Goal: Contribute content: Contribute content

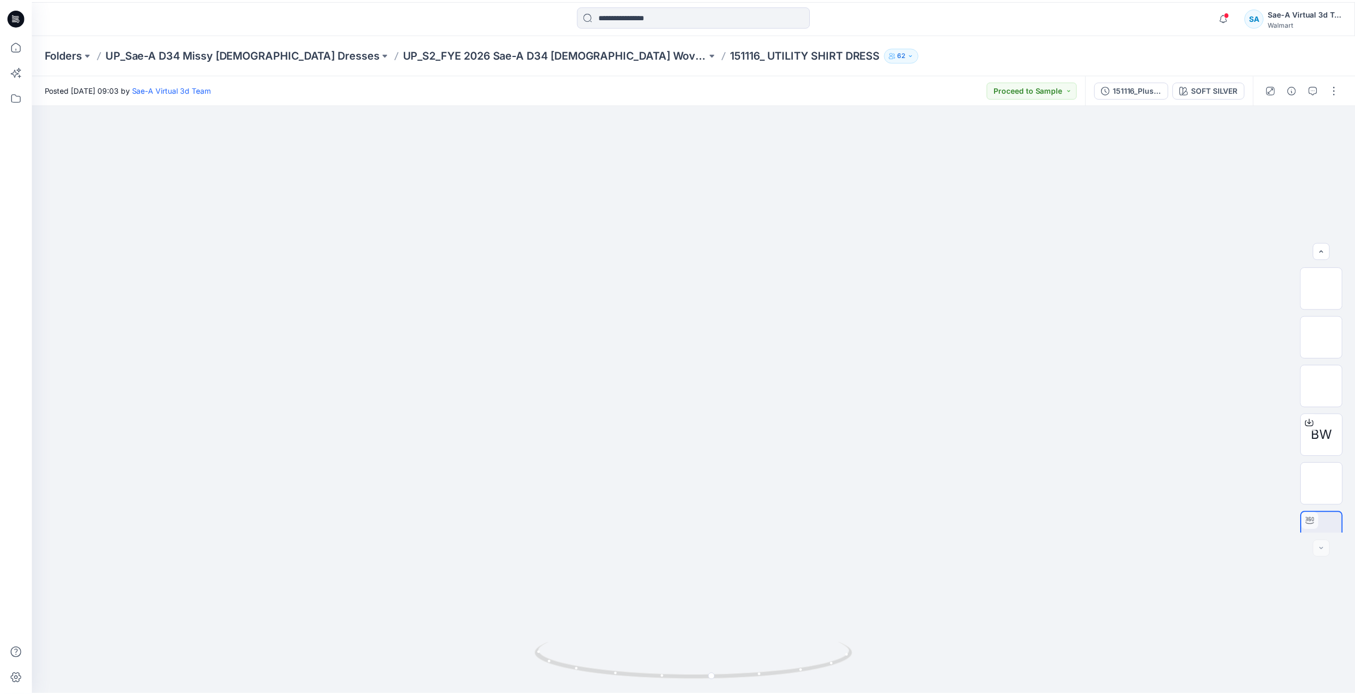
scroll to position [21, 0]
drag, startPoint x: 689, startPoint y: 202, endPoint x: 743, endPoint y: 424, distance: 228.9
click at [526, 54] on p "UP_S2_FYE 2026 Sae-A D34 [DEMOGRAPHIC_DATA] Woven DRESSES" at bounding box center [558, 54] width 306 height 15
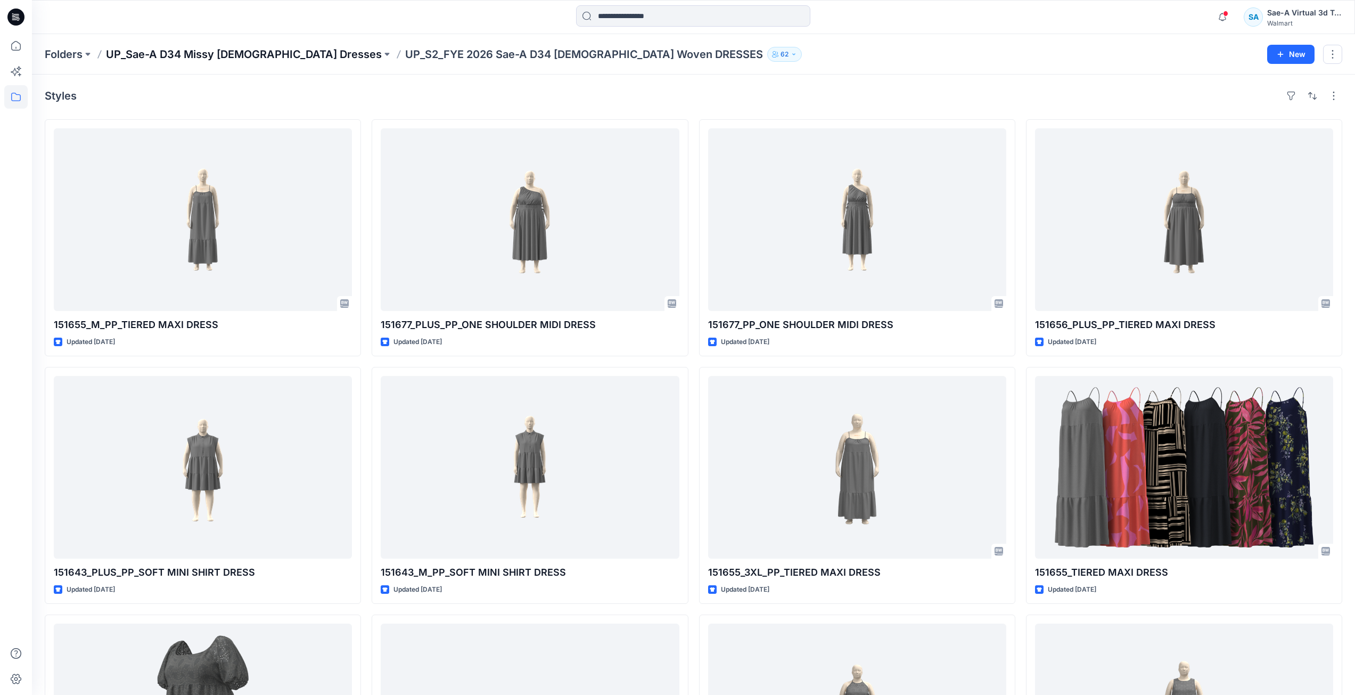
click at [245, 55] on p "UP_Sae-A D34 Missy [DEMOGRAPHIC_DATA] Dresses" at bounding box center [244, 54] width 276 height 15
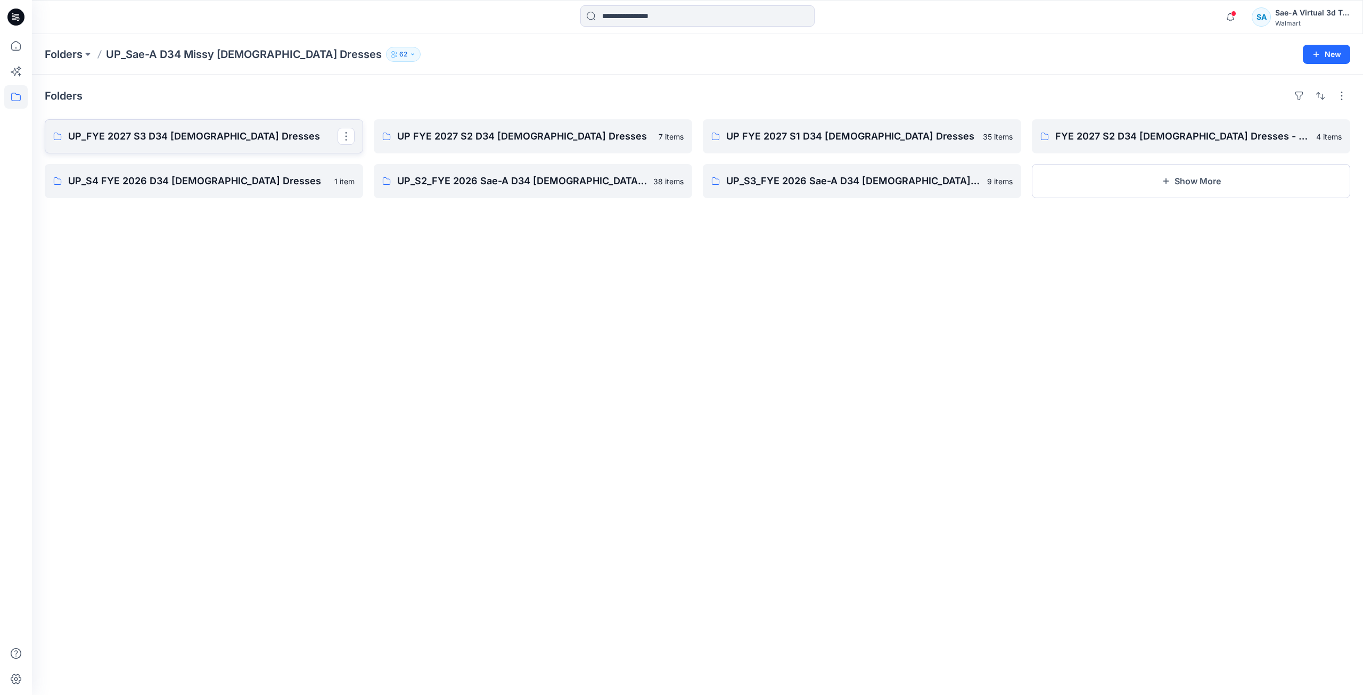
click at [196, 143] on p "UP_FYE 2027 S3 D34 [DEMOGRAPHIC_DATA] Dresses" at bounding box center [202, 136] width 269 height 15
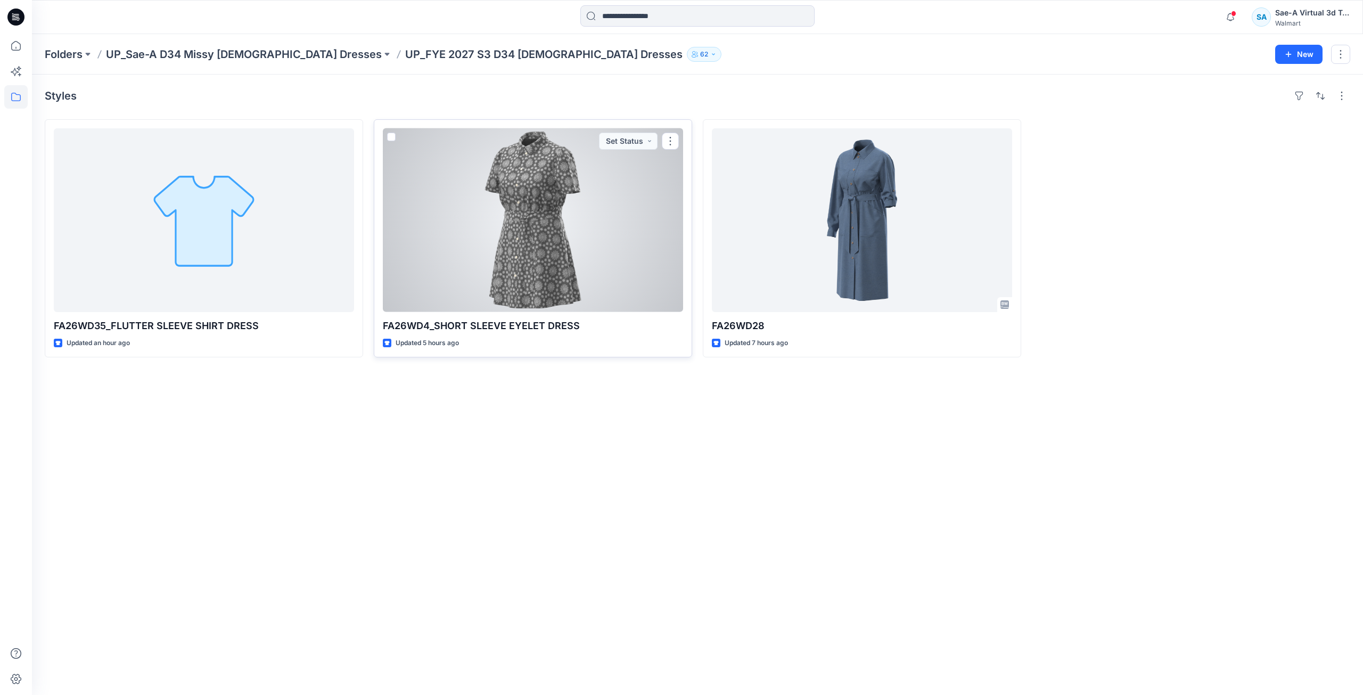
click at [542, 252] on div at bounding box center [533, 220] width 300 height 184
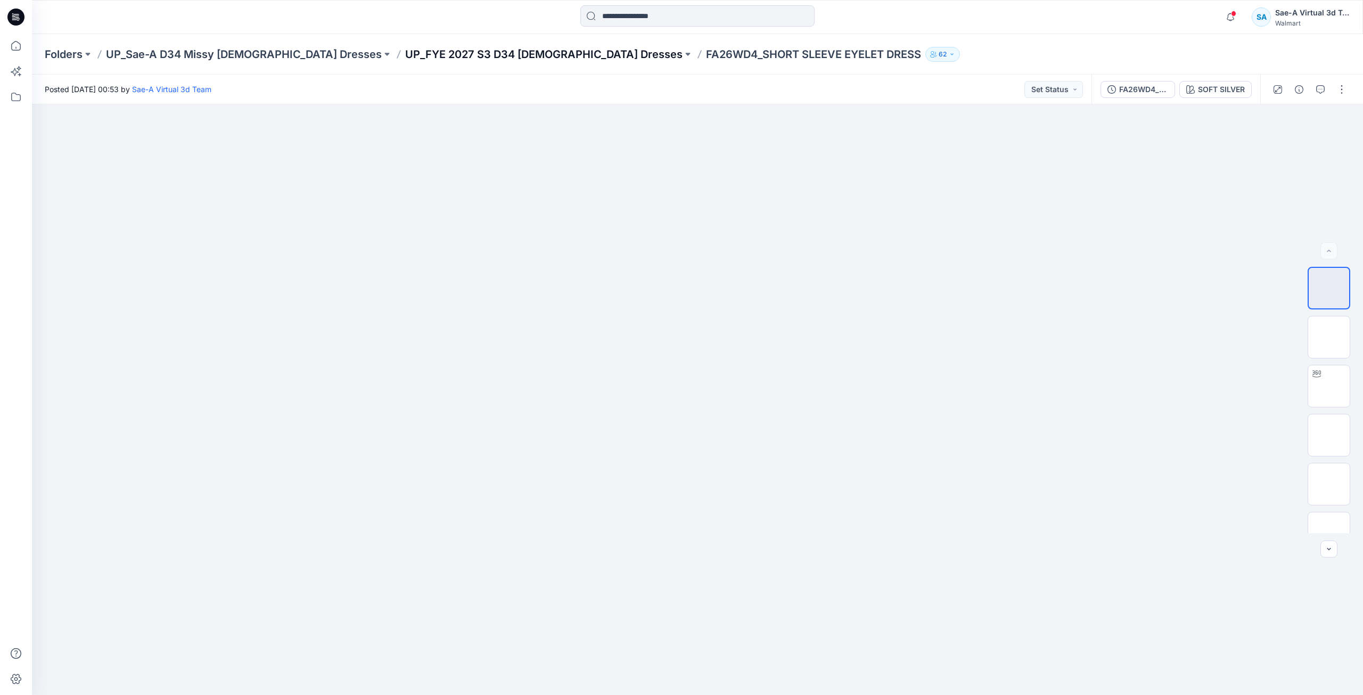
click at [481, 52] on p "UP_FYE 2027 S3 D34 [DEMOGRAPHIC_DATA] Dresses" at bounding box center [543, 54] width 277 height 15
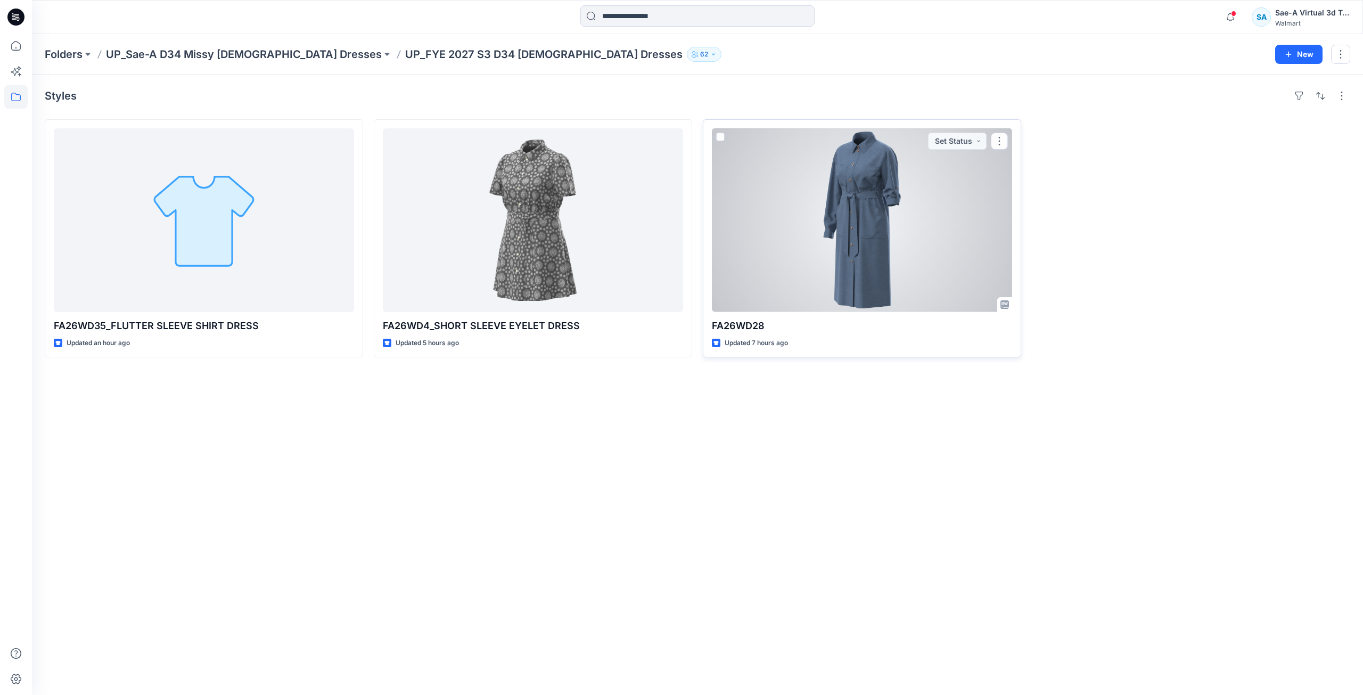
click at [883, 240] on div at bounding box center [862, 220] width 300 height 184
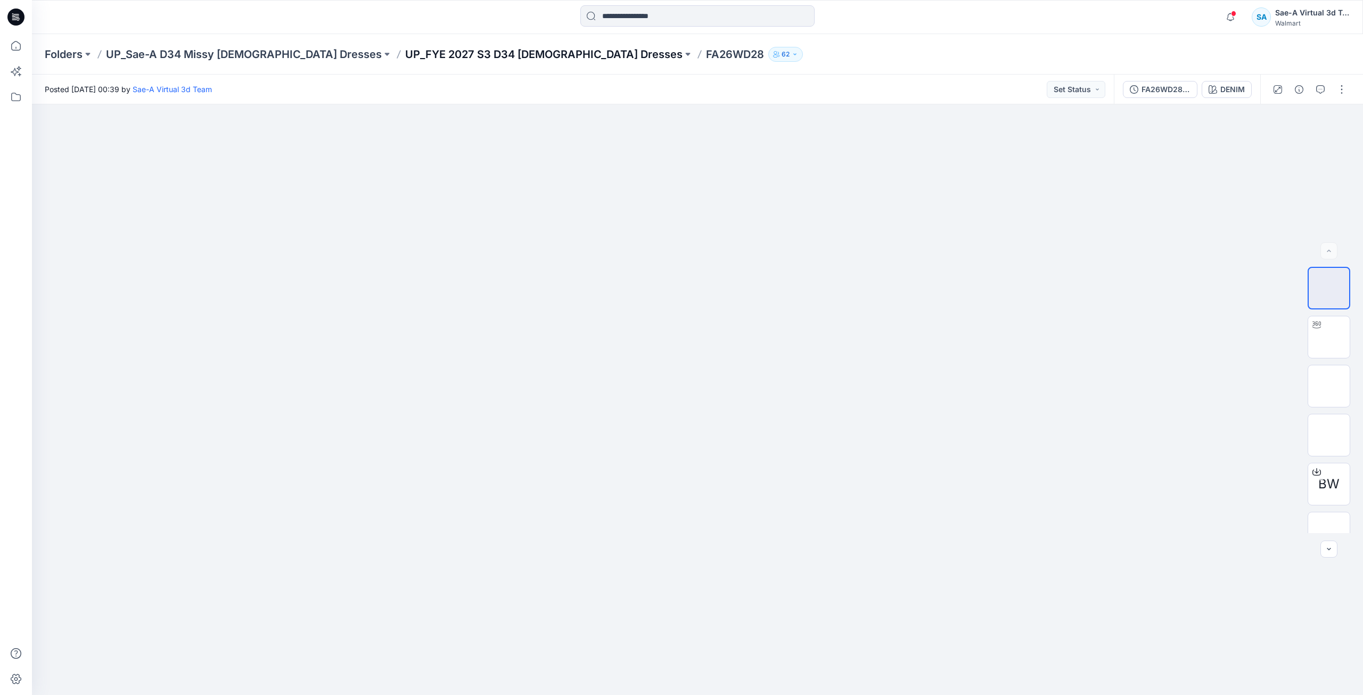
click at [468, 61] on p "UP_FYE 2027 S3 D34 [DEMOGRAPHIC_DATA] Dresses" at bounding box center [543, 54] width 277 height 15
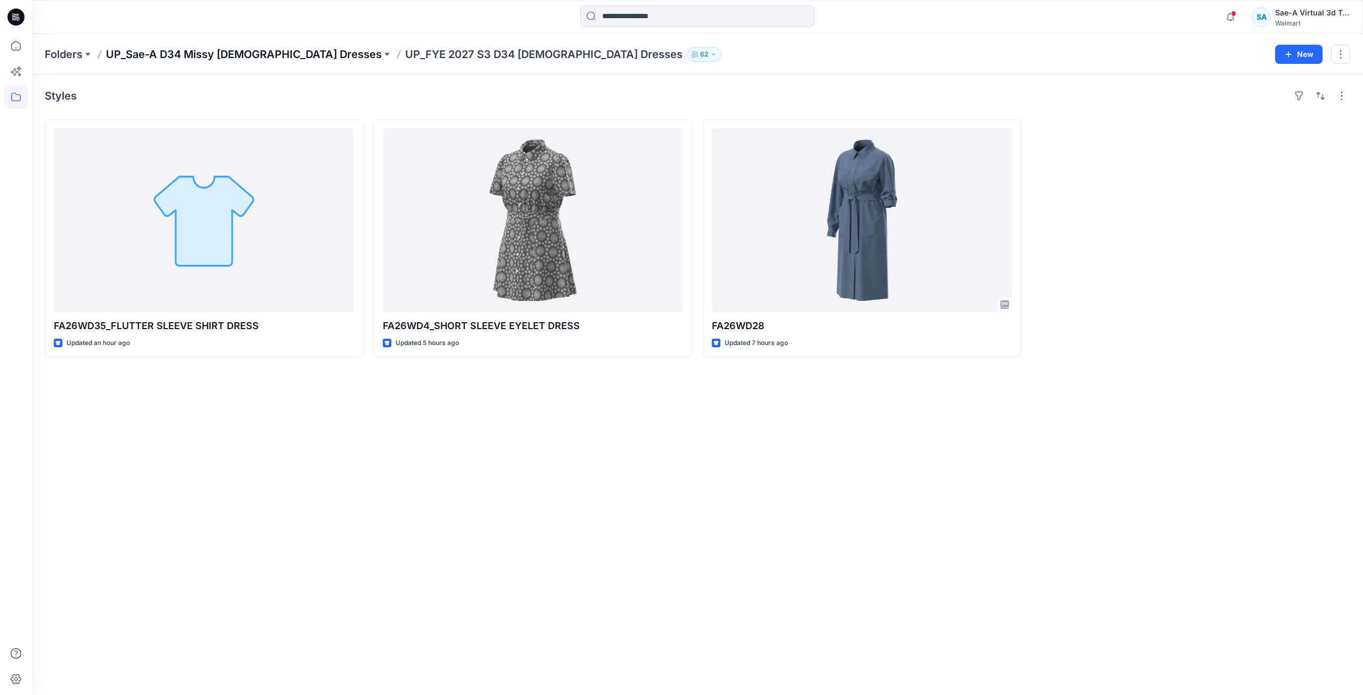
click at [252, 57] on p "UP_Sae-A D34 Missy [DEMOGRAPHIC_DATA] Dresses" at bounding box center [244, 54] width 276 height 15
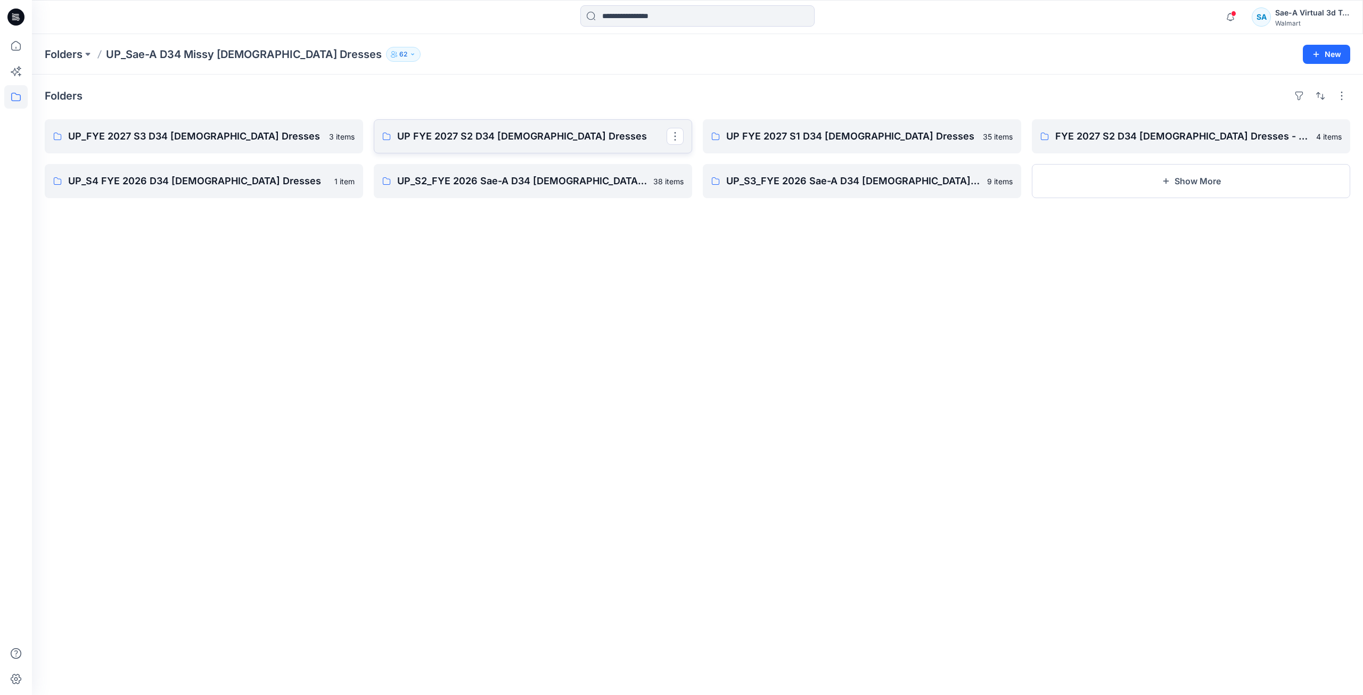
click at [513, 148] on link "UP FYE 2027 S2 D34 Ladies Dresses" at bounding box center [533, 136] width 318 height 34
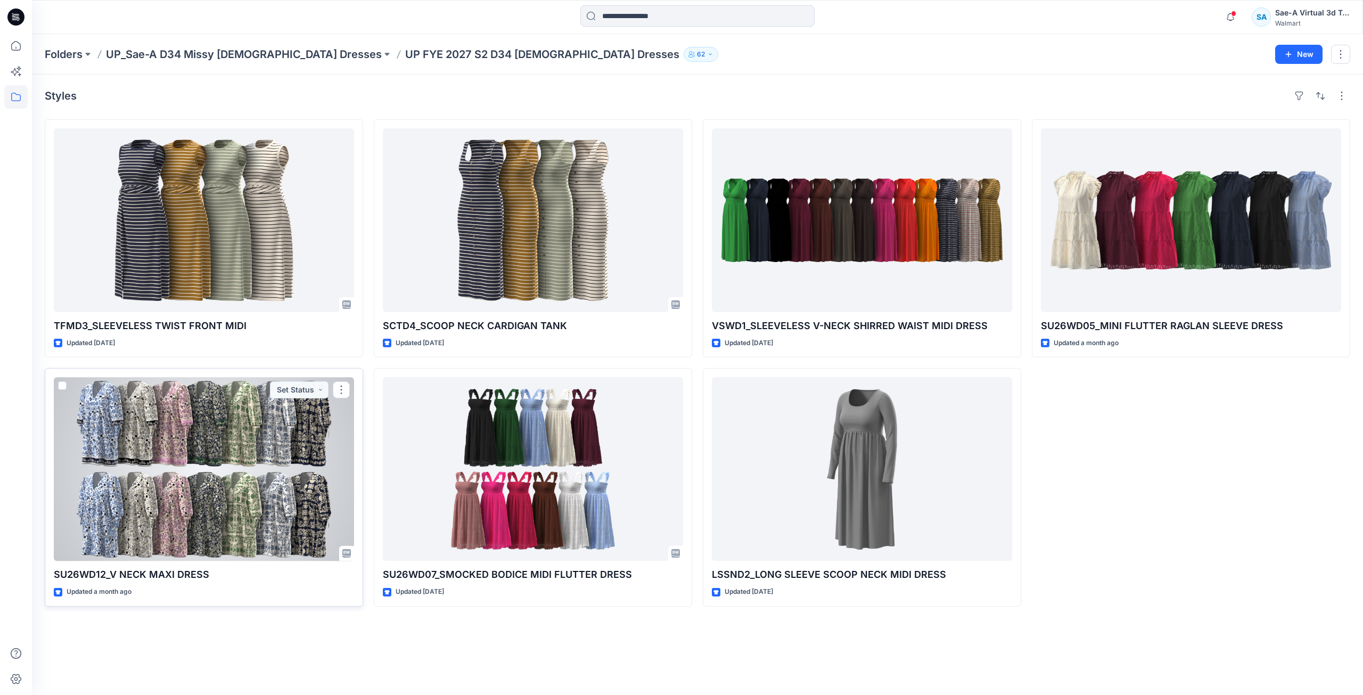
click at [232, 480] on div at bounding box center [204, 469] width 300 height 184
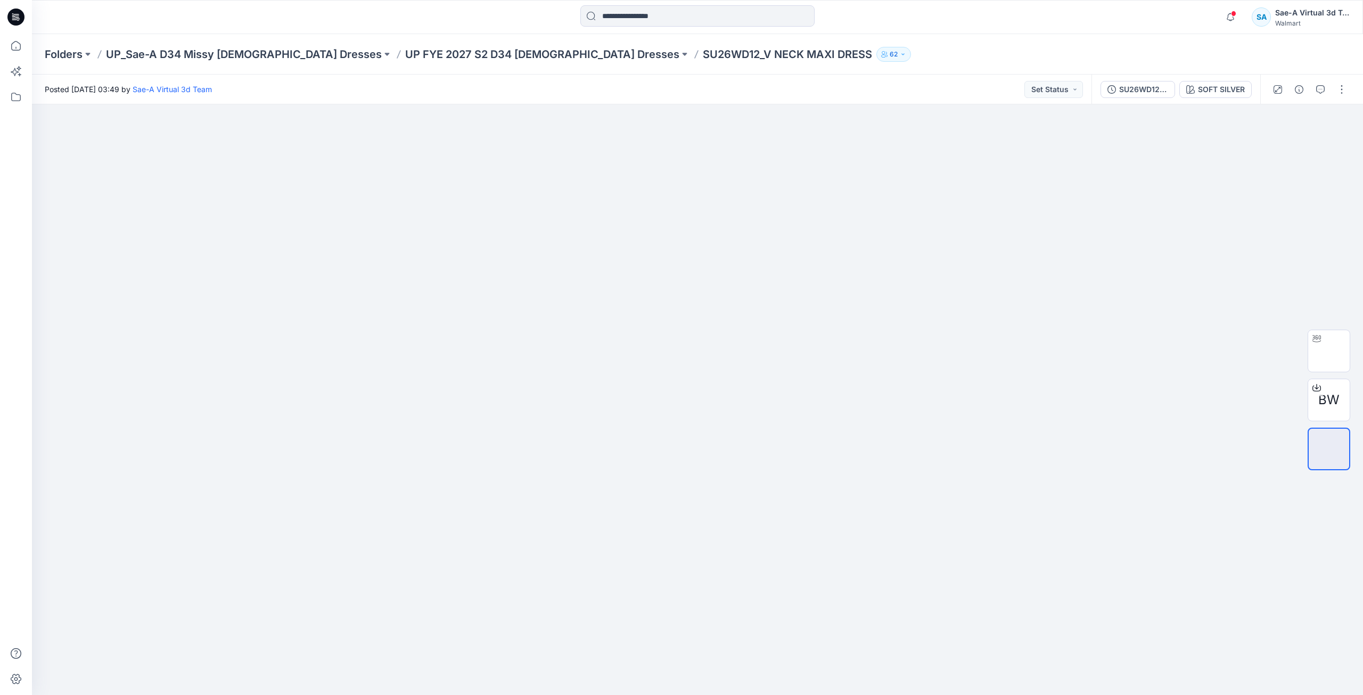
click at [424, 62] on div "Folders UP_Sae-A D34 Missy Ladies Dresses UP FYE 2027 S2 D34 Ladies Dresses SU2…" at bounding box center [697, 54] width 1331 height 40
click at [445, 51] on p "UP FYE 2027 S2 D34 Ladies Dresses" at bounding box center [542, 54] width 274 height 15
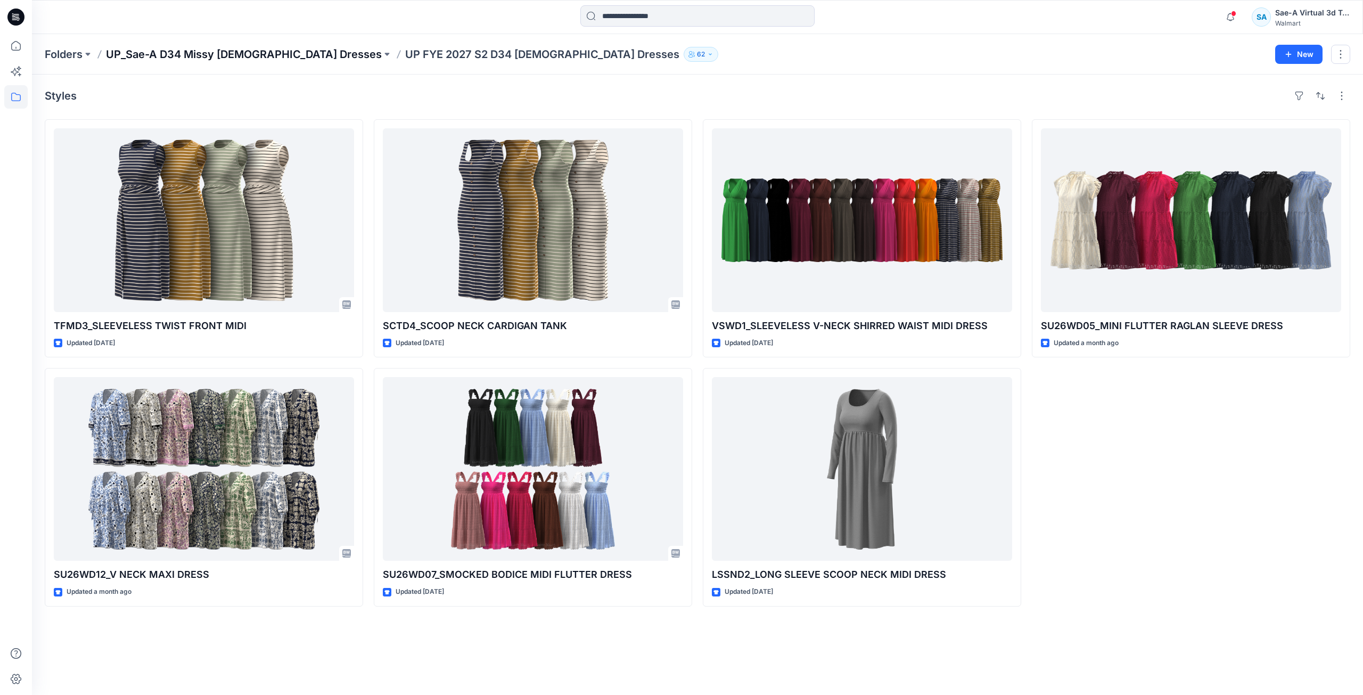
click at [232, 56] on p "UP_Sae-A D34 Missy [DEMOGRAPHIC_DATA] Dresses" at bounding box center [244, 54] width 276 height 15
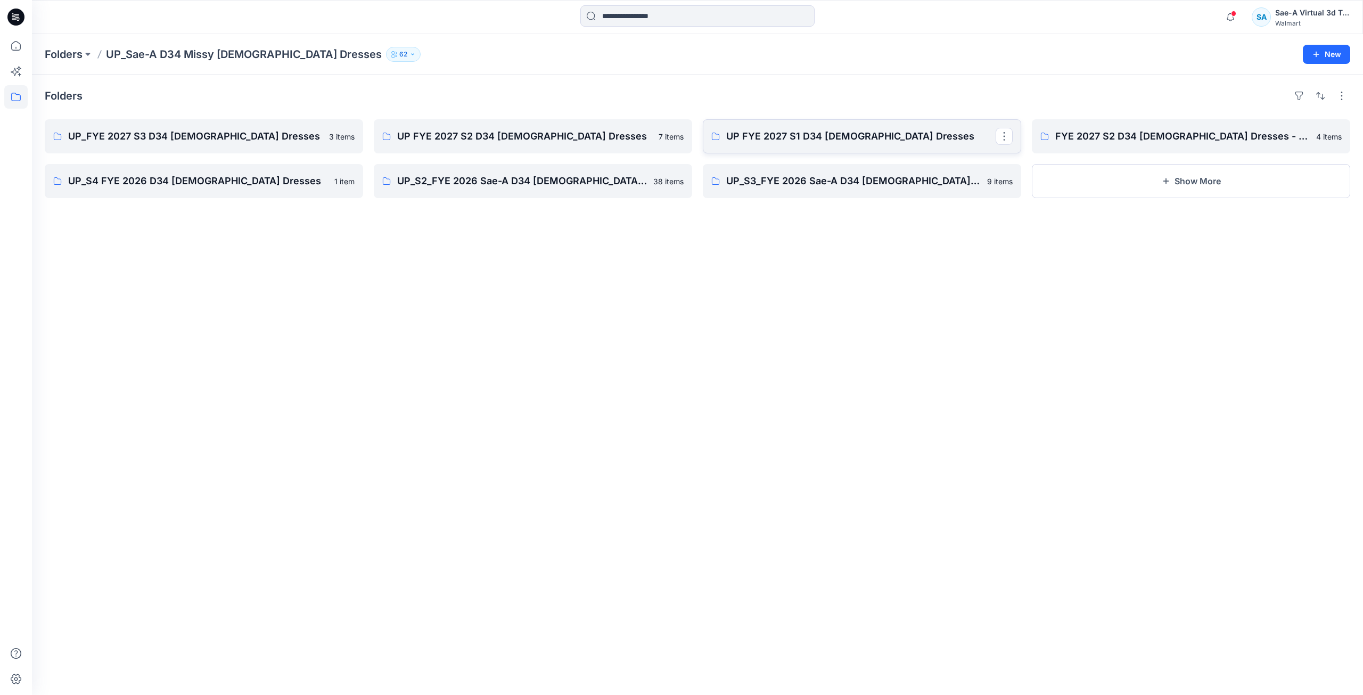
click at [887, 135] on p "UP FYE 2027 S1 D34 Ladies Dresses" at bounding box center [860, 136] width 269 height 15
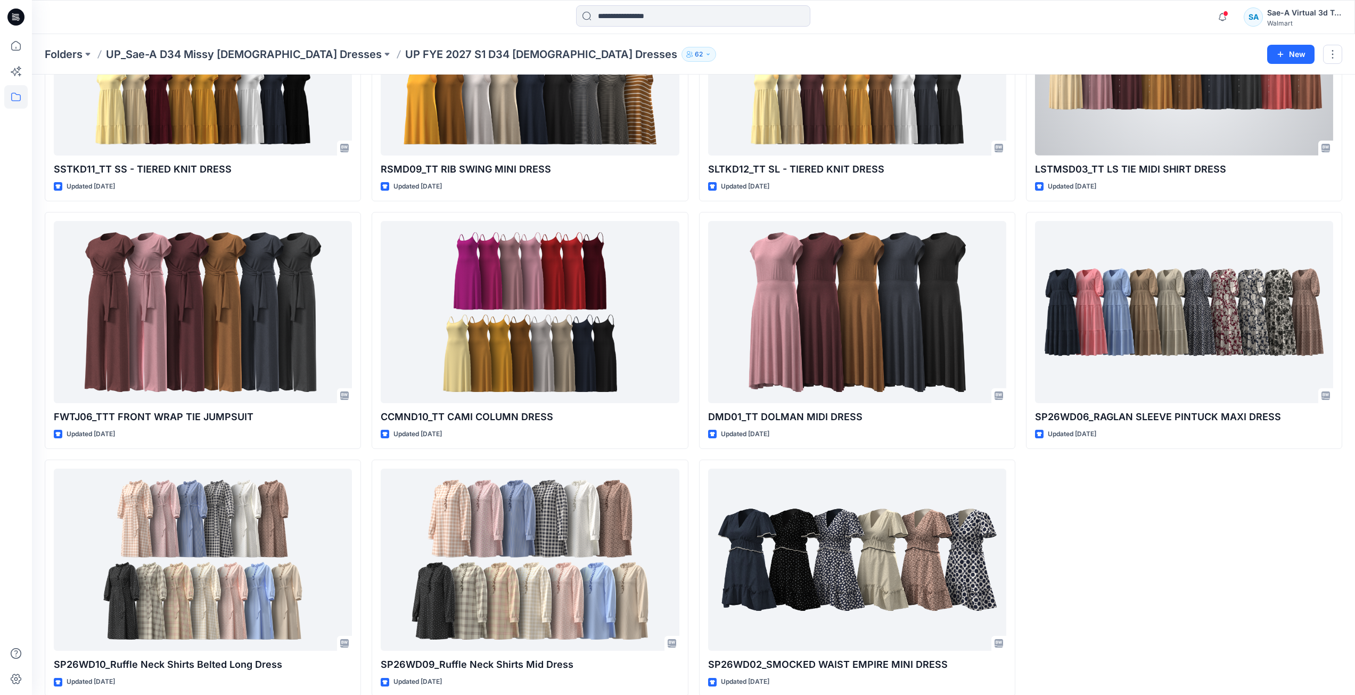
scroll to position [1730, 0]
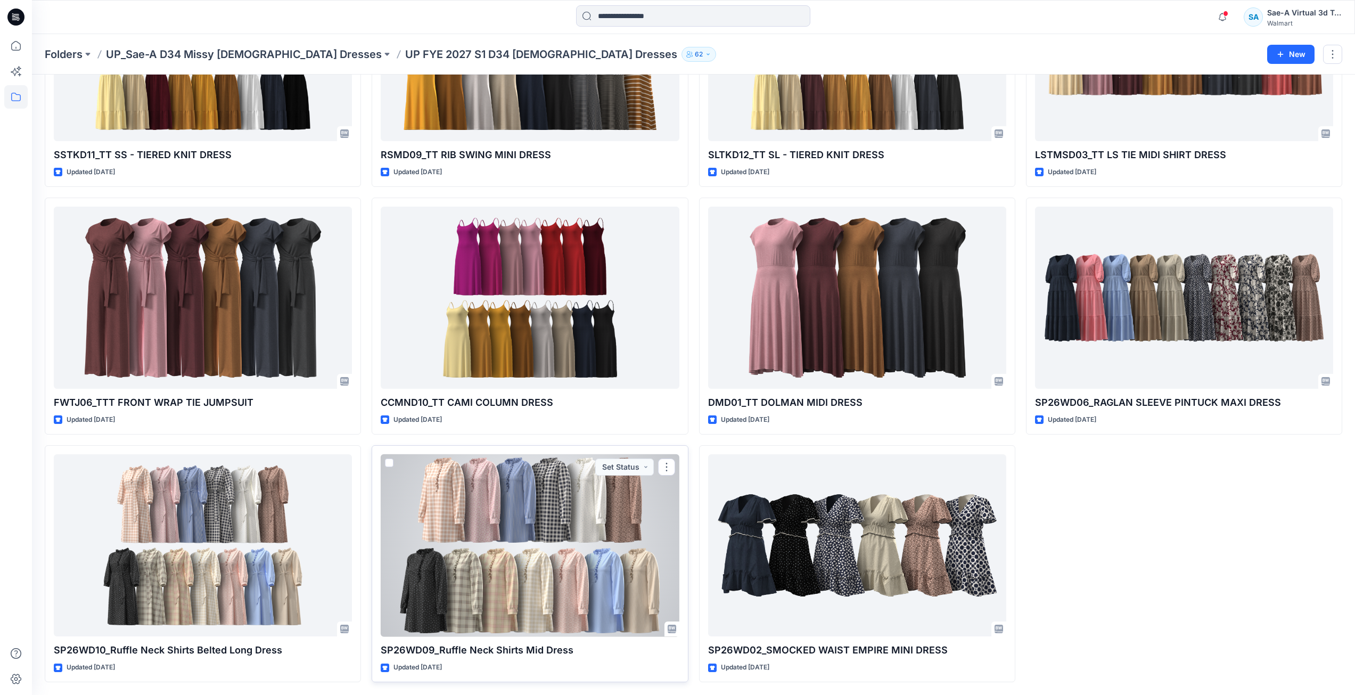
click at [536, 574] on div at bounding box center [530, 545] width 298 height 183
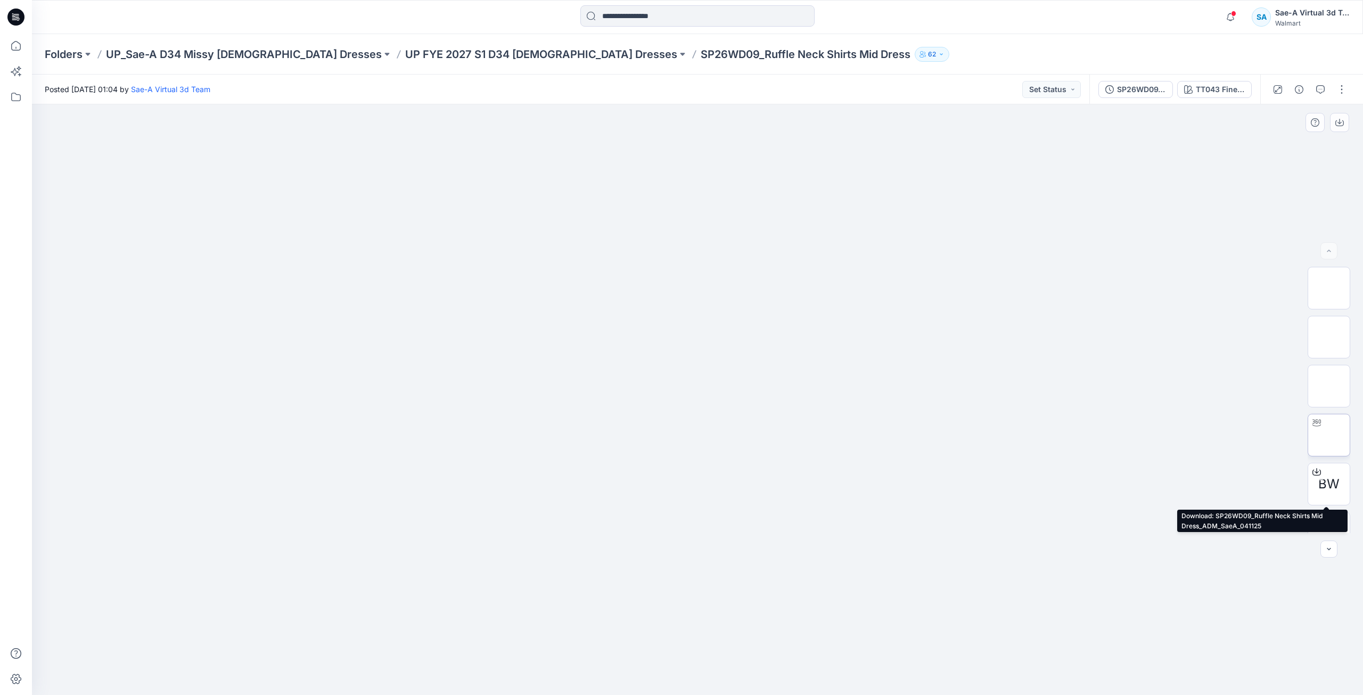
click at [1329, 435] on img at bounding box center [1329, 435] width 0 height 0
click at [21, 17] on icon at bounding box center [15, 17] width 17 height 17
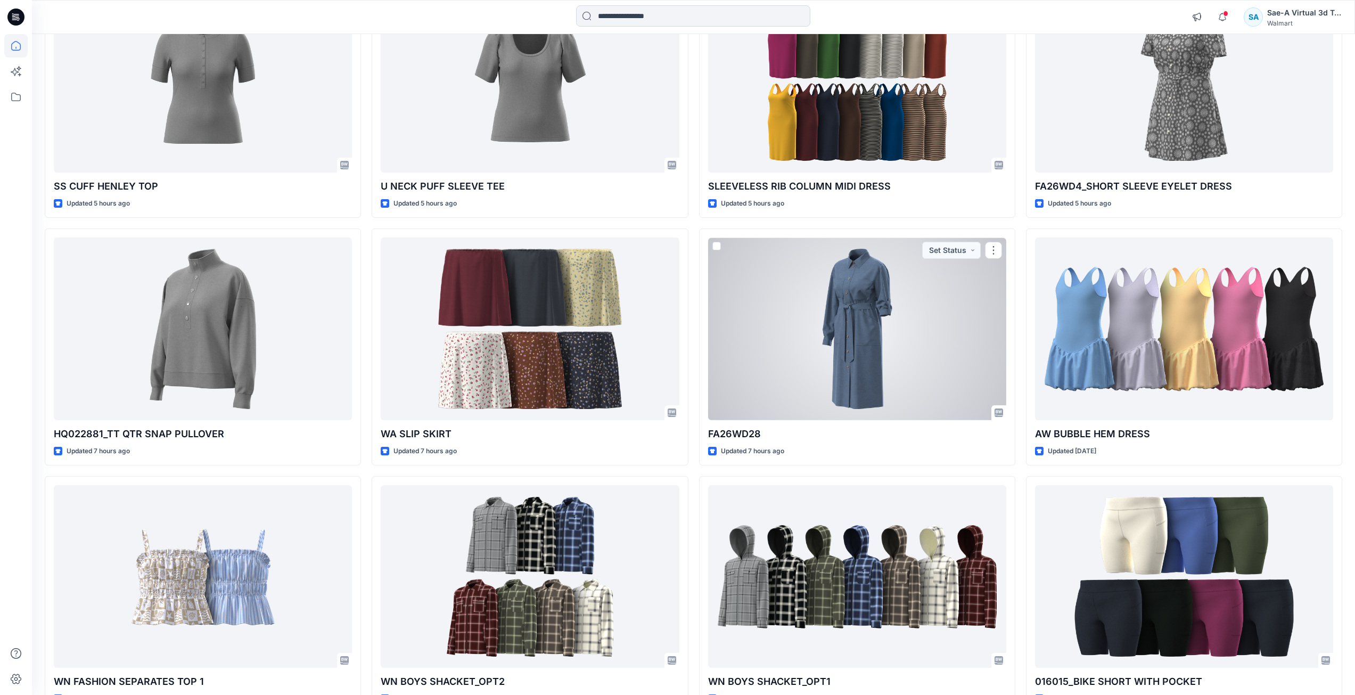
scroll to position [823, 0]
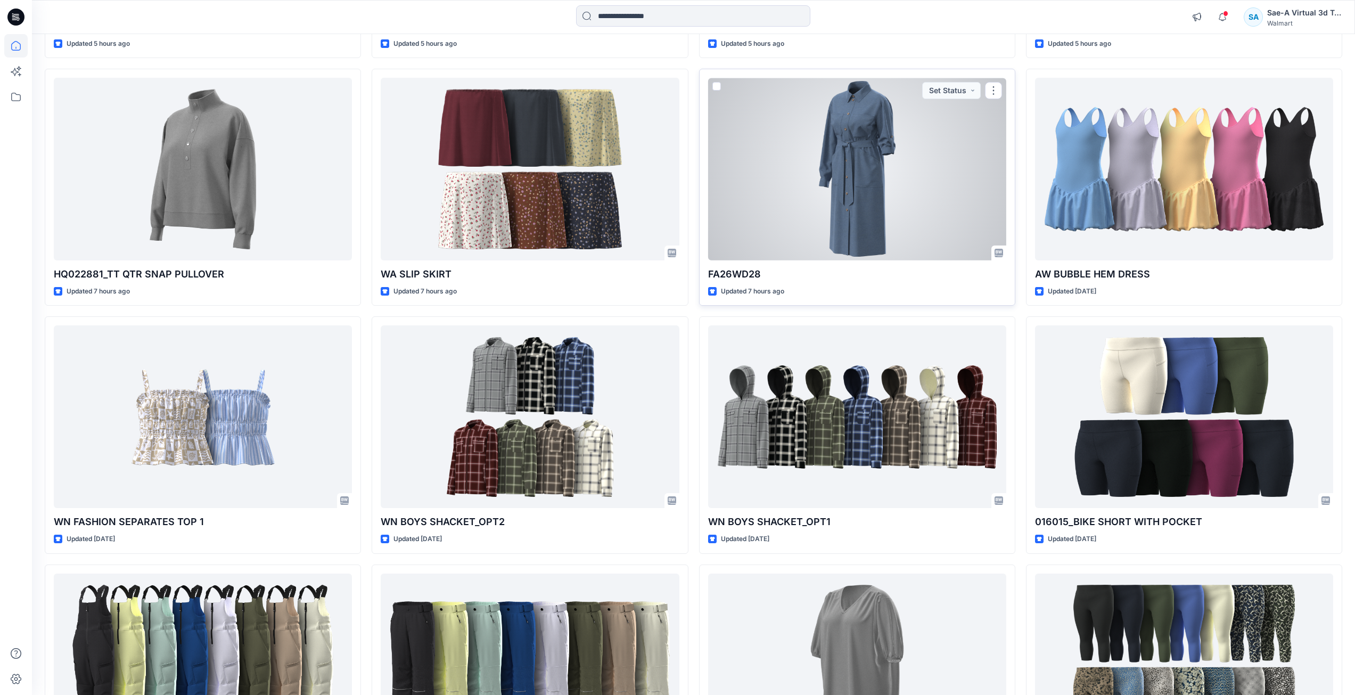
click at [821, 235] on div at bounding box center [857, 169] width 298 height 183
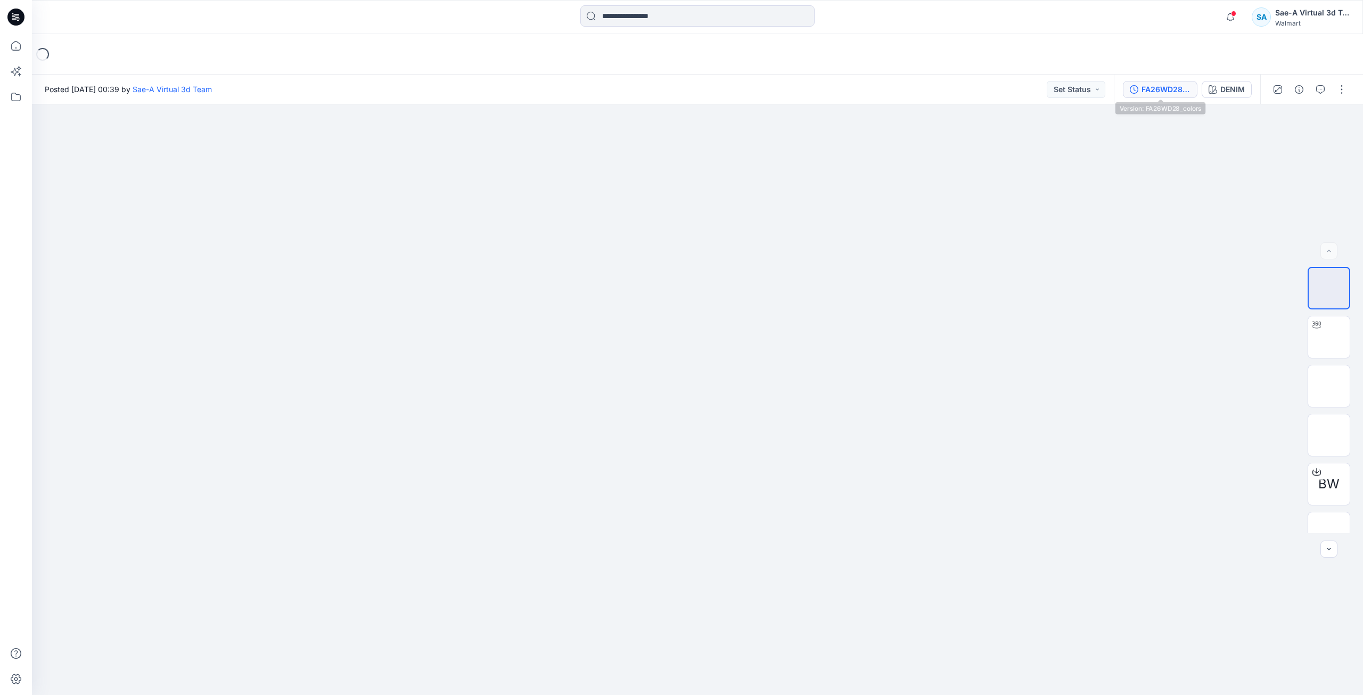
click at [1151, 90] on div "FA26WD28_colors" at bounding box center [1165, 90] width 49 height 12
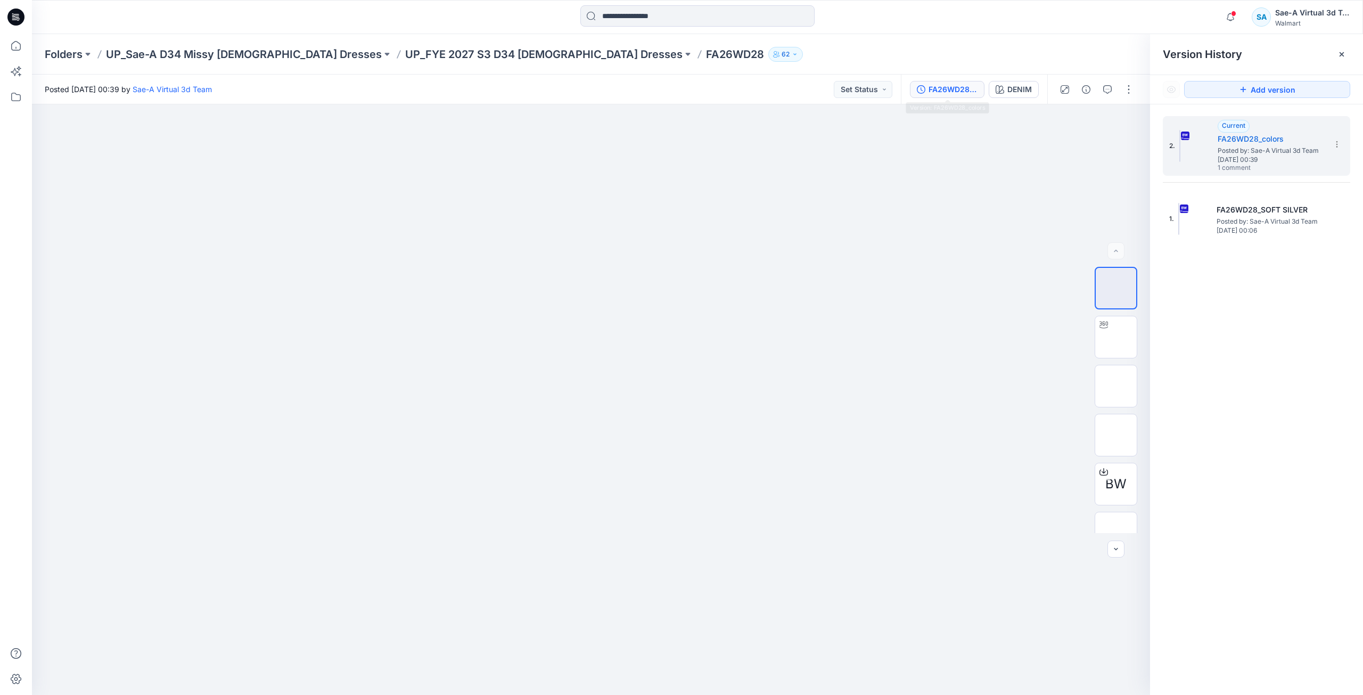
click at [915, 44] on div "Folders UP_Sae-A D34 Missy Ladies Dresses UP_FYE 2027 S3 D34 Ladies Dresses FA2…" at bounding box center [697, 54] width 1331 height 40
drag, startPoint x: 13, startPoint y: 18, endPoint x: 21, endPoint y: 18, distance: 8.0
click at [13, 18] on icon at bounding box center [15, 17] width 17 height 34
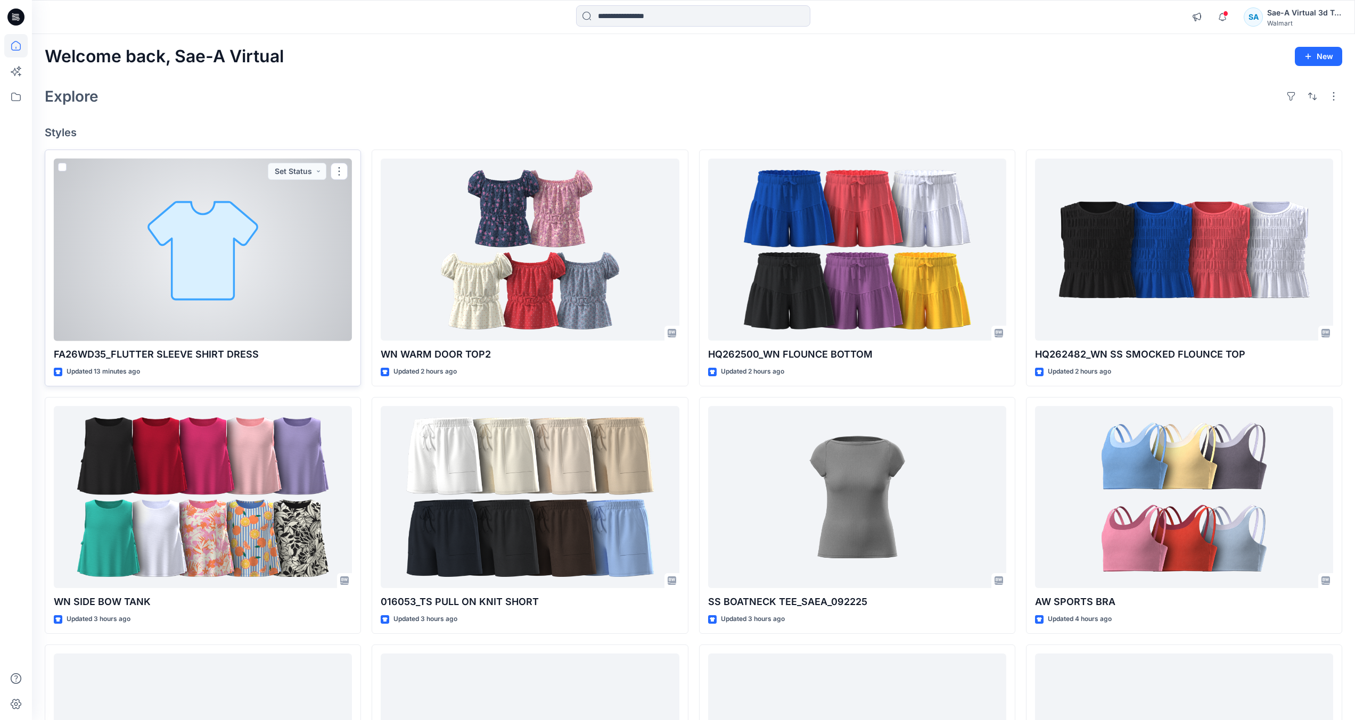
click at [152, 302] on div at bounding box center [203, 250] width 298 height 183
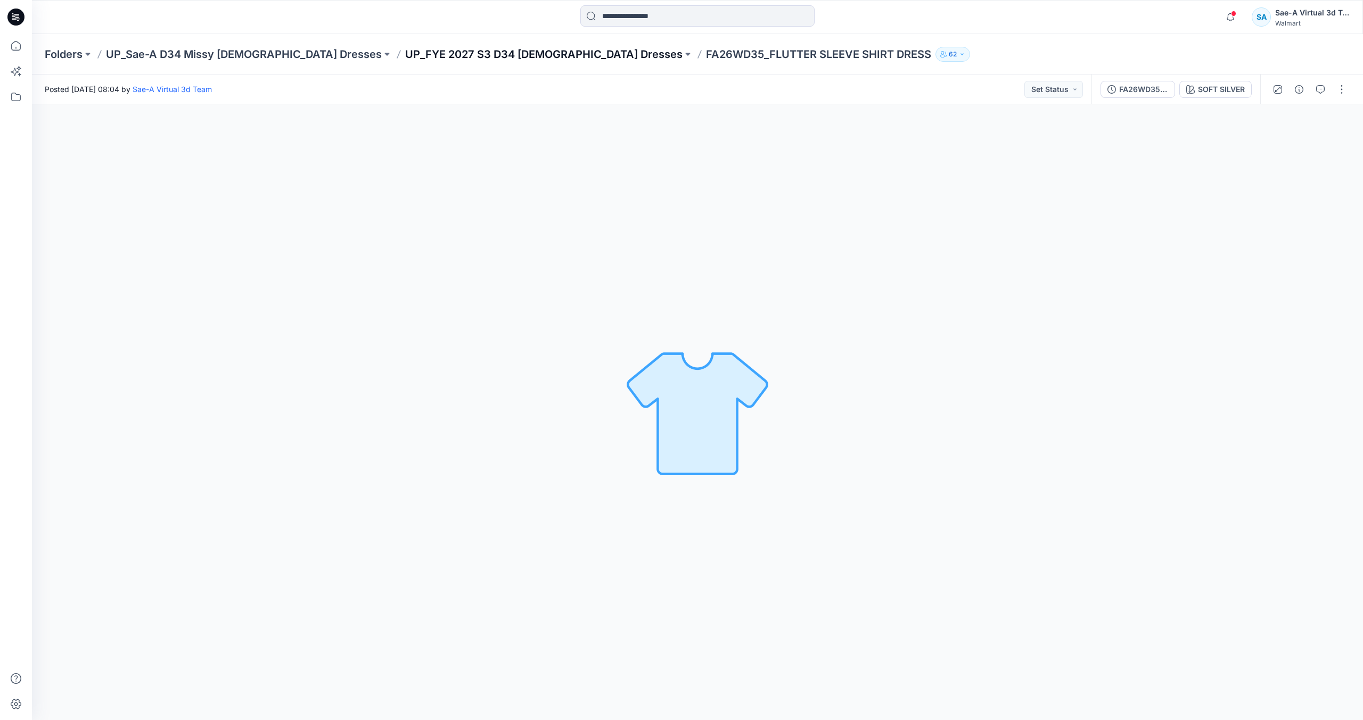
click at [446, 53] on p "UP_FYE 2027 S3 D34 [DEMOGRAPHIC_DATA] Dresses" at bounding box center [543, 54] width 277 height 15
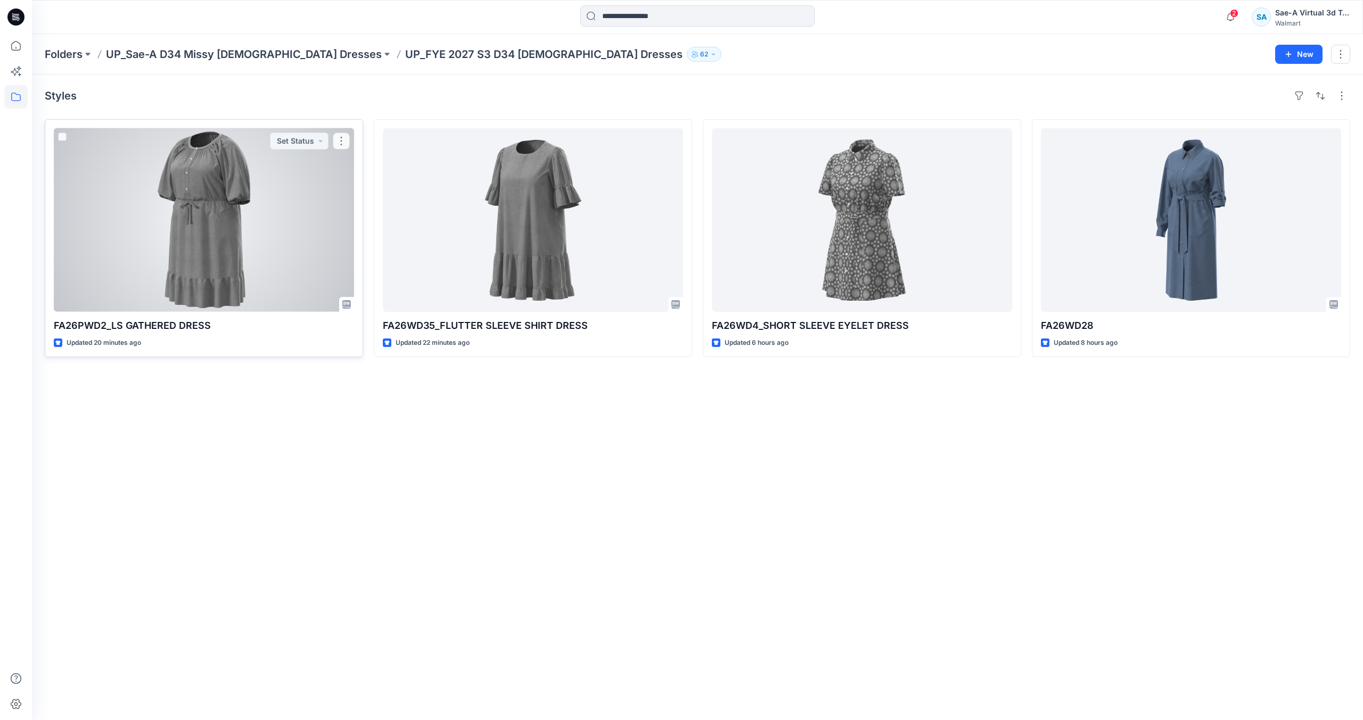
click at [265, 227] on div at bounding box center [204, 220] width 300 height 184
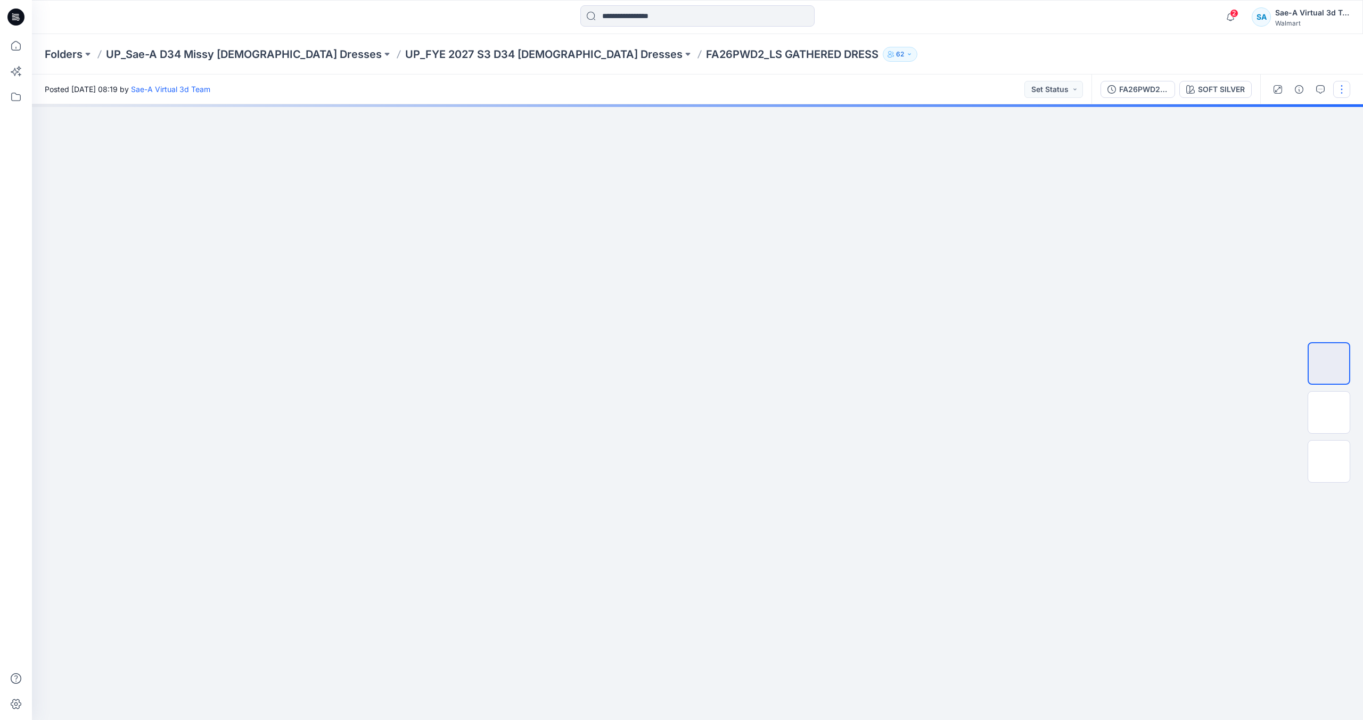
click at [1337, 96] on button "button" at bounding box center [1341, 89] width 17 height 17
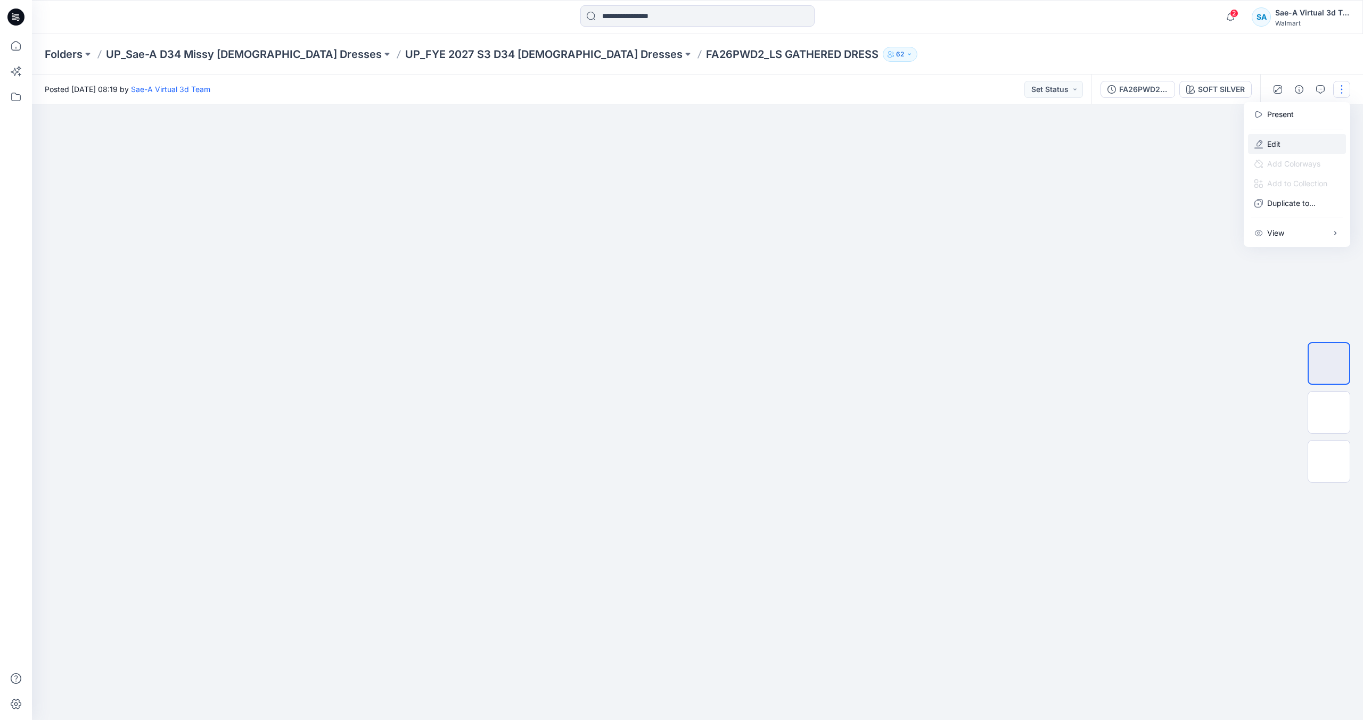
click at [1277, 140] on p "Edit" at bounding box center [1273, 143] width 13 height 11
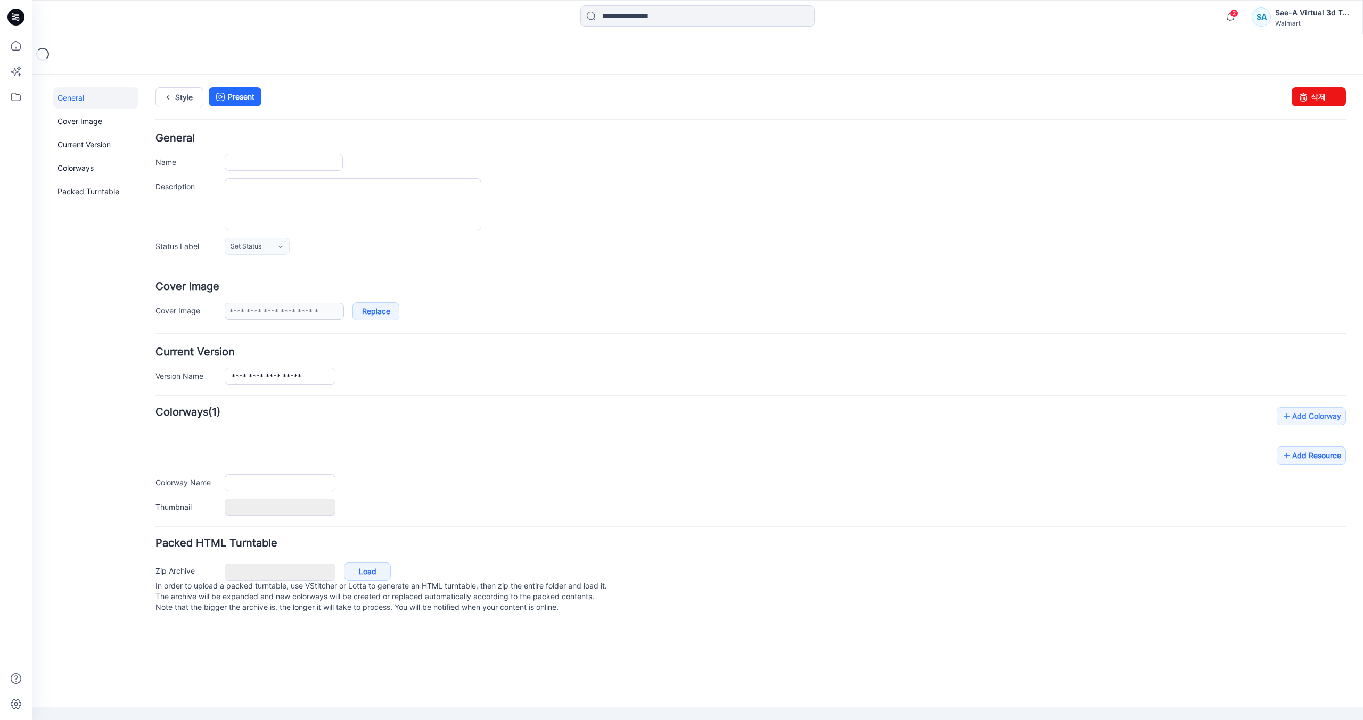
type input "**********"
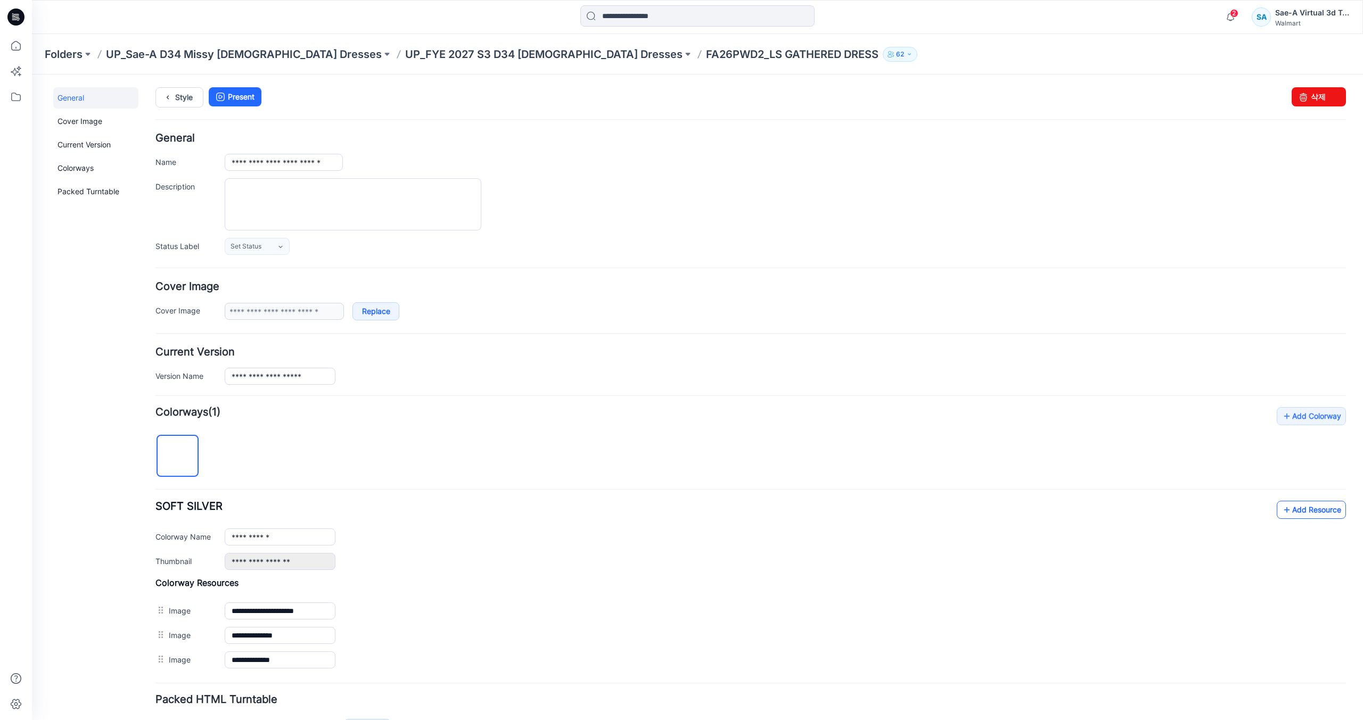
click at [1300, 511] on link "Add Resource" at bounding box center [1310, 510] width 69 height 18
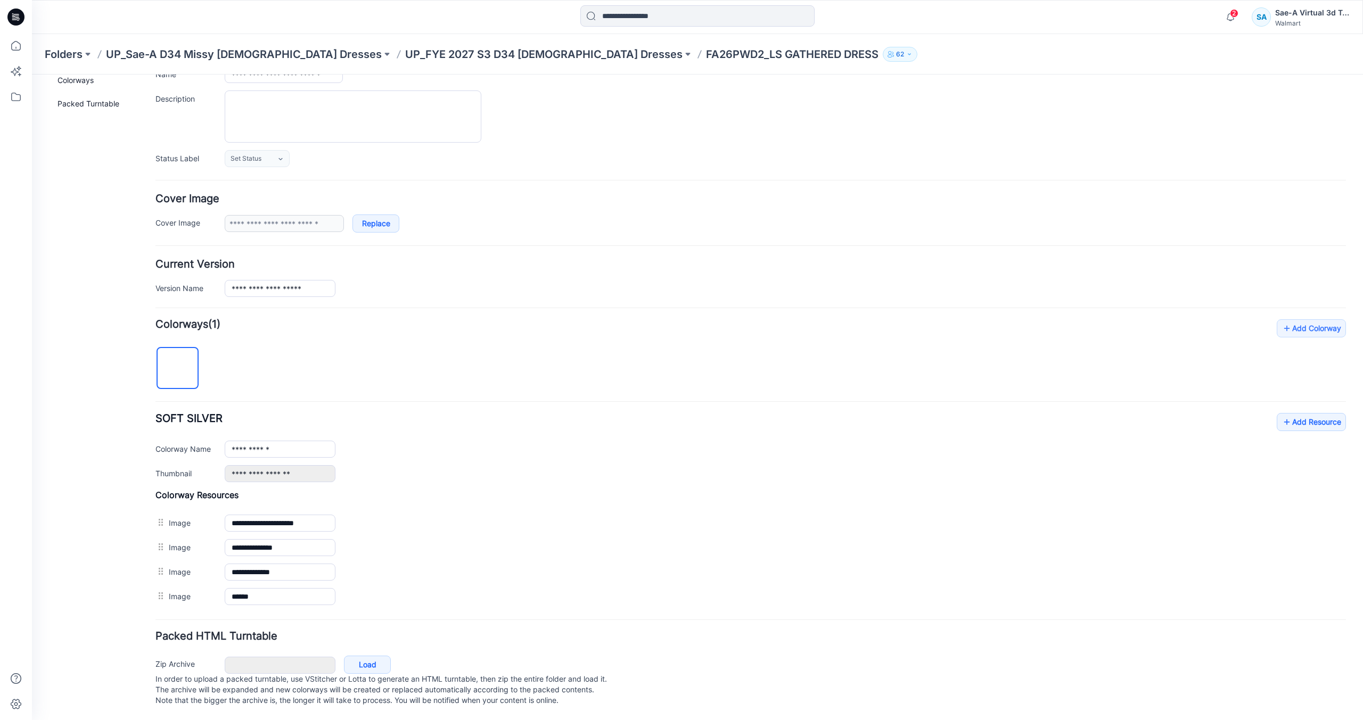
scroll to position [98, 0]
click at [384, 194] on h4 "Cover Image" at bounding box center [750, 199] width 1190 height 10
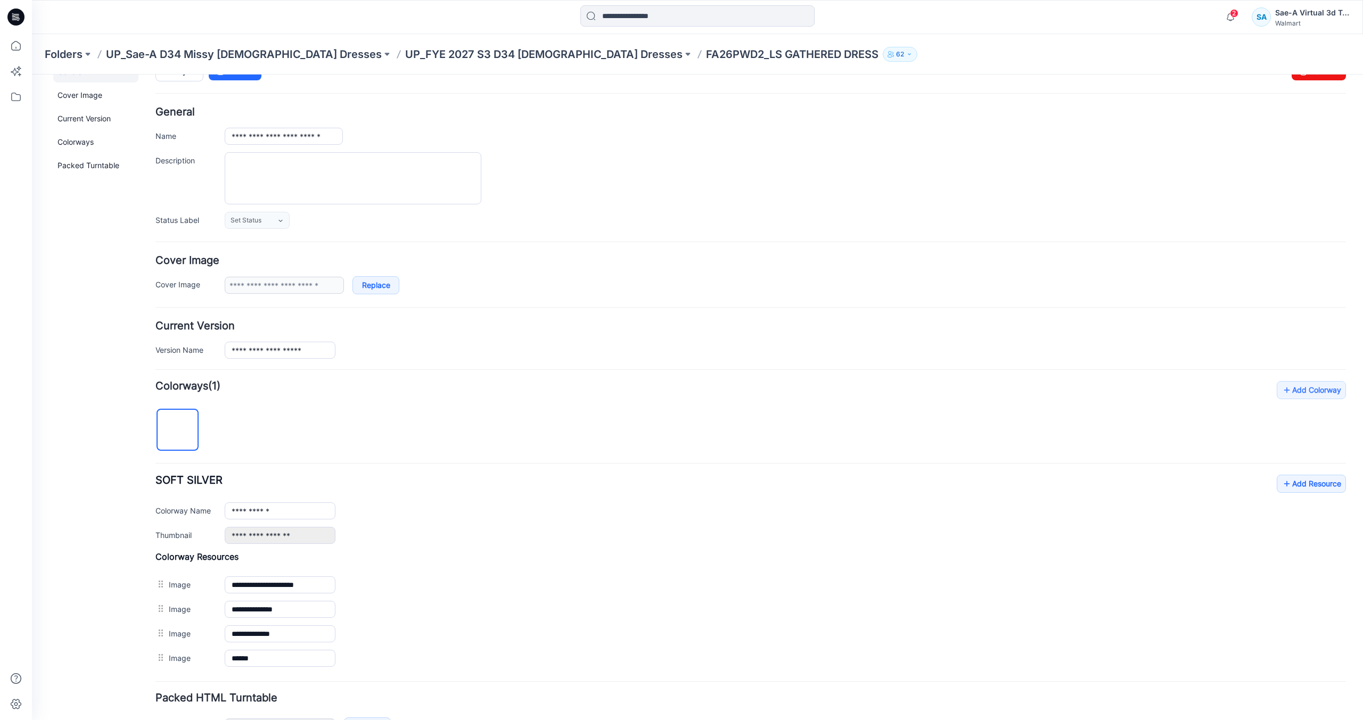
scroll to position [0, 0]
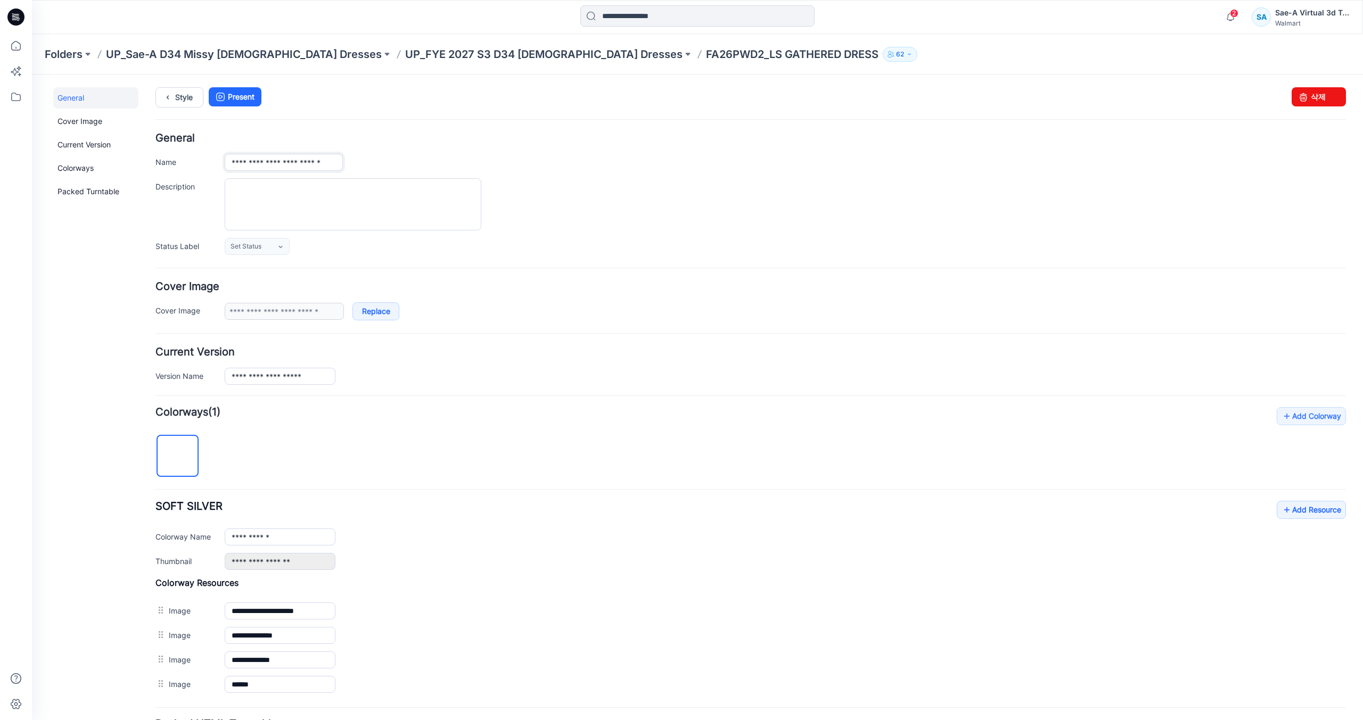
click at [288, 155] on input "**********" at bounding box center [284, 162] width 118 height 17
drag, startPoint x: 276, startPoint y: 163, endPoint x: 572, endPoint y: 174, distance: 296.2
click at [572, 174] on div "**********" at bounding box center [750, 194] width 1190 height 122
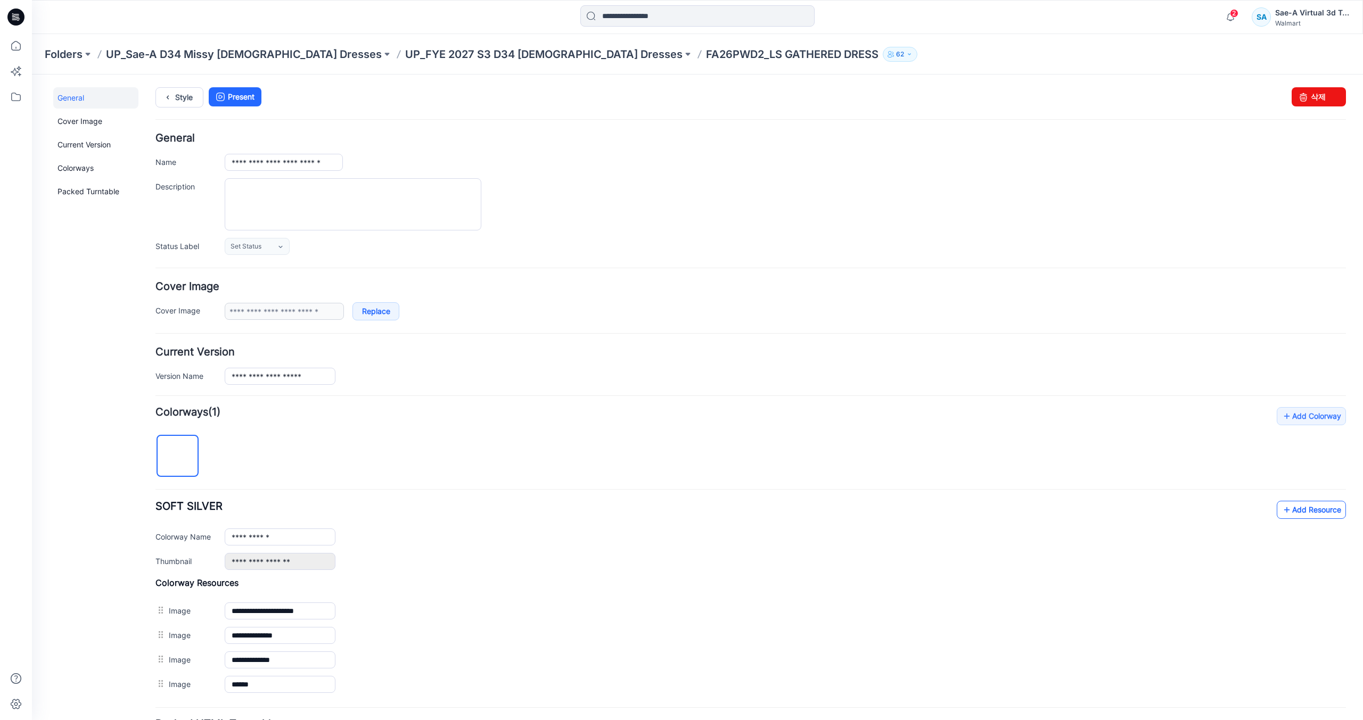
click at [1296, 510] on link "Add Resource" at bounding box center [1310, 510] width 69 height 18
click at [180, 108] on div "Style Present Changes Saved 삭제" at bounding box center [750, 110] width 1190 height 46
click at [182, 103] on link "Style" at bounding box center [179, 97] width 48 height 20
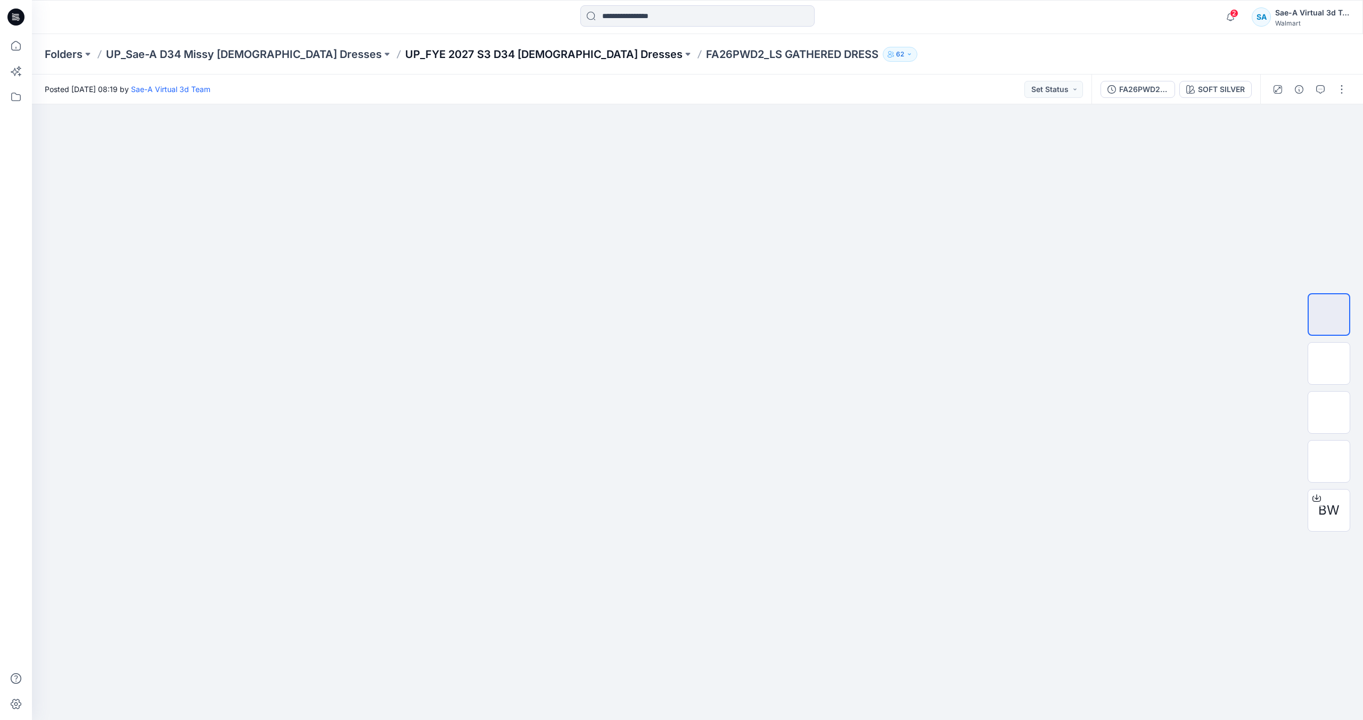
click at [405, 60] on p "UP_FYE 2027 S3 D34 [DEMOGRAPHIC_DATA] Dresses" at bounding box center [543, 54] width 277 height 15
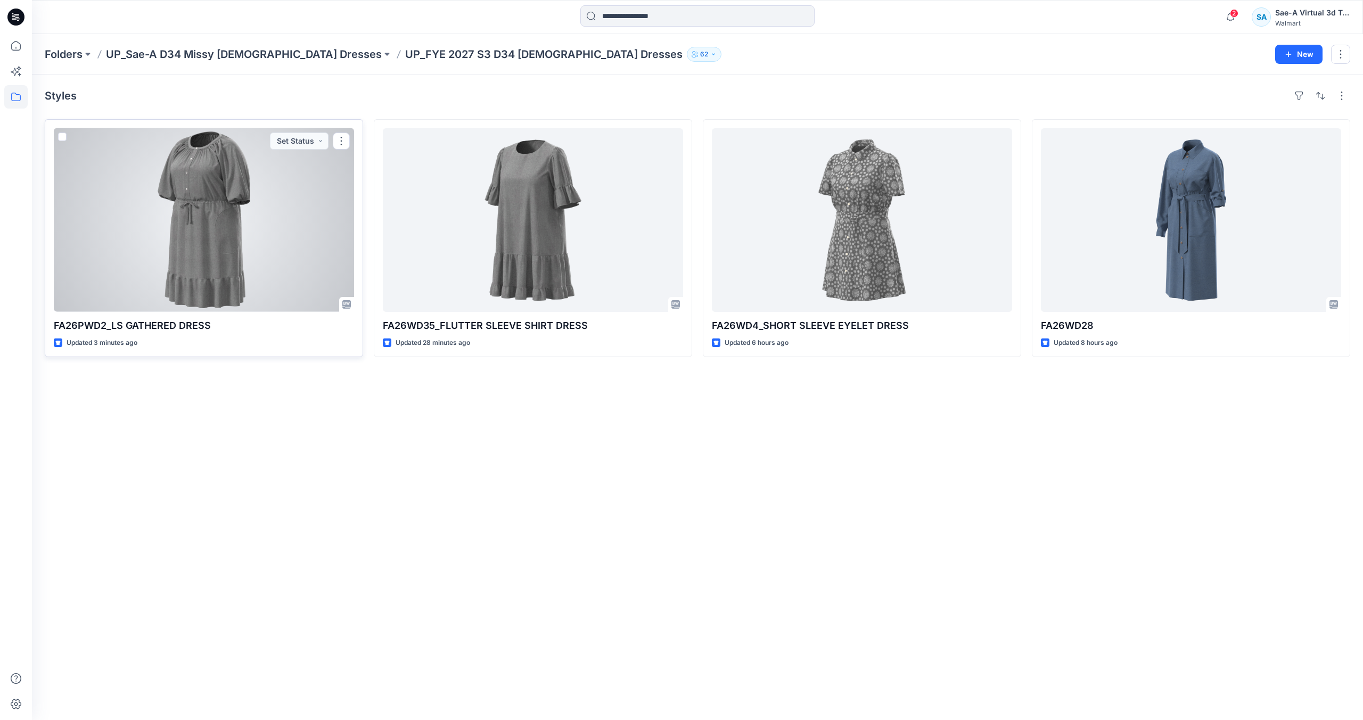
click at [220, 253] on div at bounding box center [204, 220] width 300 height 184
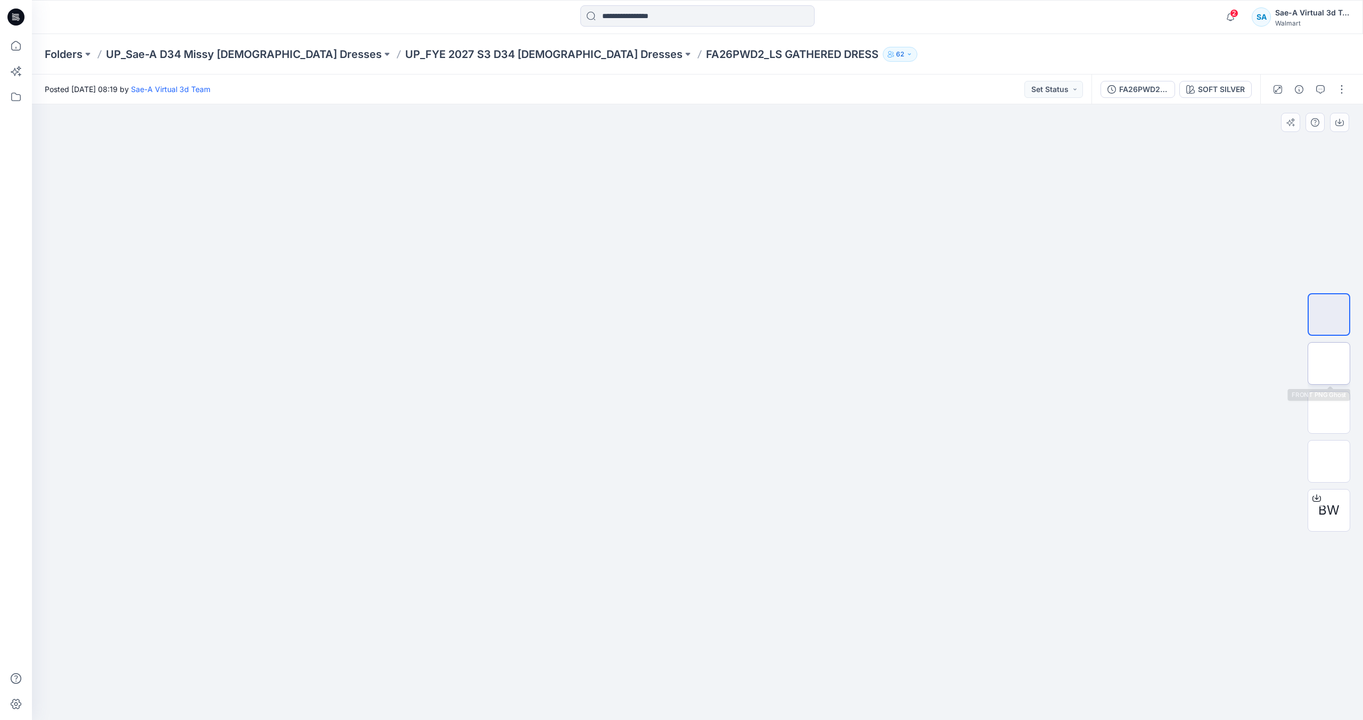
click at [1329, 364] on img at bounding box center [1329, 364] width 0 height 0
click at [1329, 413] on img at bounding box center [1329, 413] width 0 height 0
click at [1339, 316] on img at bounding box center [1329, 315] width 42 height 42
click at [471, 53] on p "UP_FYE 2027 S3 D34 [DEMOGRAPHIC_DATA] Dresses" at bounding box center [543, 54] width 277 height 15
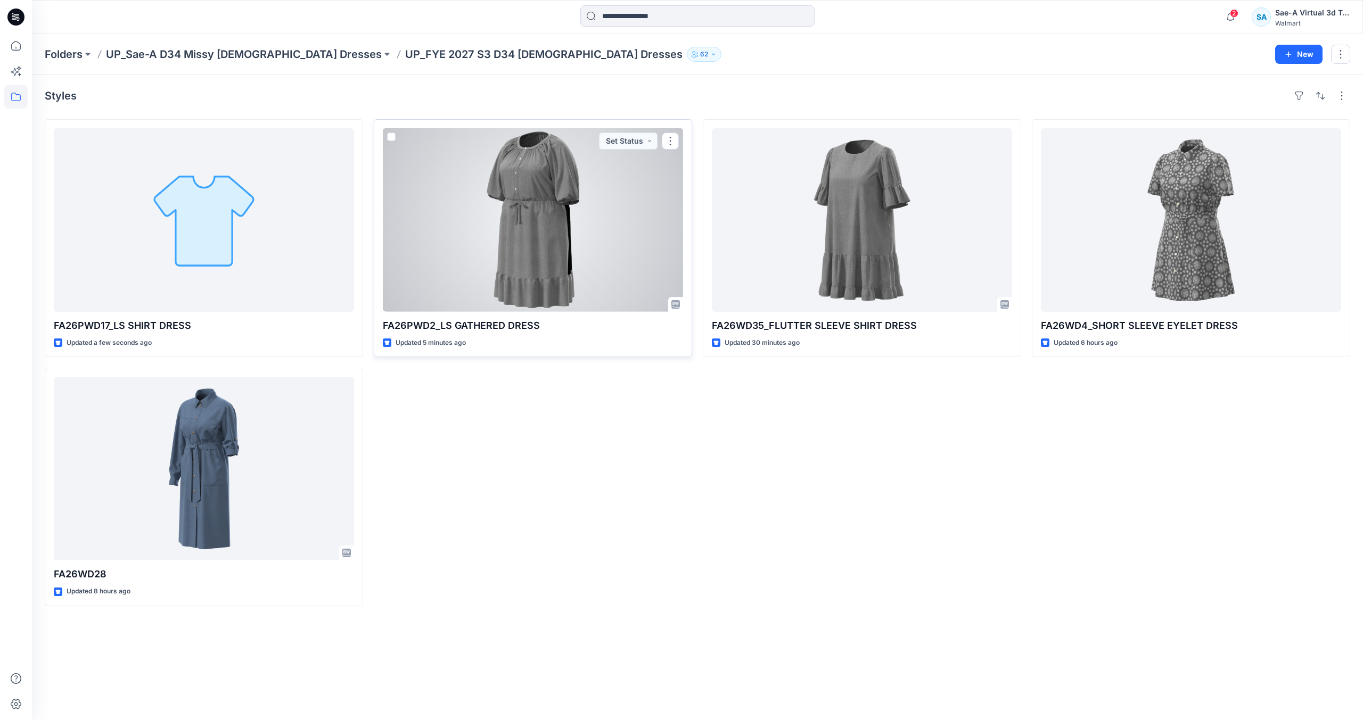
click at [501, 262] on div at bounding box center [533, 220] width 300 height 184
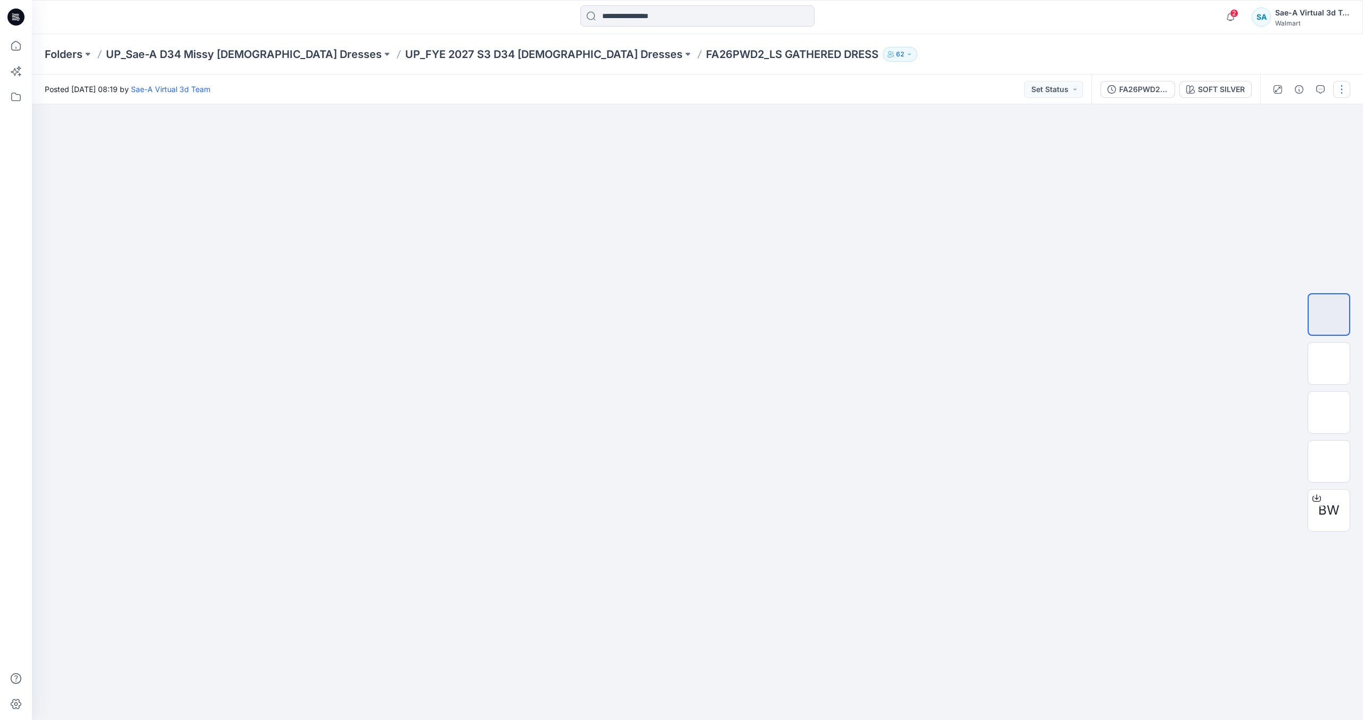
click at [1342, 90] on button "button" at bounding box center [1341, 89] width 17 height 17
click at [1279, 139] on p "Edit" at bounding box center [1273, 143] width 13 height 11
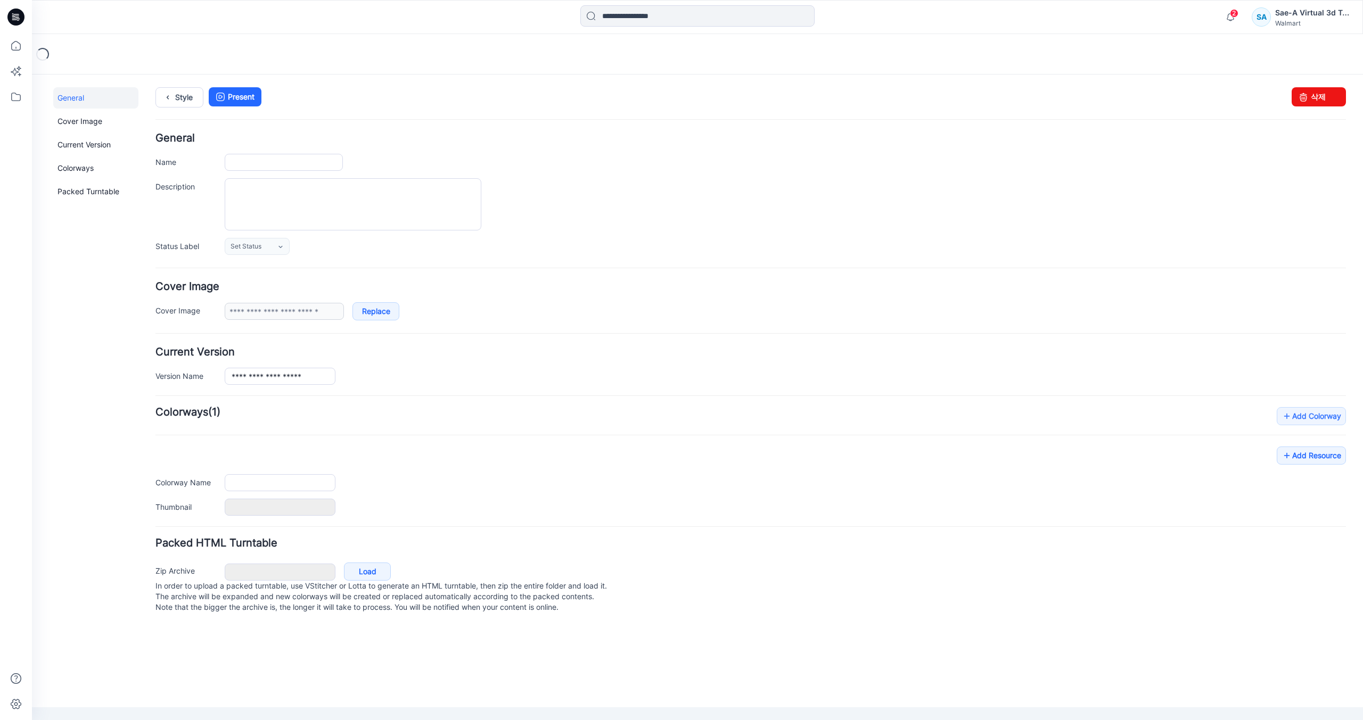
type input "**********"
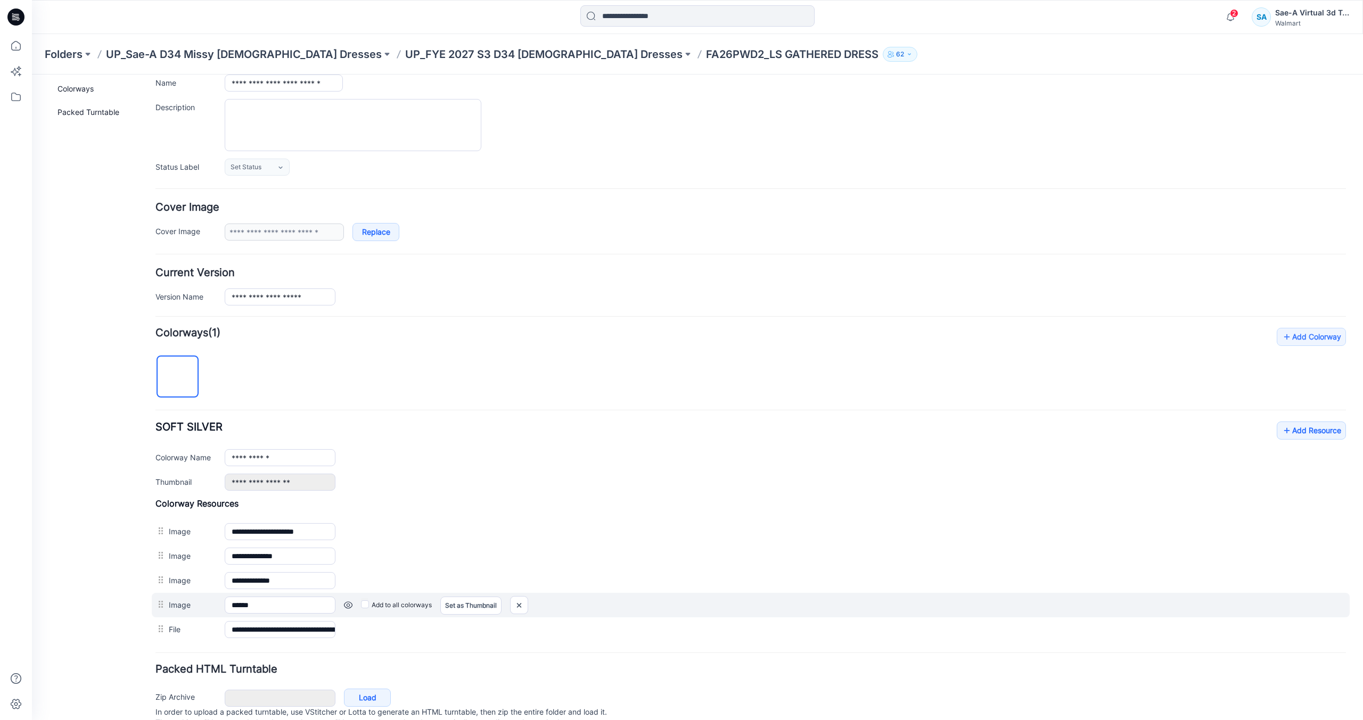
scroll to position [123, 0]
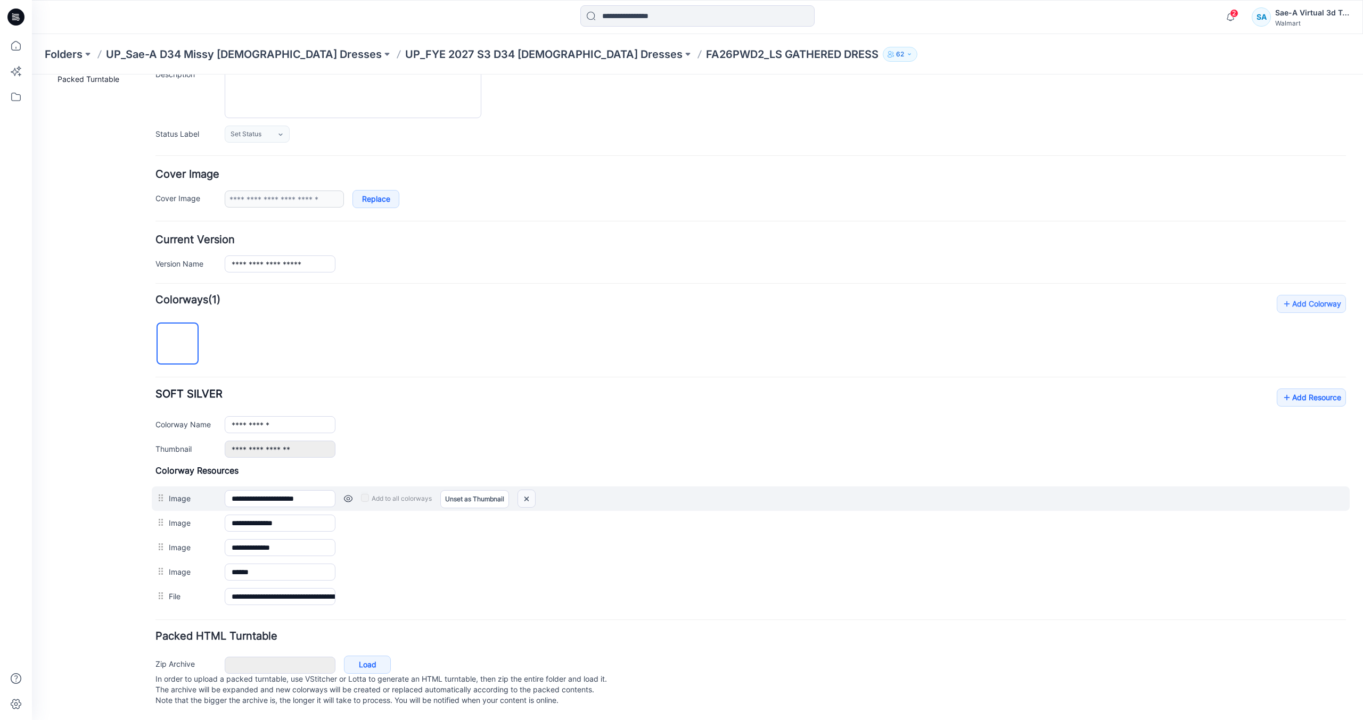
click at [529, 490] on img at bounding box center [526, 499] width 17 height 18
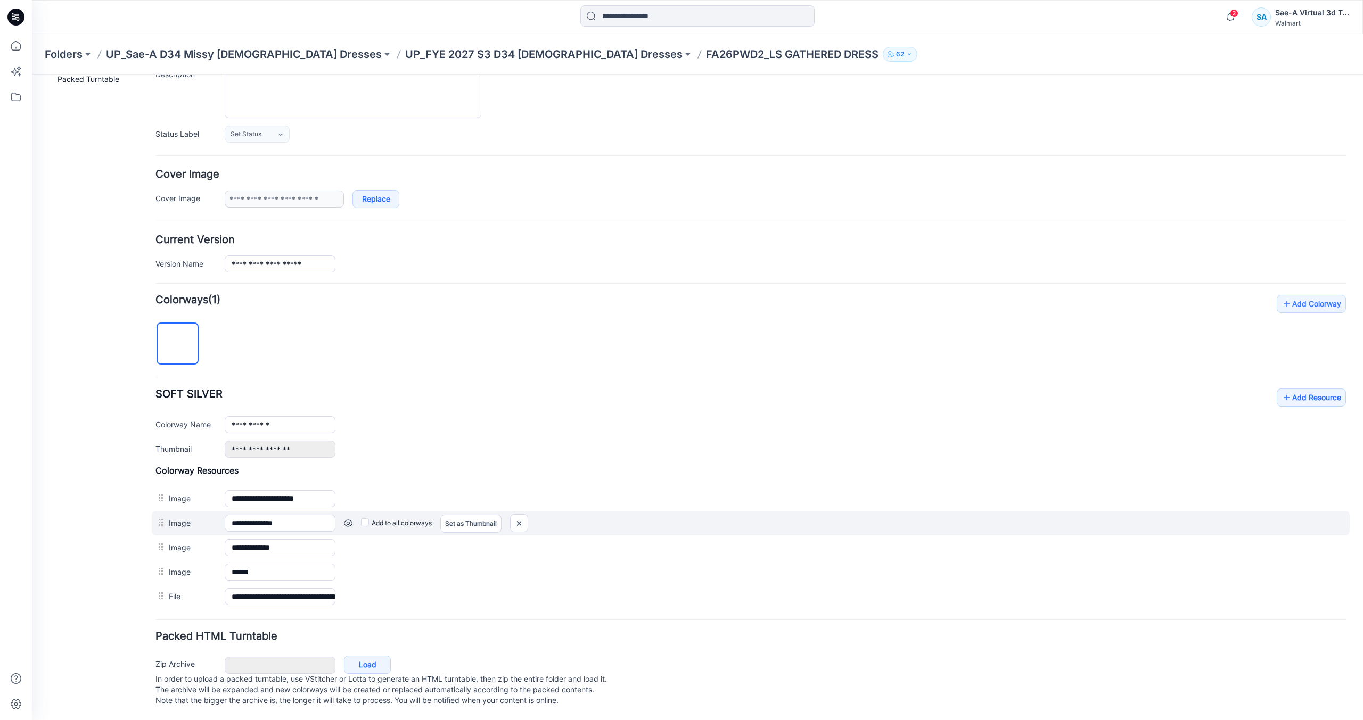
scroll to position [98, 0]
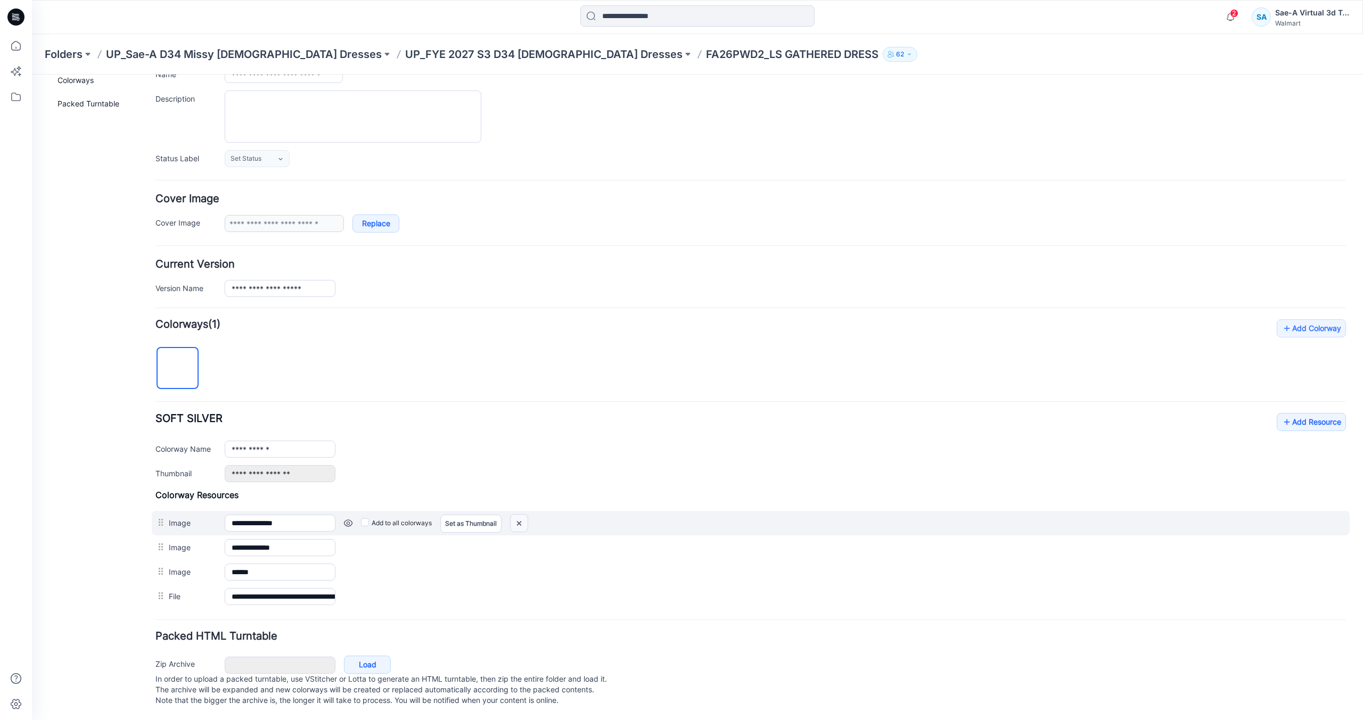
click at [524, 515] on img at bounding box center [518, 524] width 17 height 18
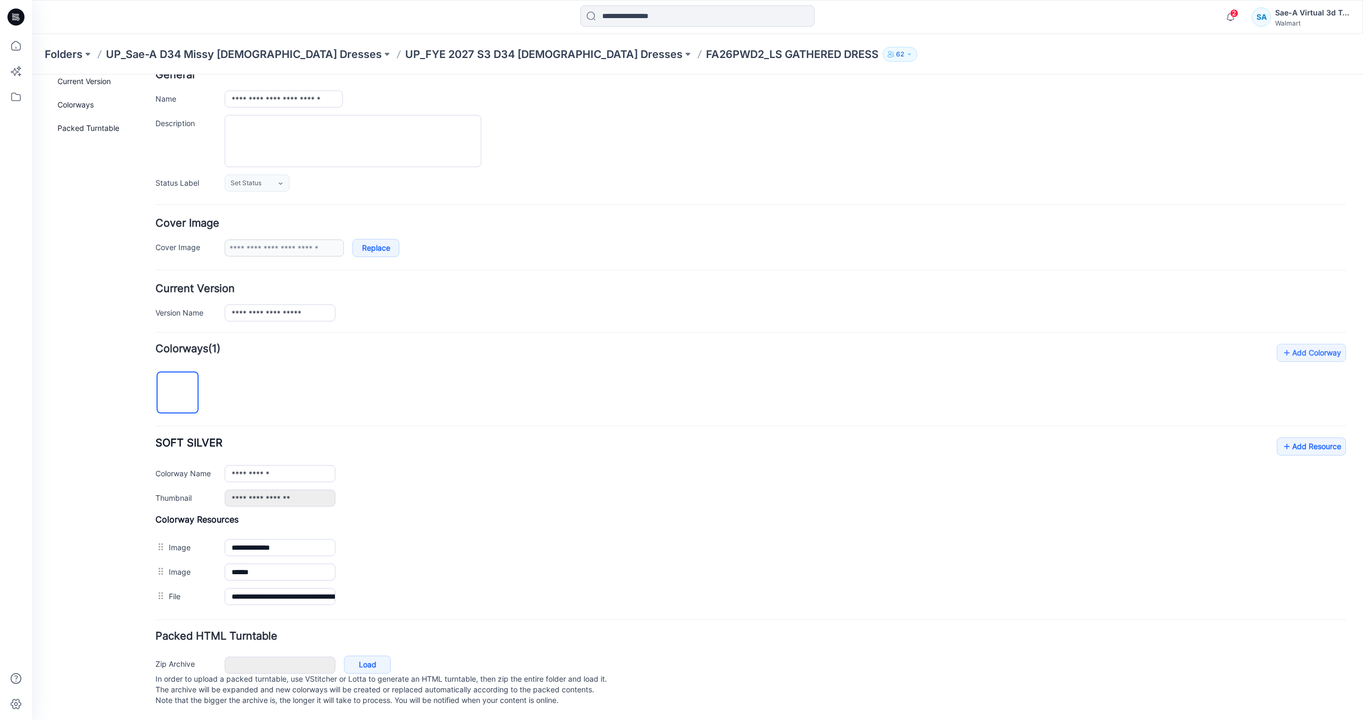
scroll to position [0, 0]
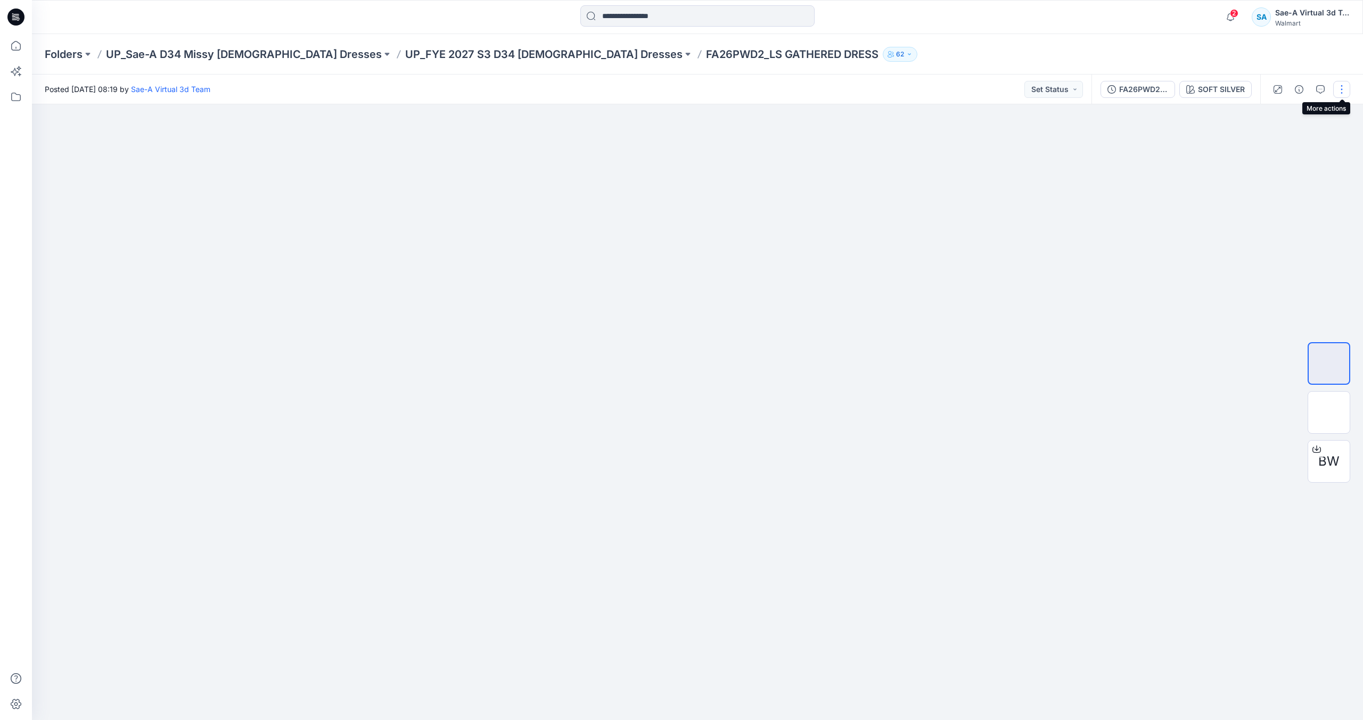
click at [1344, 95] on button "button" at bounding box center [1341, 89] width 17 height 17
click at [1309, 145] on button "Edit" at bounding box center [1297, 144] width 98 height 20
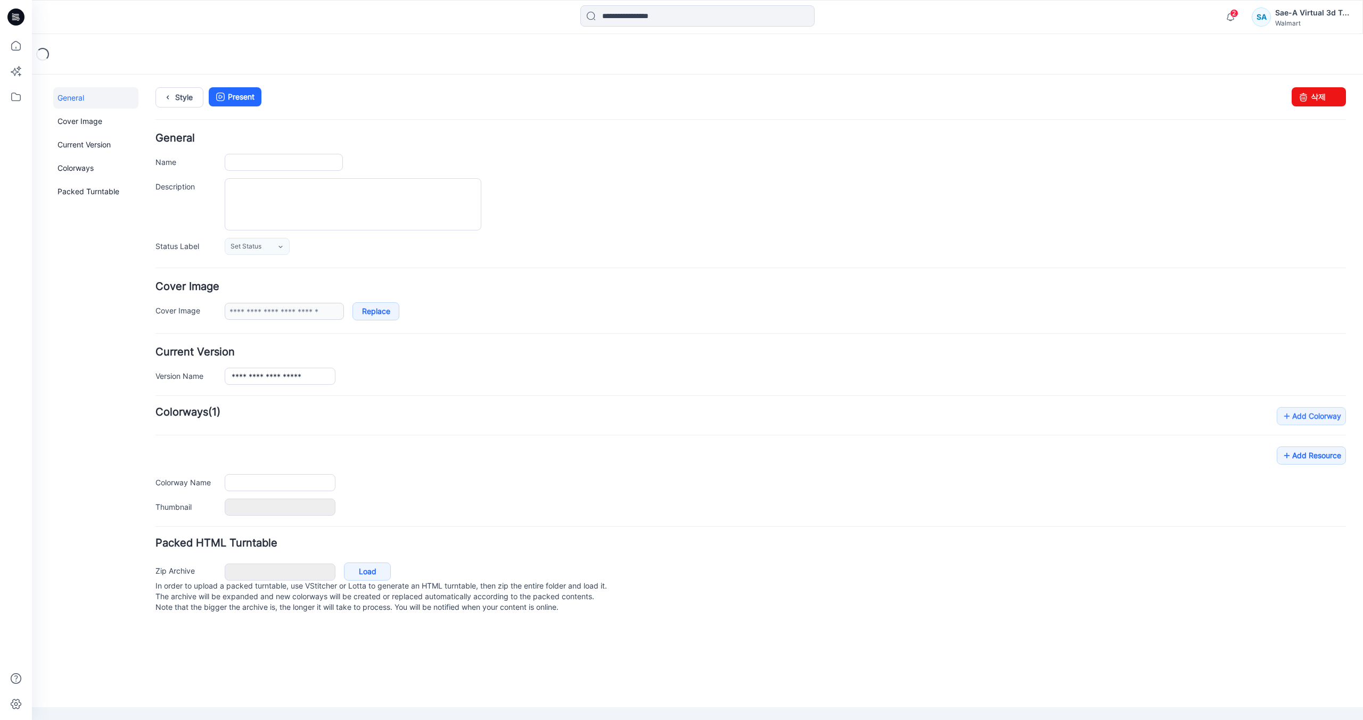
type input "**********"
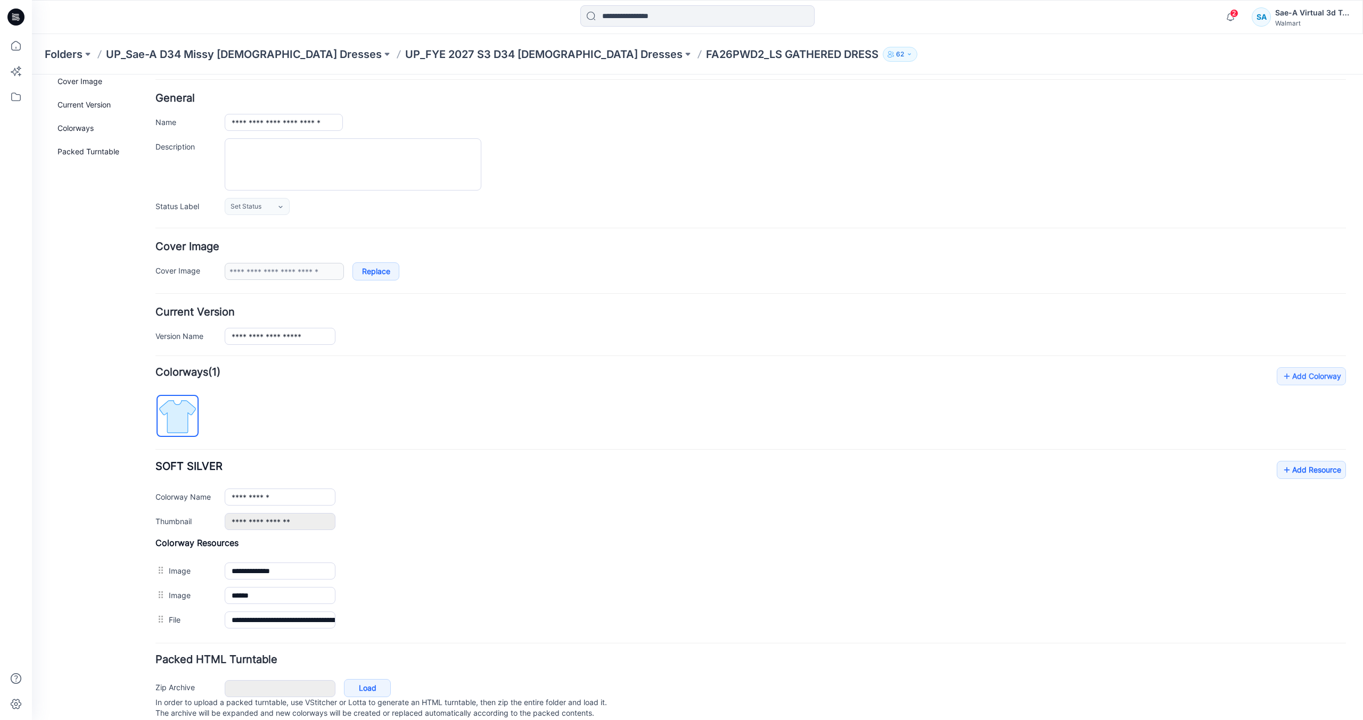
scroll to position [74, 0]
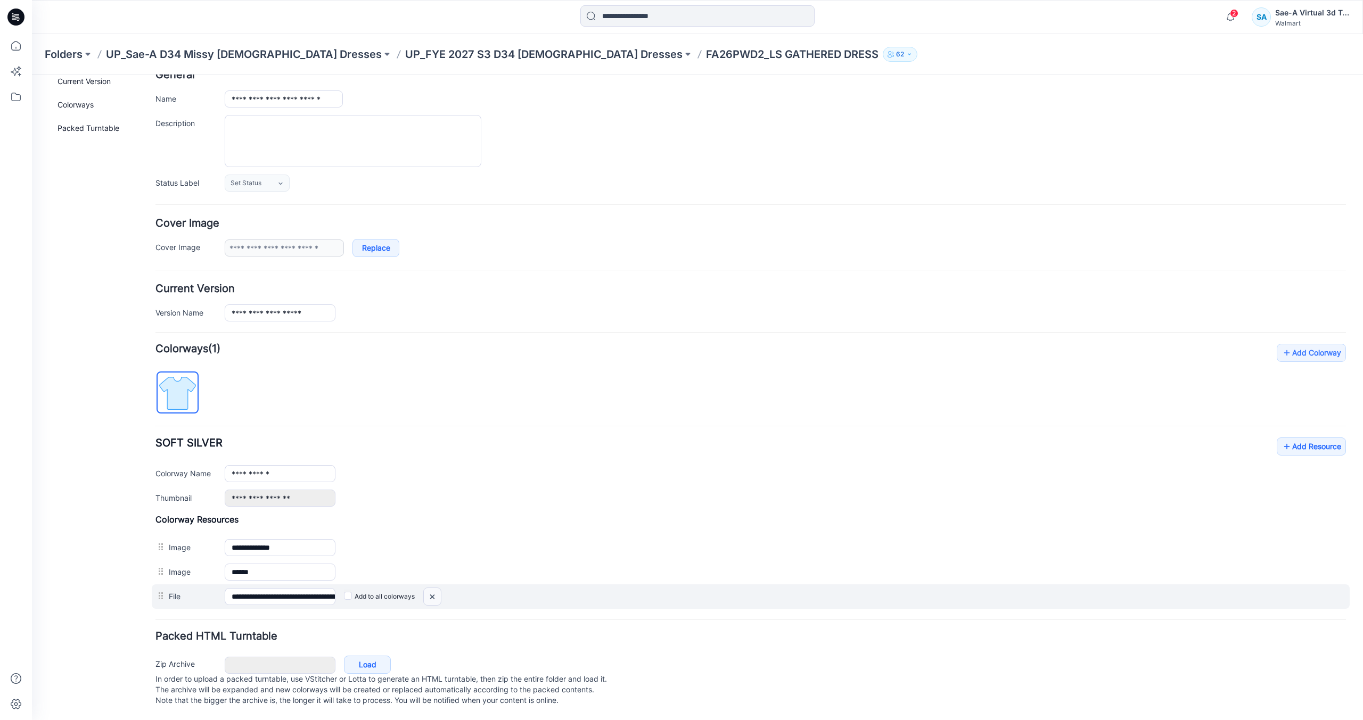
drag, startPoint x: 434, startPoint y: 587, endPoint x: 772, endPoint y: 144, distance: 556.7
click at [434, 588] on img at bounding box center [432, 597] width 17 height 18
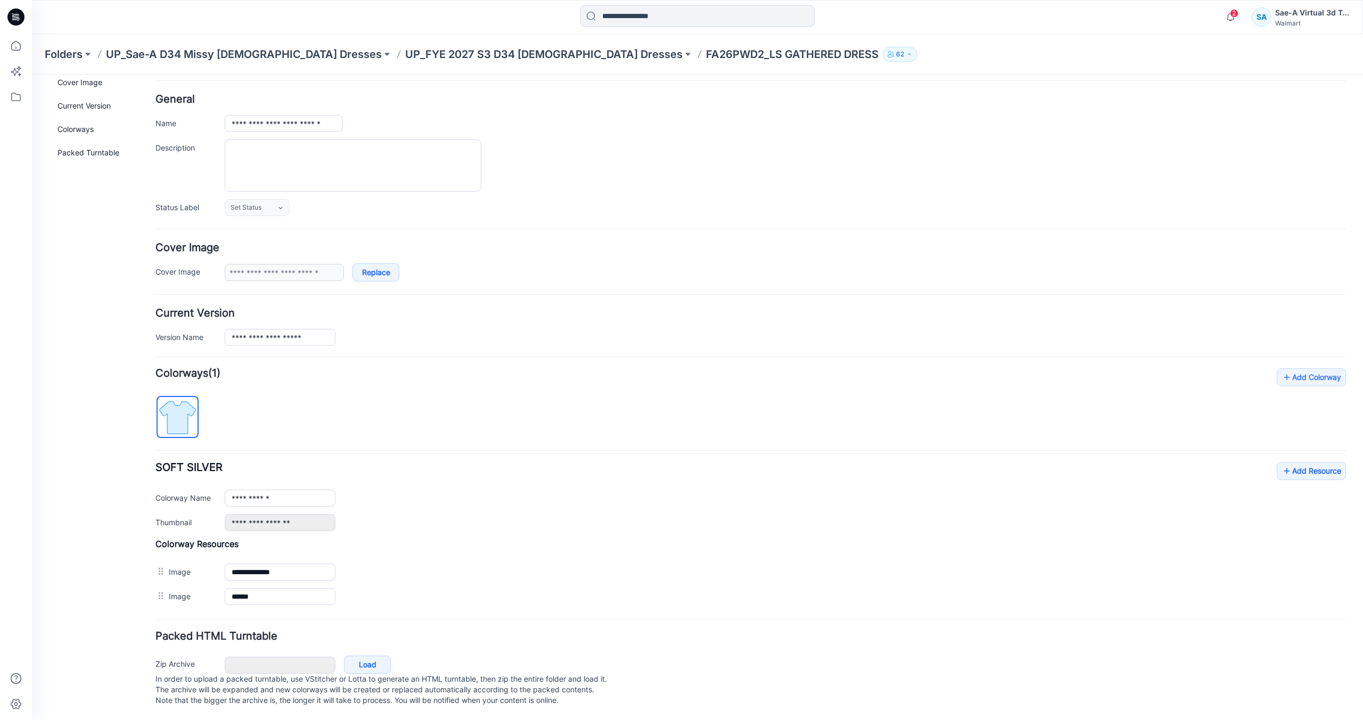
scroll to position [50, 0]
click at [1294, 466] on link "Add Resource" at bounding box center [1310, 471] width 69 height 18
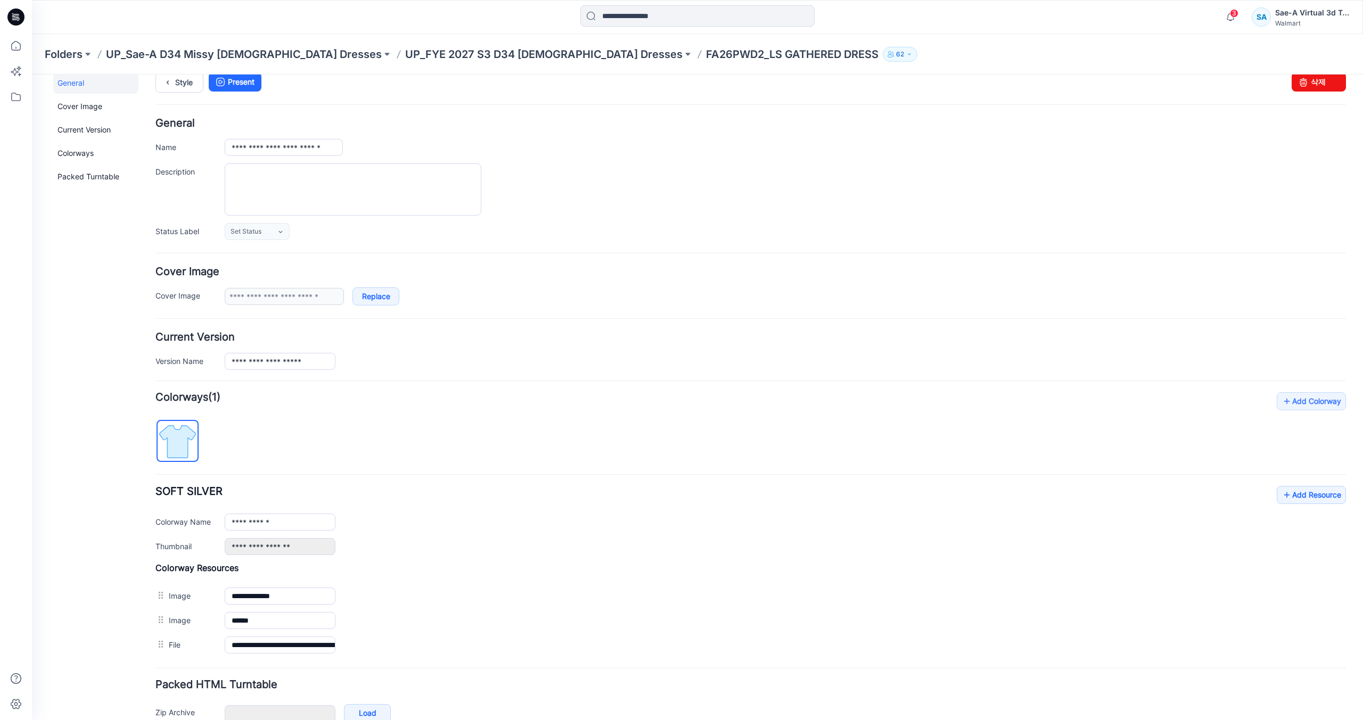
scroll to position [0, 0]
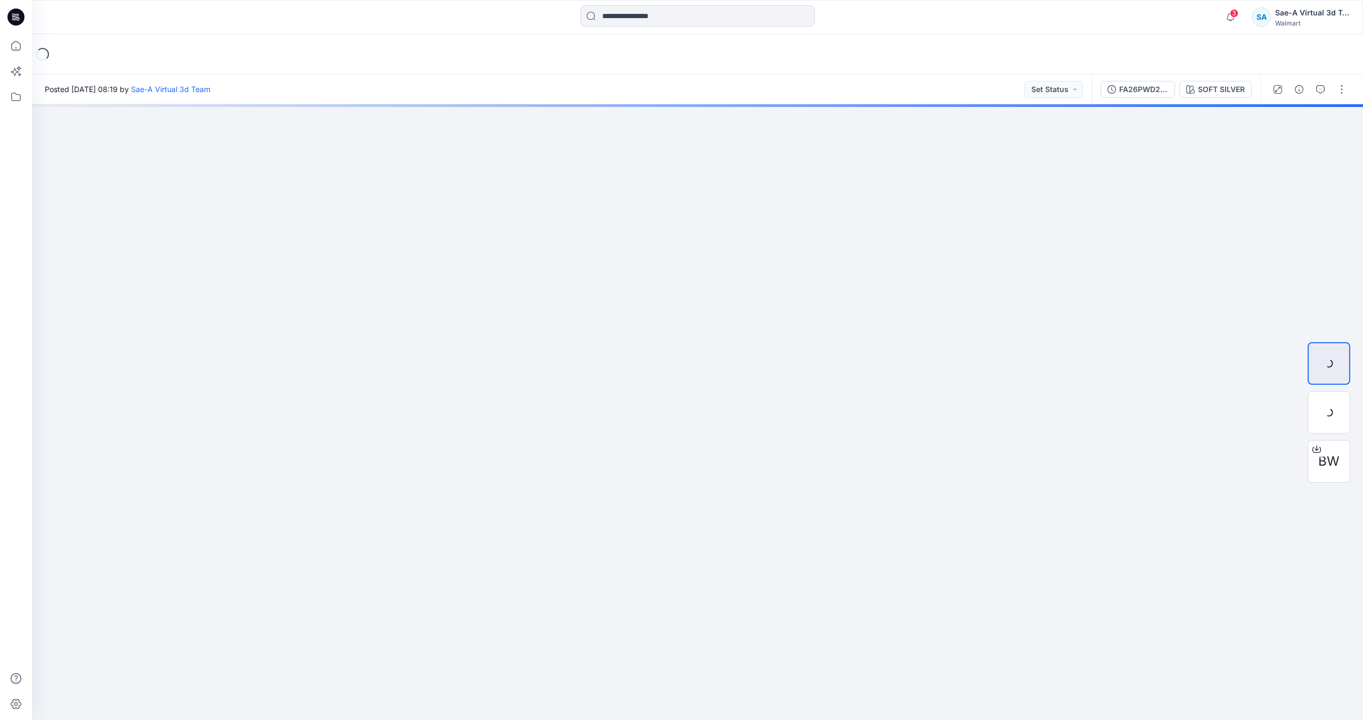
click at [21, 17] on icon at bounding box center [15, 17] width 17 height 17
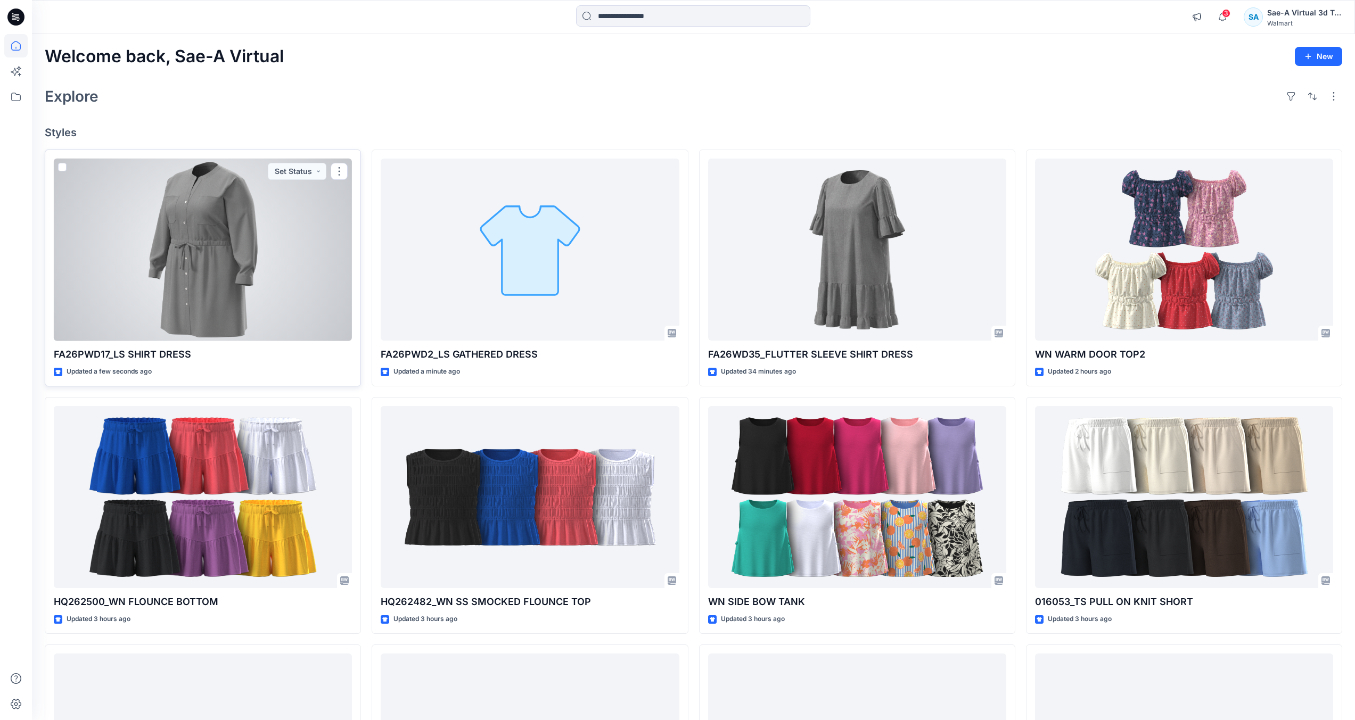
click at [195, 303] on div at bounding box center [203, 250] width 298 height 183
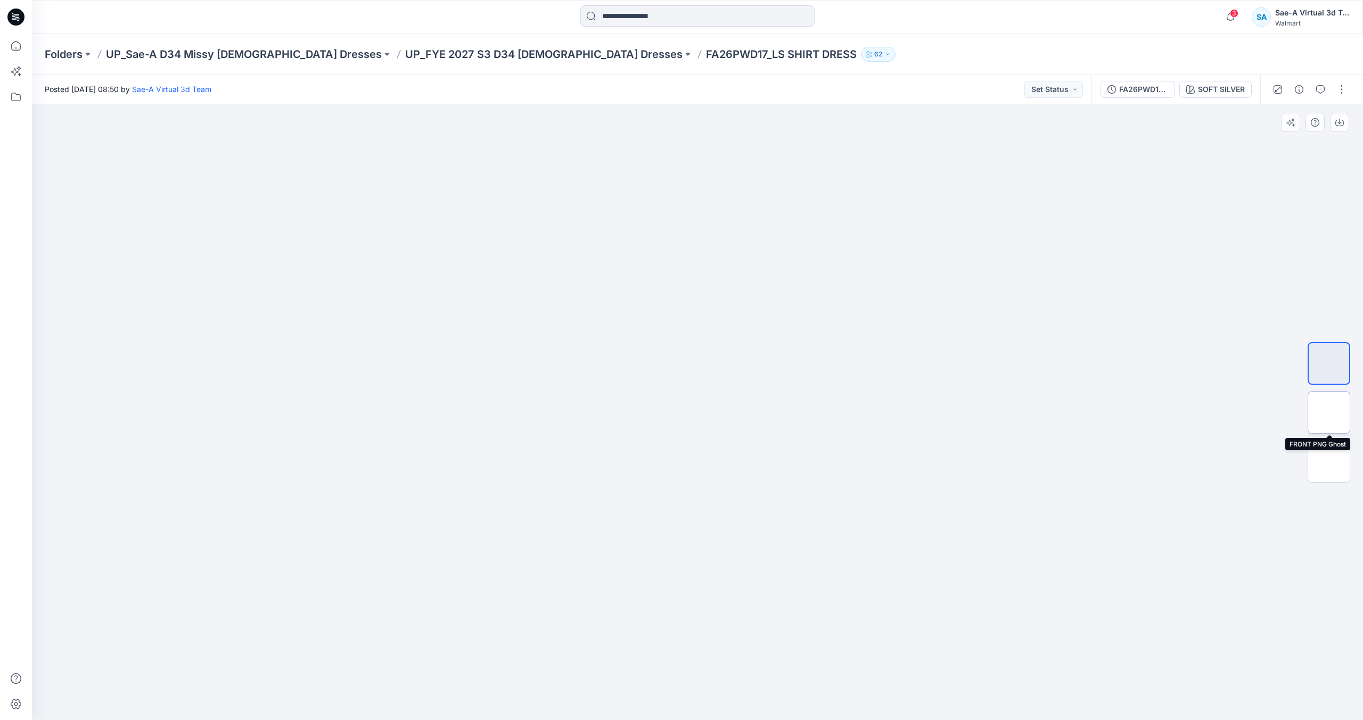
click at [1329, 413] on img at bounding box center [1329, 413] width 0 height 0
click at [1341, 87] on button "button" at bounding box center [1341, 89] width 17 height 17
click at [1292, 144] on button "Edit" at bounding box center [1297, 144] width 98 height 20
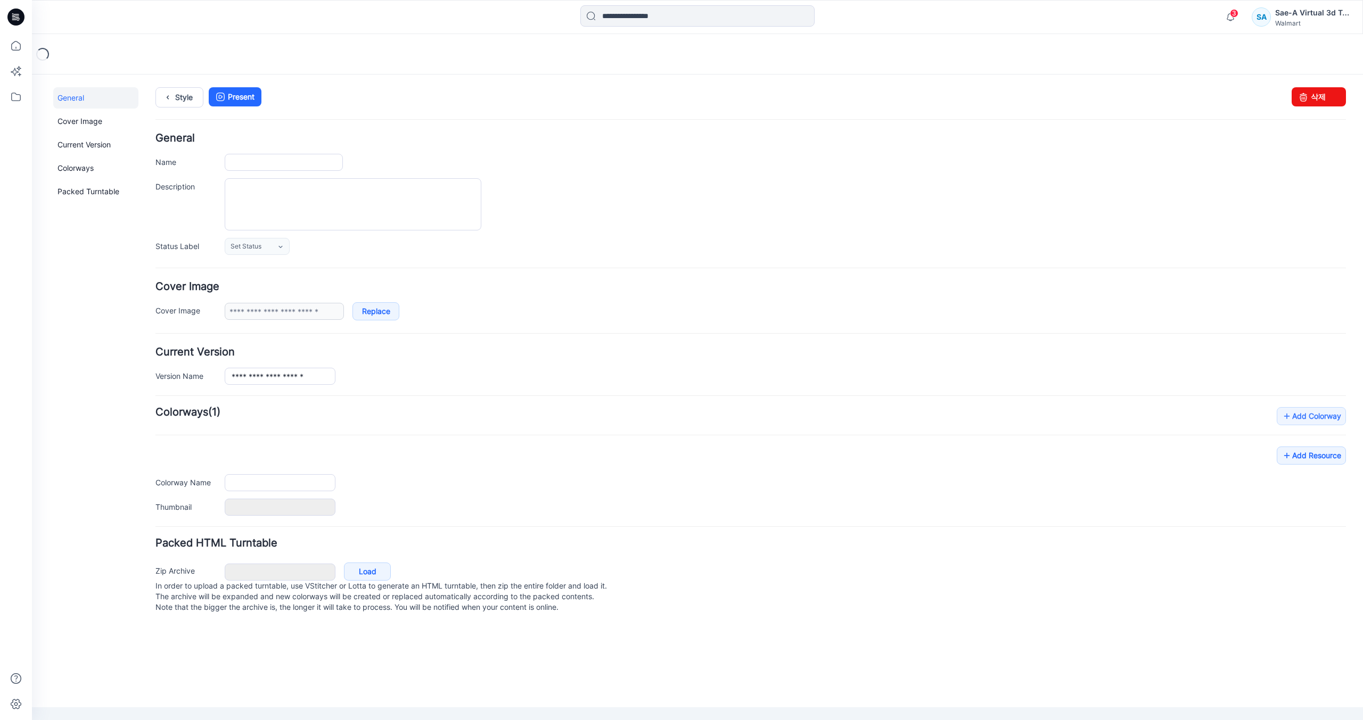
type input "**********"
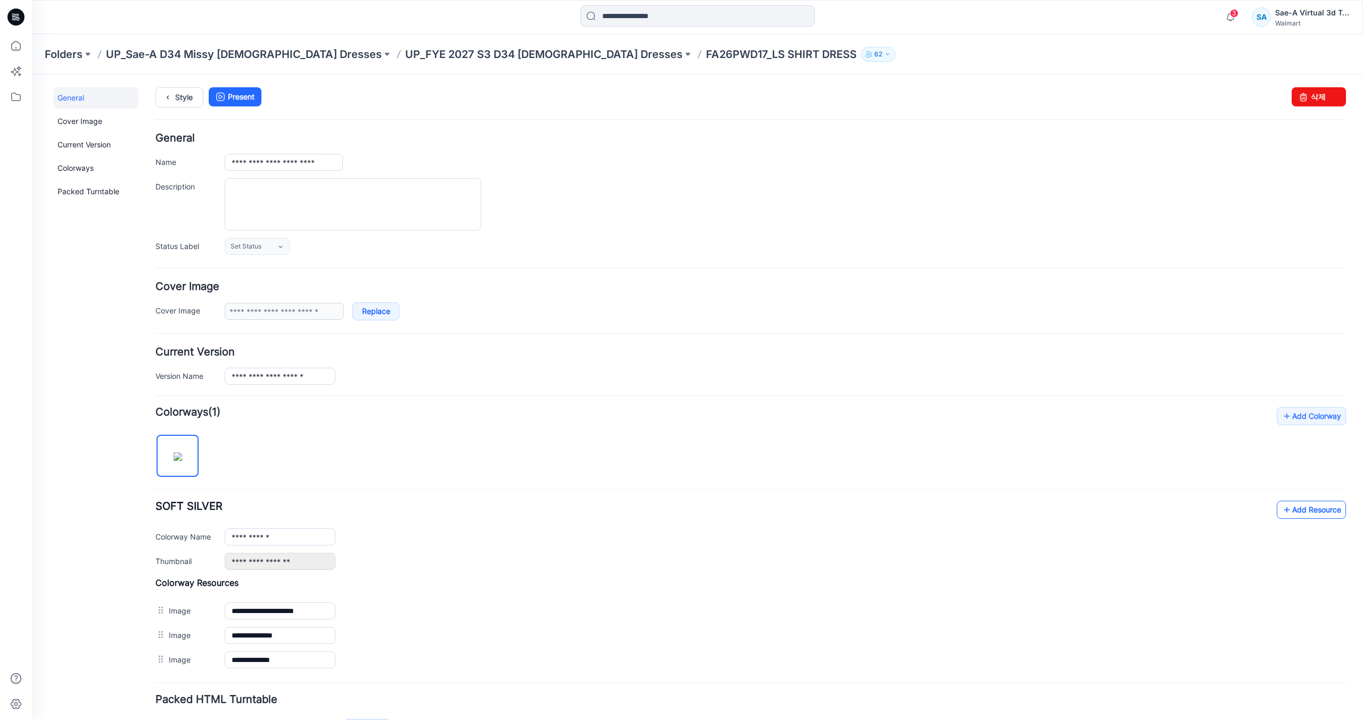
click at [1284, 510] on link "Add Resource" at bounding box center [1310, 510] width 69 height 18
drag, startPoint x: 169, startPoint y: 95, endPoint x: 242, endPoint y: 101, distance: 72.6
click at [169, 95] on icon at bounding box center [167, 97] width 15 height 19
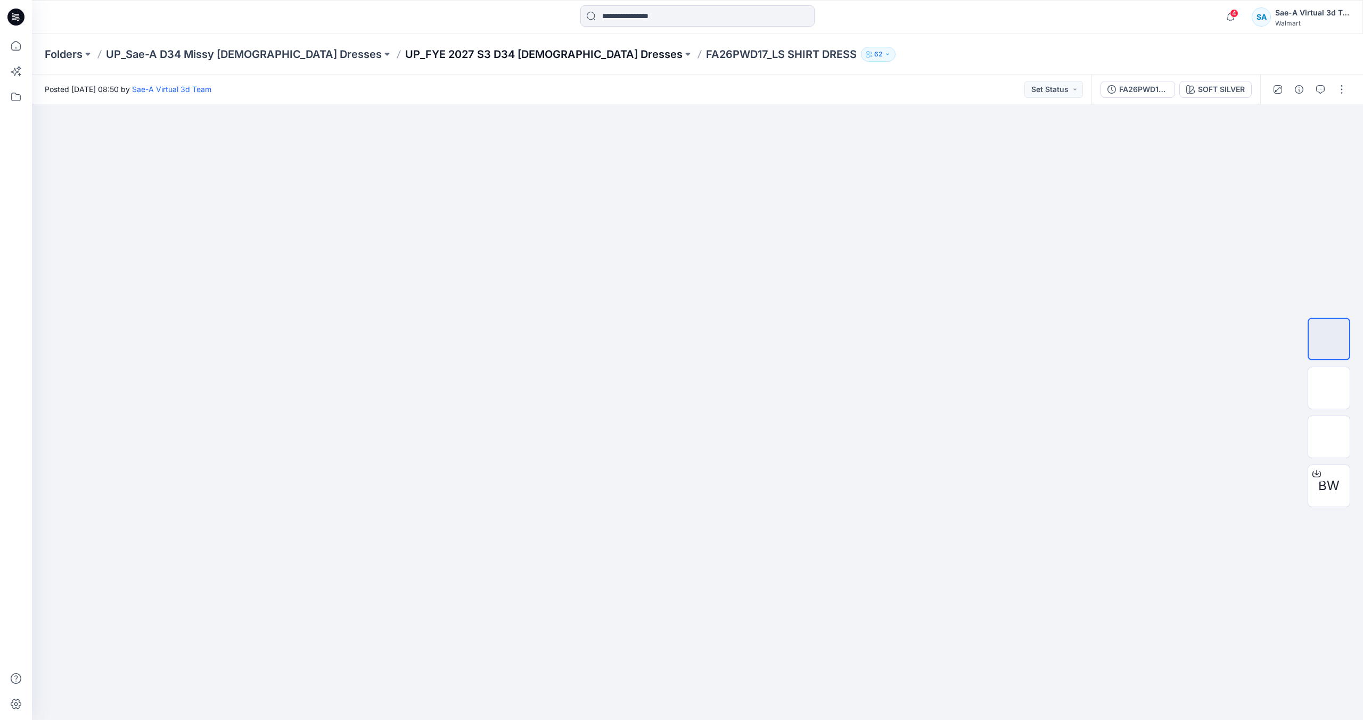
click at [483, 61] on p "UP_FYE 2027 S3 D34 [DEMOGRAPHIC_DATA] Dresses" at bounding box center [543, 54] width 277 height 15
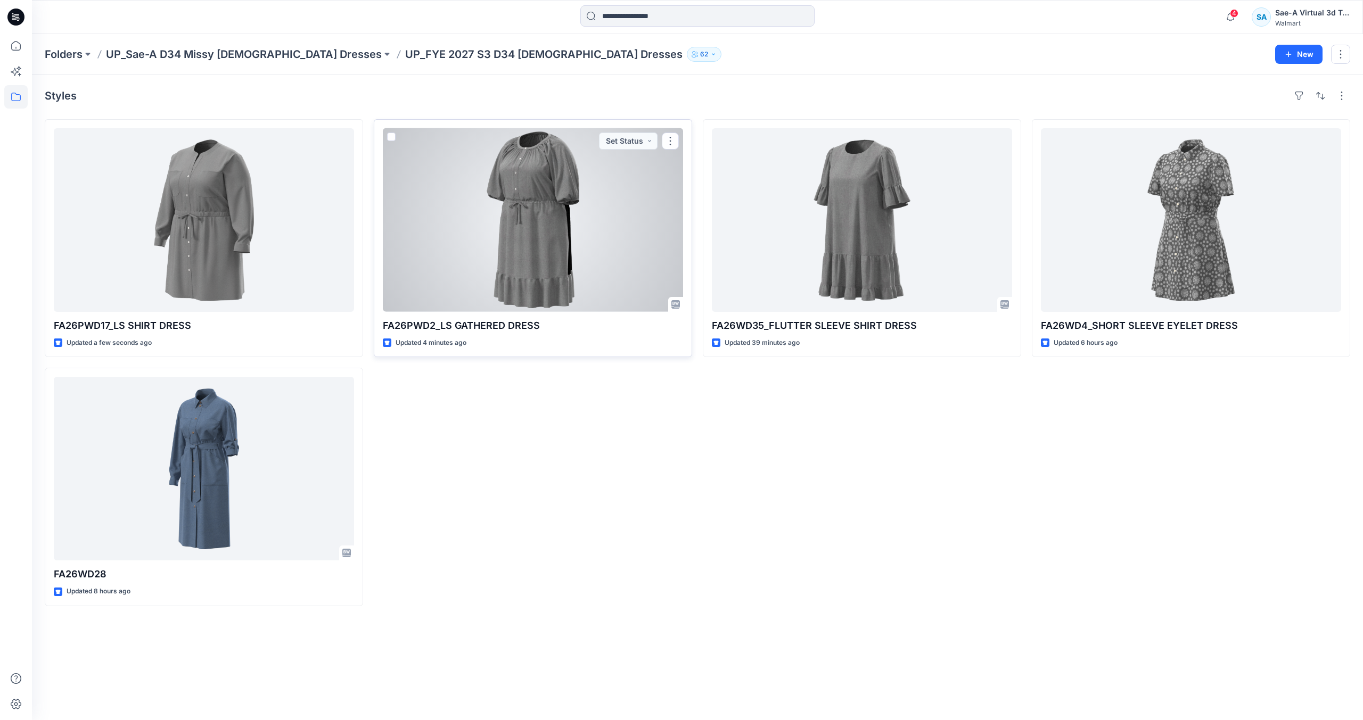
click at [583, 243] on div at bounding box center [533, 220] width 300 height 184
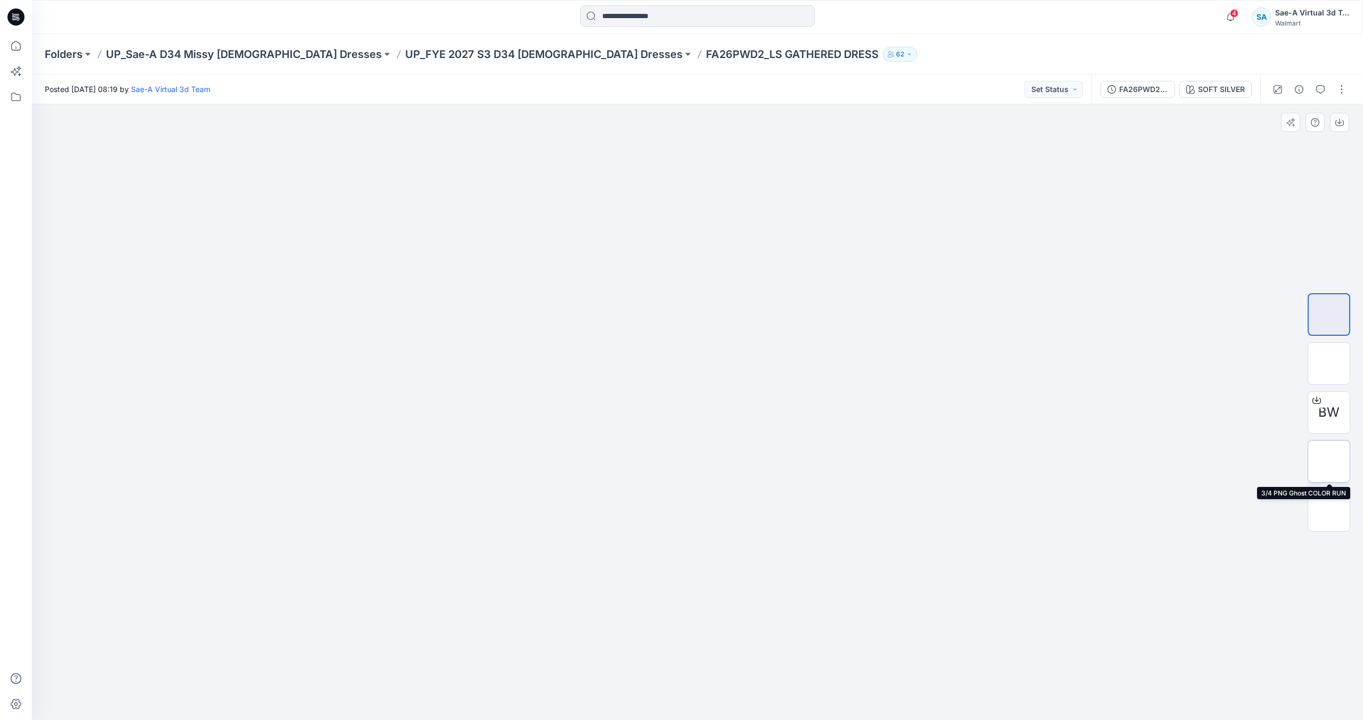
click at [1329, 461] on img at bounding box center [1329, 461] width 0 height 0
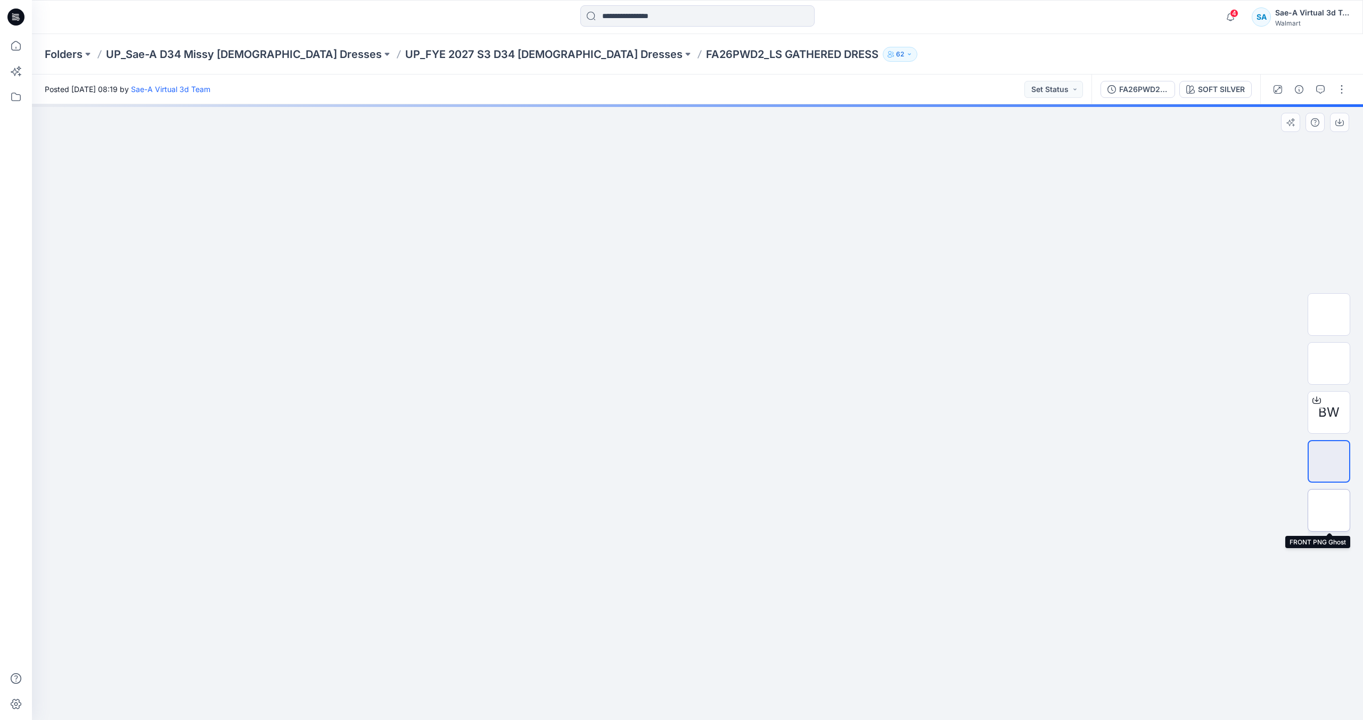
click at [1329, 510] on img at bounding box center [1329, 510] width 0 height 0
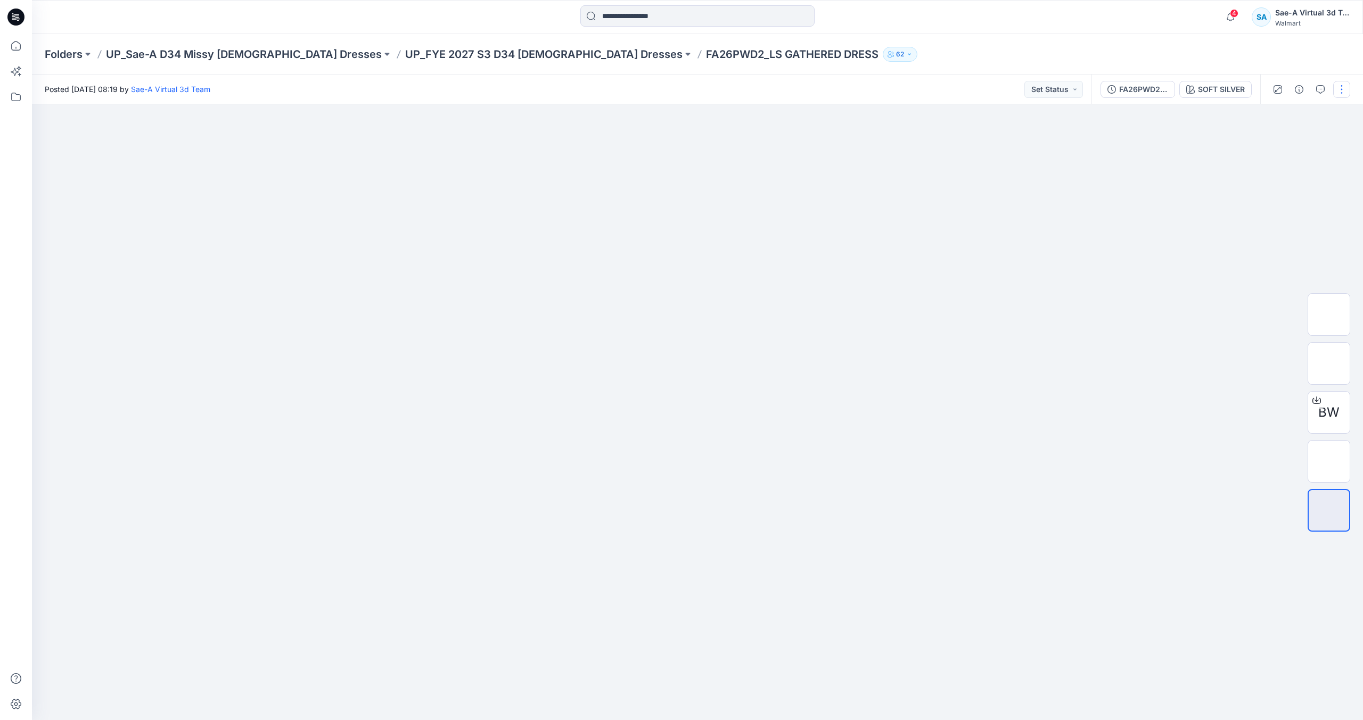
click at [1337, 93] on button "button" at bounding box center [1341, 89] width 17 height 17
click at [1329, 461] on img at bounding box center [1329, 461] width 0 height 0
click at [1335, 85] on button "button" at bounding box center [1341, 89] width 17 height 17
click at [1305, 141] on button "Edit" at bounding box center [1297, 144] width 98 height 20
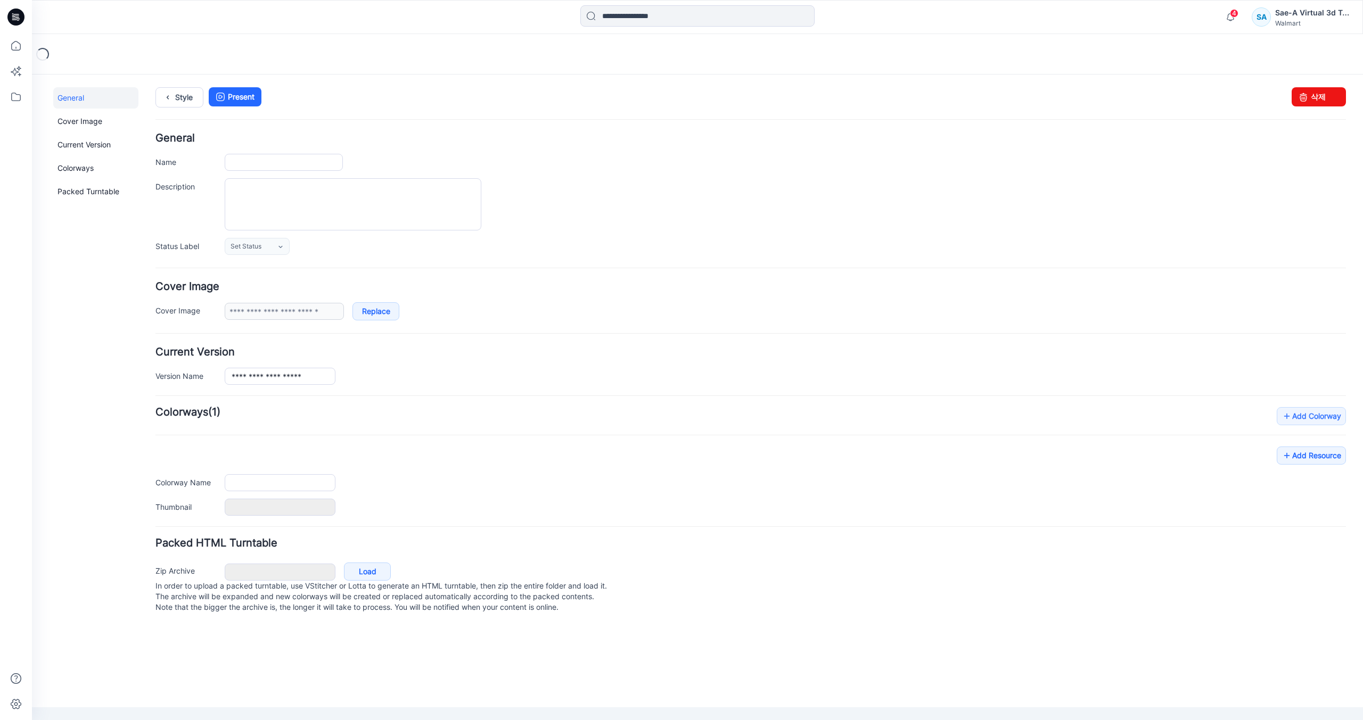
type input "**********"
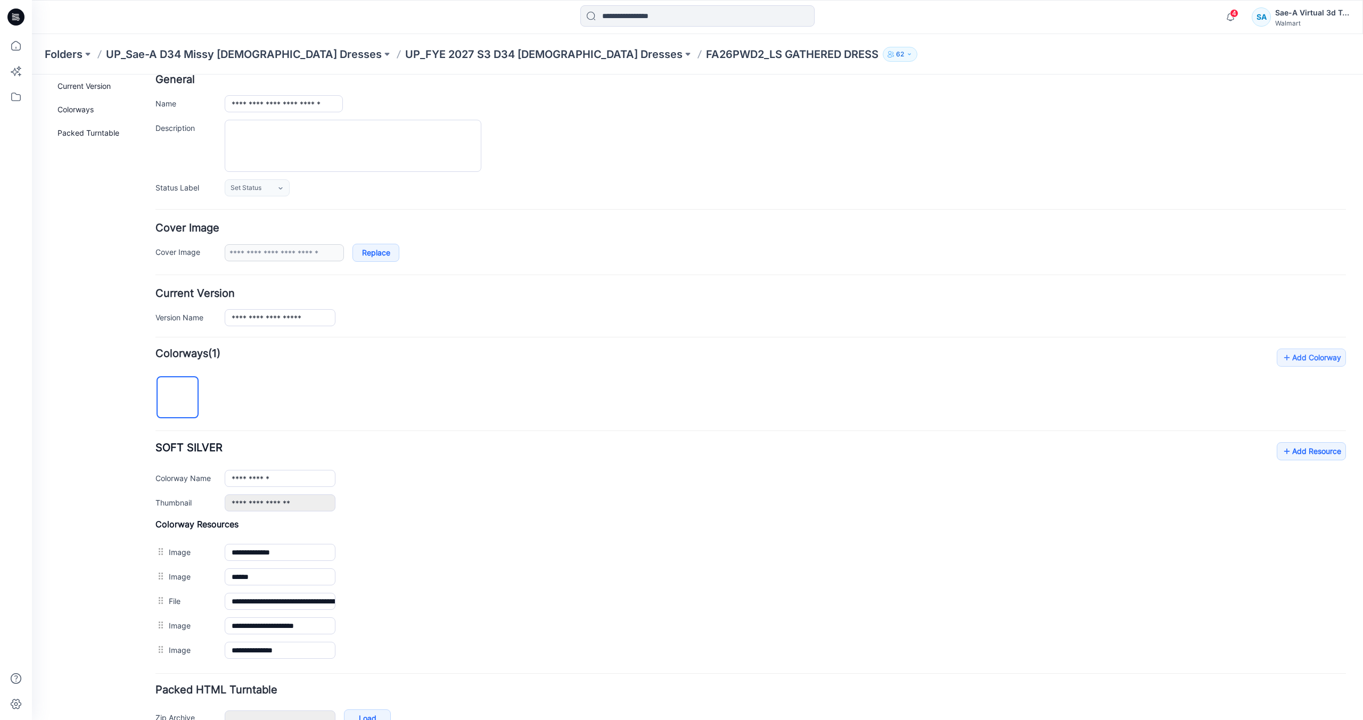
scroll to position [123, 0]
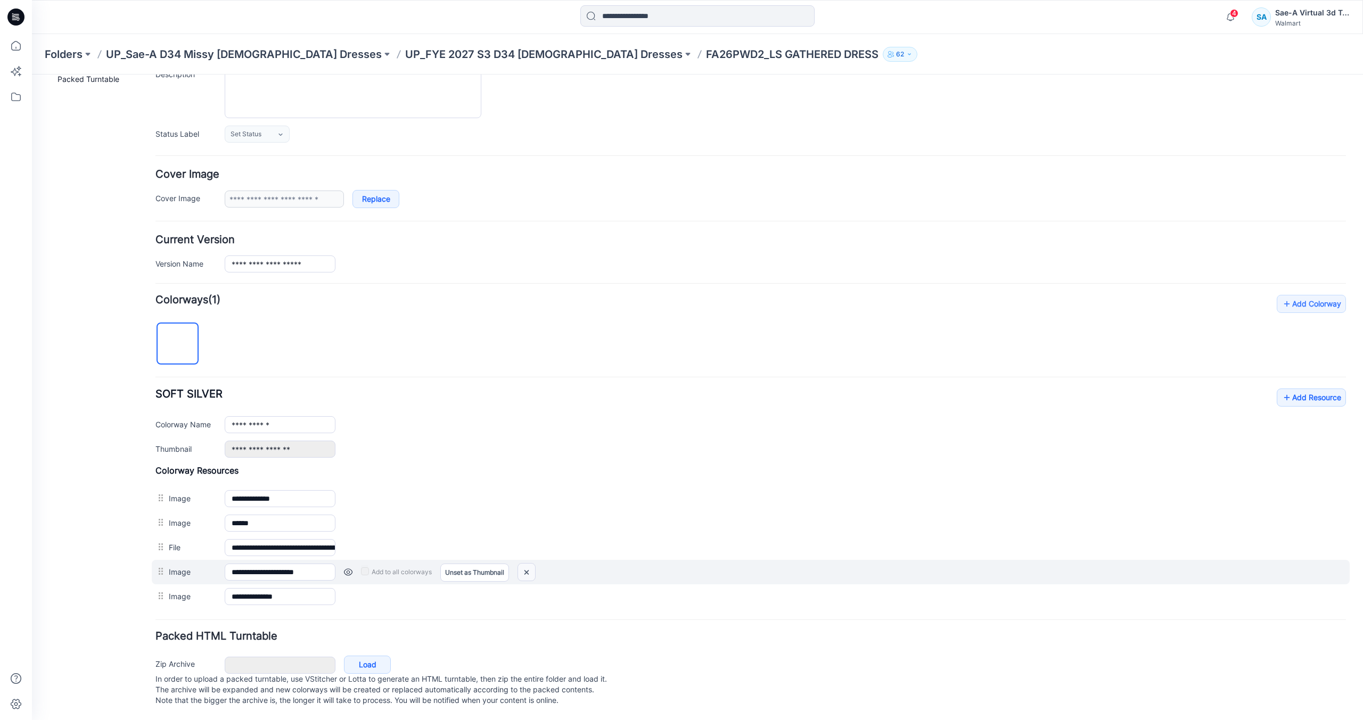
drag, startPoint x: 527, startPoint y: 560, endPoint x: 770, endPoint y: 142, distance: 483.2
click at [527, 564] on img at bounding box center [526, 573] width 17 height 18
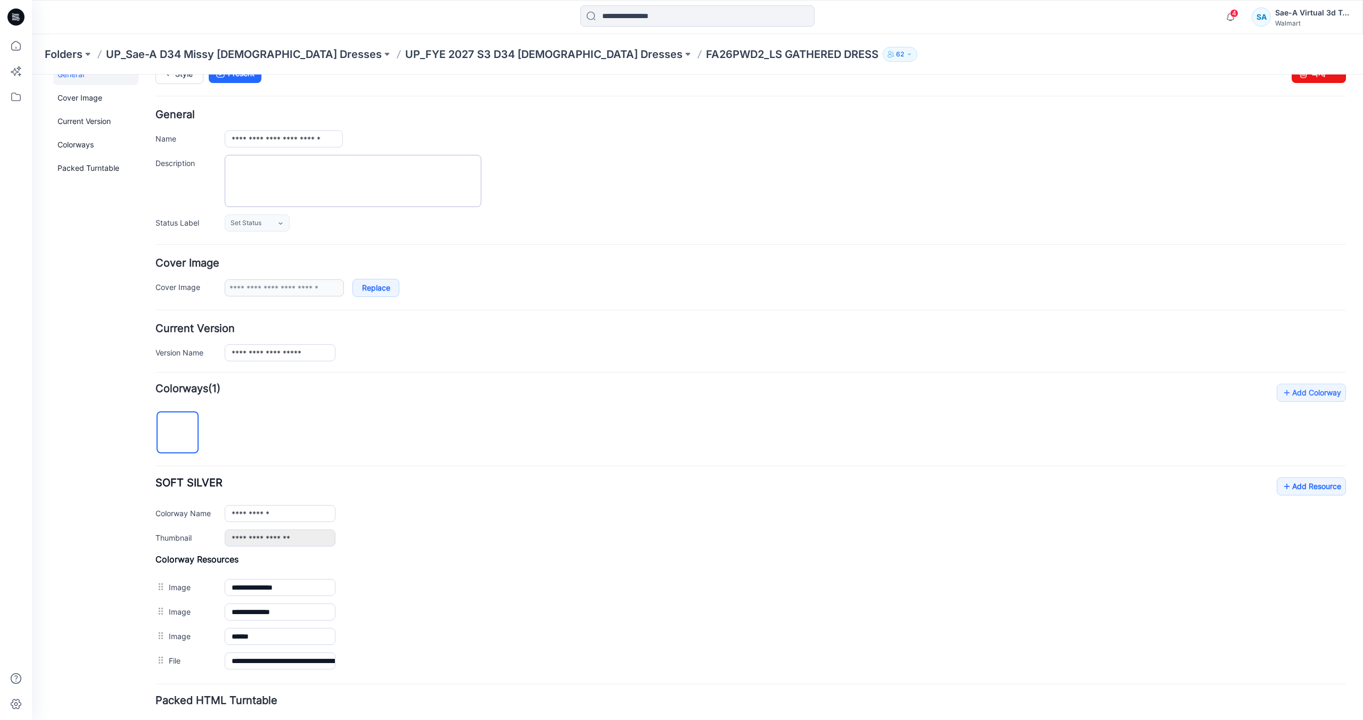
scroll to position [0, 0]
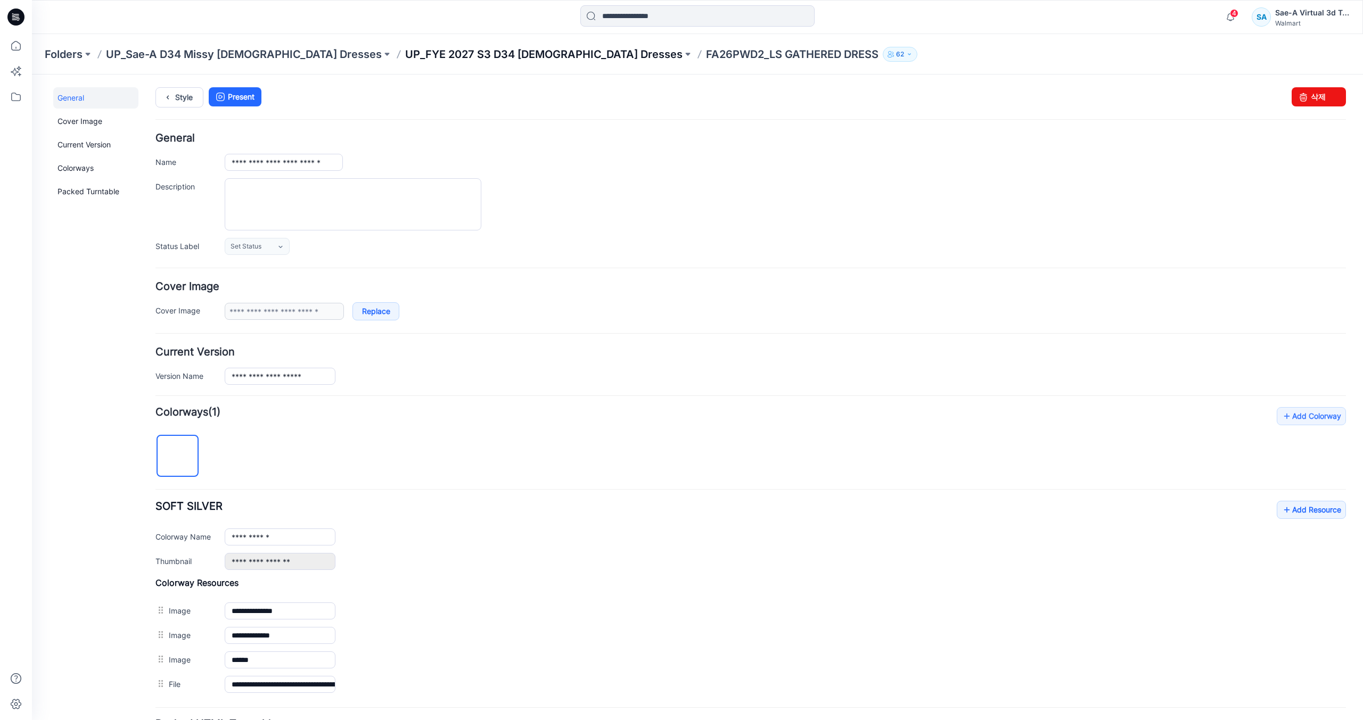
click at [473, 51] on p "UP_FYE 2027 S3 D34 [DEMOGRAPHIC_DATA] Dresses" at bounding box center [543, 54] width 277 height 15
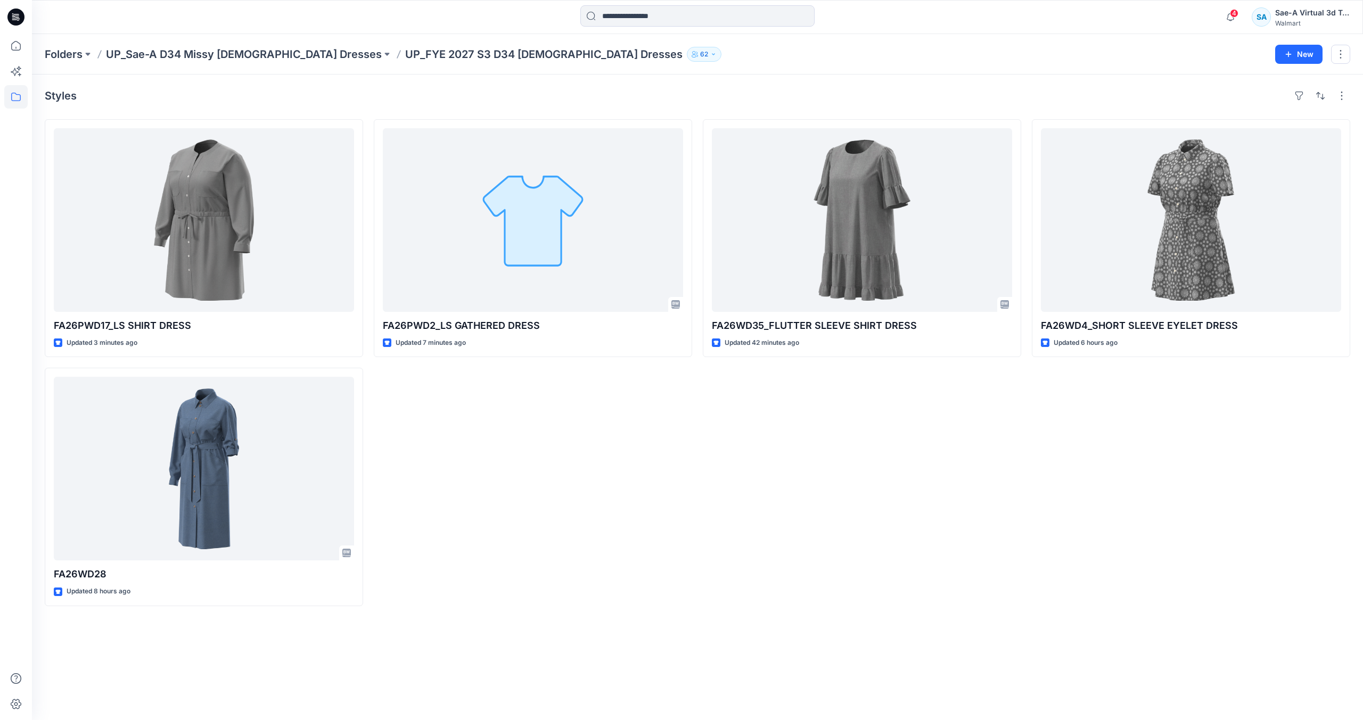
click at [761, 462] on div "FA26WD35_FLUTTER SLEEVE SHIRT DRESS Updated 42 minutes ago Set Status" at bounding box center [862, 362] width 318 height 487
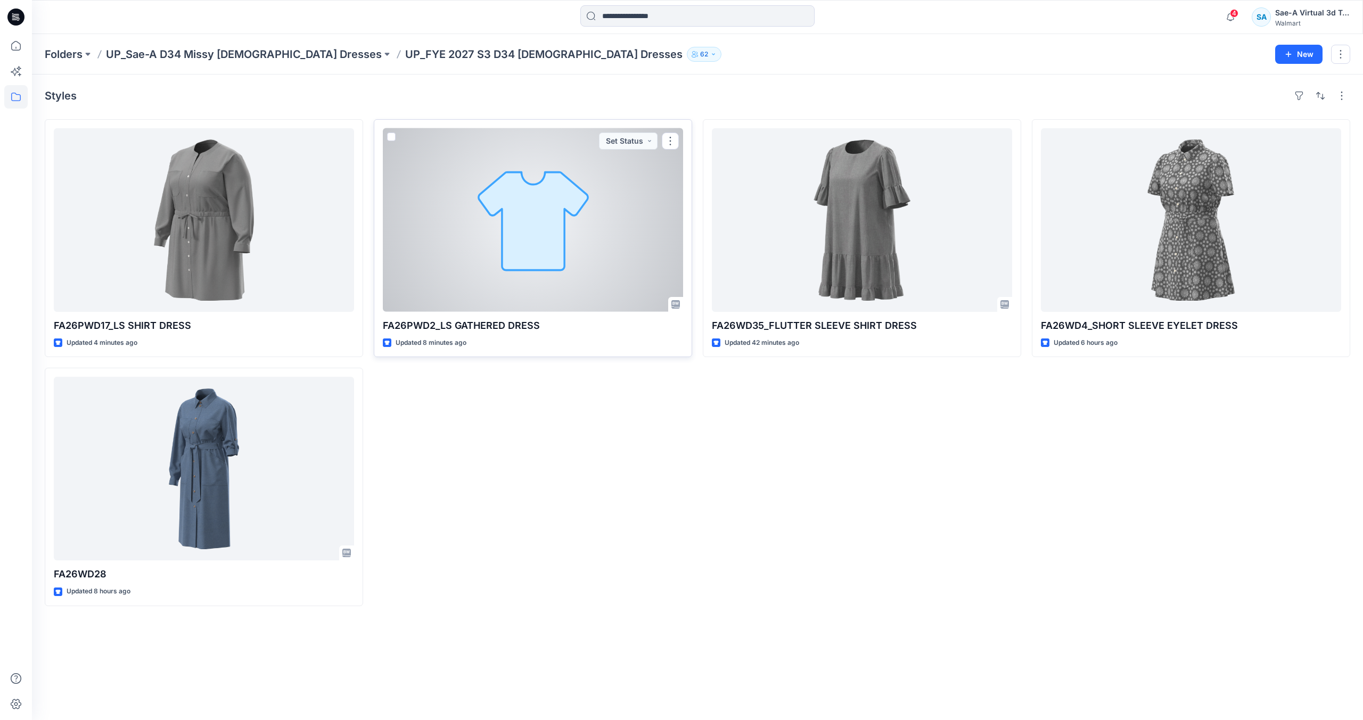
click at [512, 263] on div at bounding box center [533, 220] width 300 height 184
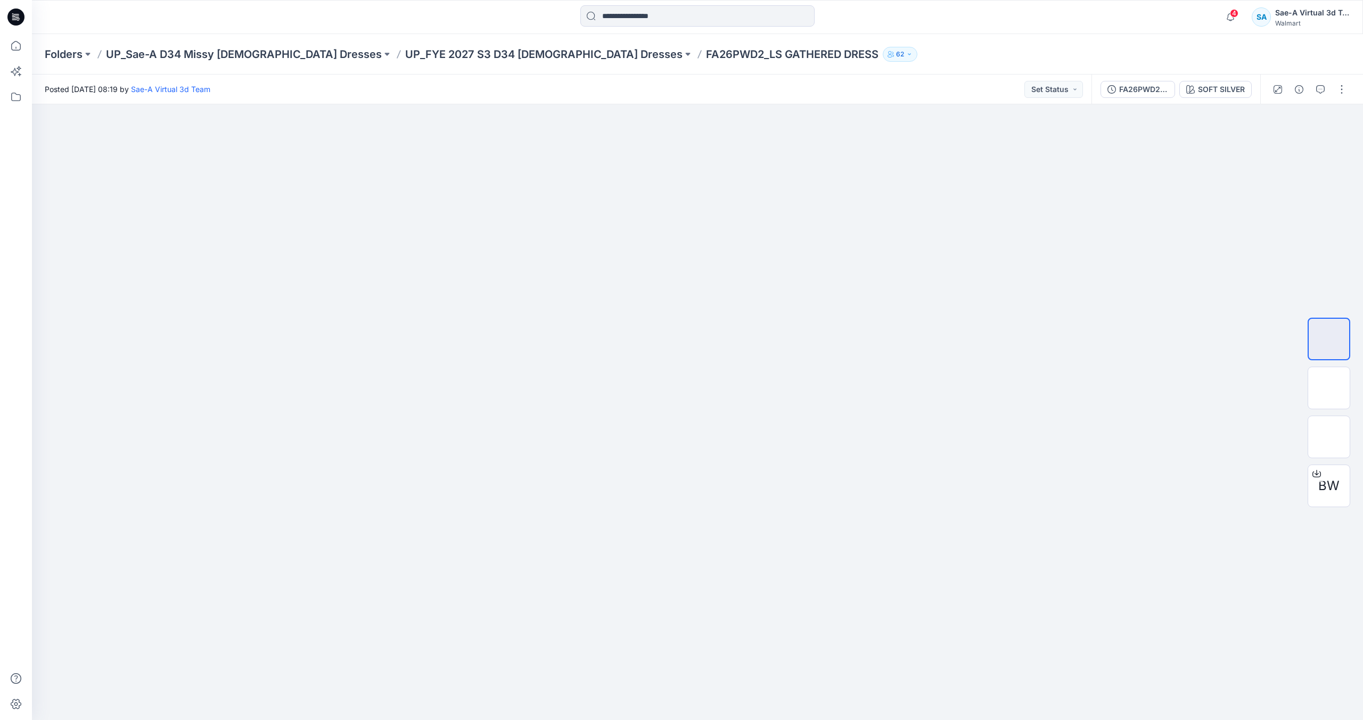
click at [27, 17] on div at bounding box center [16, 17] width 34 height 34
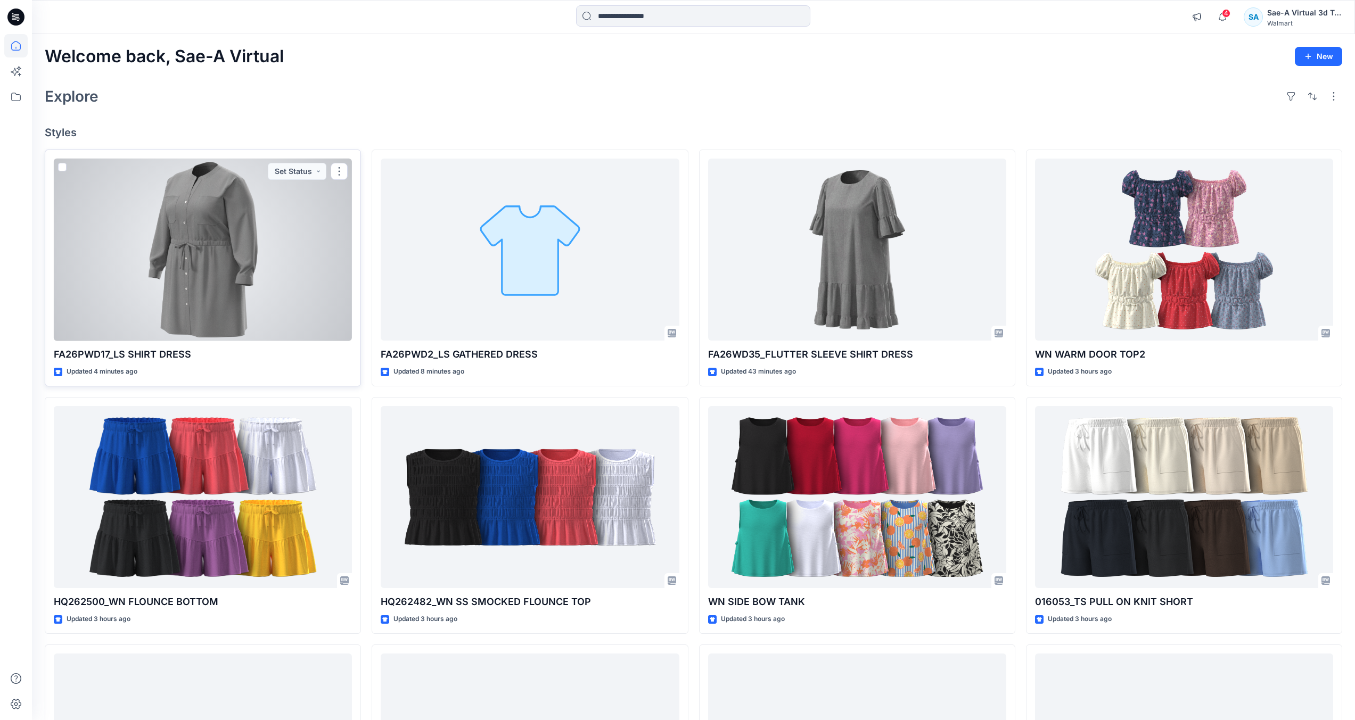
click at [155, 228] on div at bounding box center [203, 250] width 298 height 183
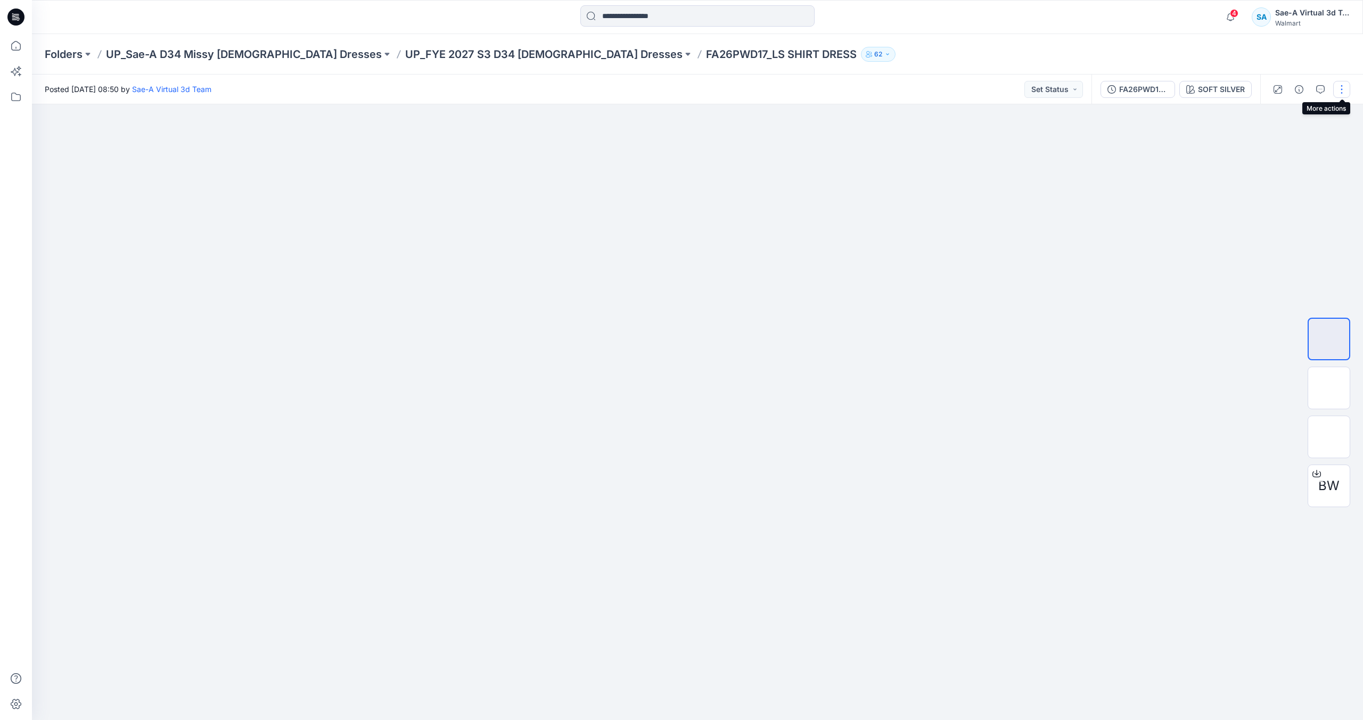
click at [1336, 89] on button "button" at bounding box center [1341, 89] width 17 height 17
click at [1264, 145] on button "Edit" at bounding box center [1297, 144] width 98 height 20
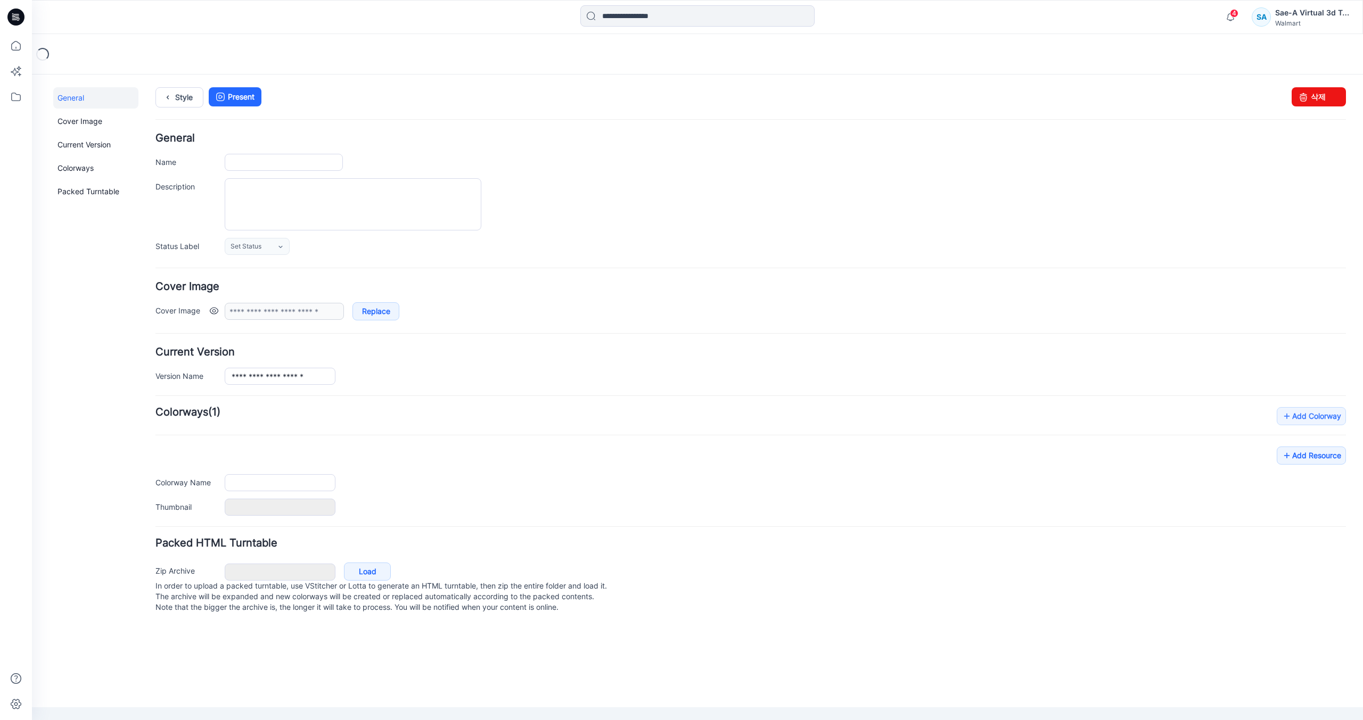
type input "**********"
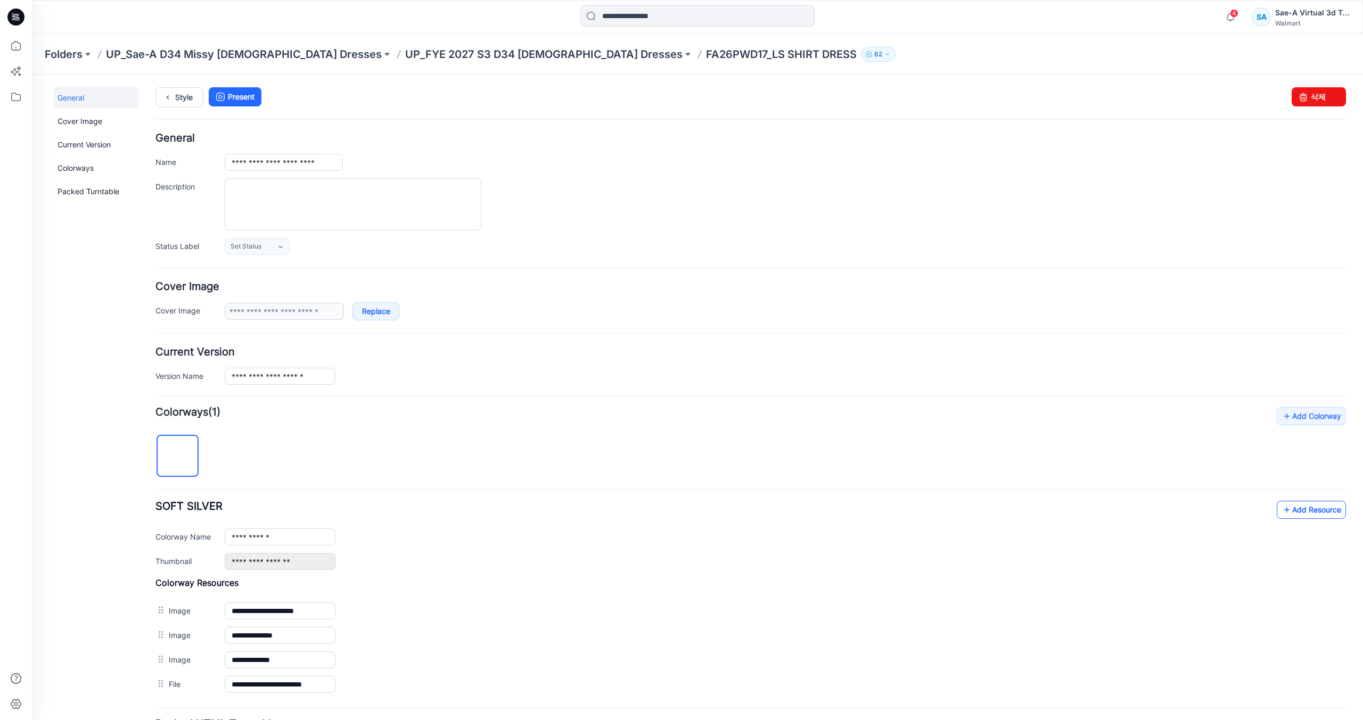
click at [1284, 509] on link "Add Resource" at bounding box center [1310, 510] width 69 height 18
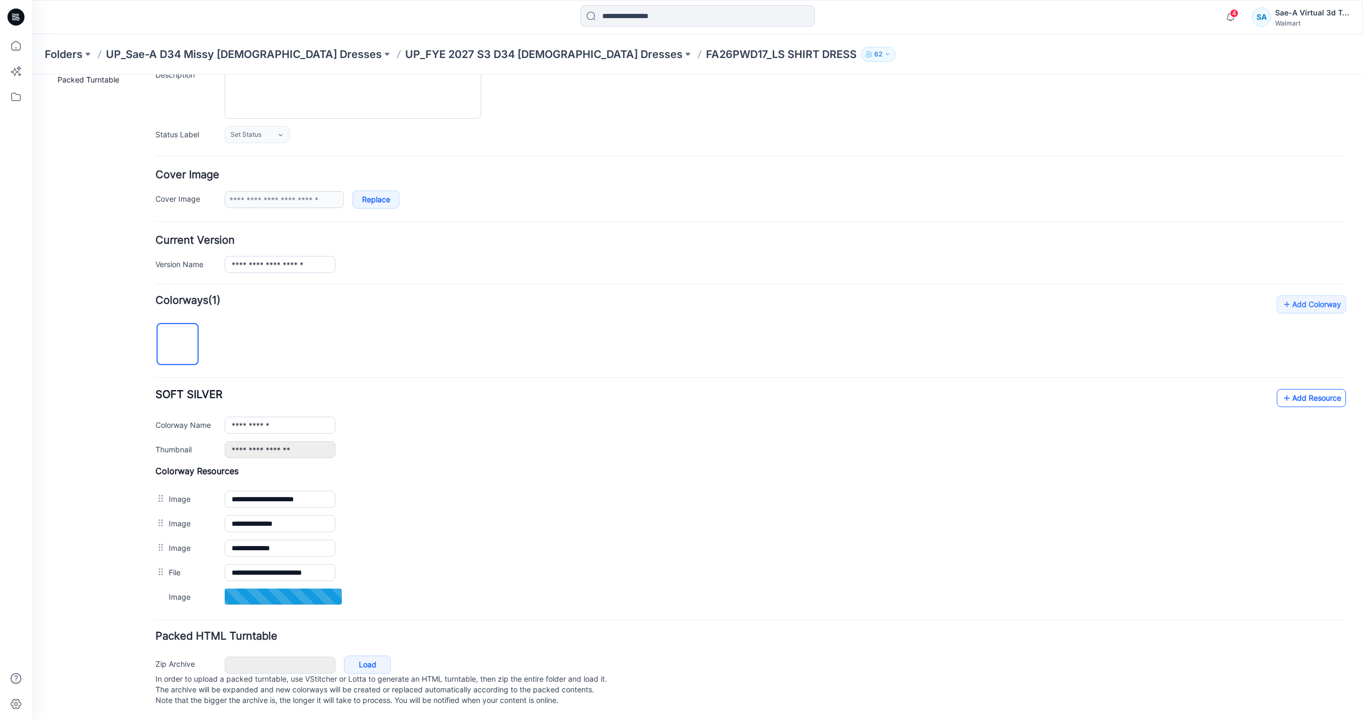
scroll to position [123, 0]
click at [1297, 389] on link "Add Resource" at bounding box center [1310, 398] width 69 height 18
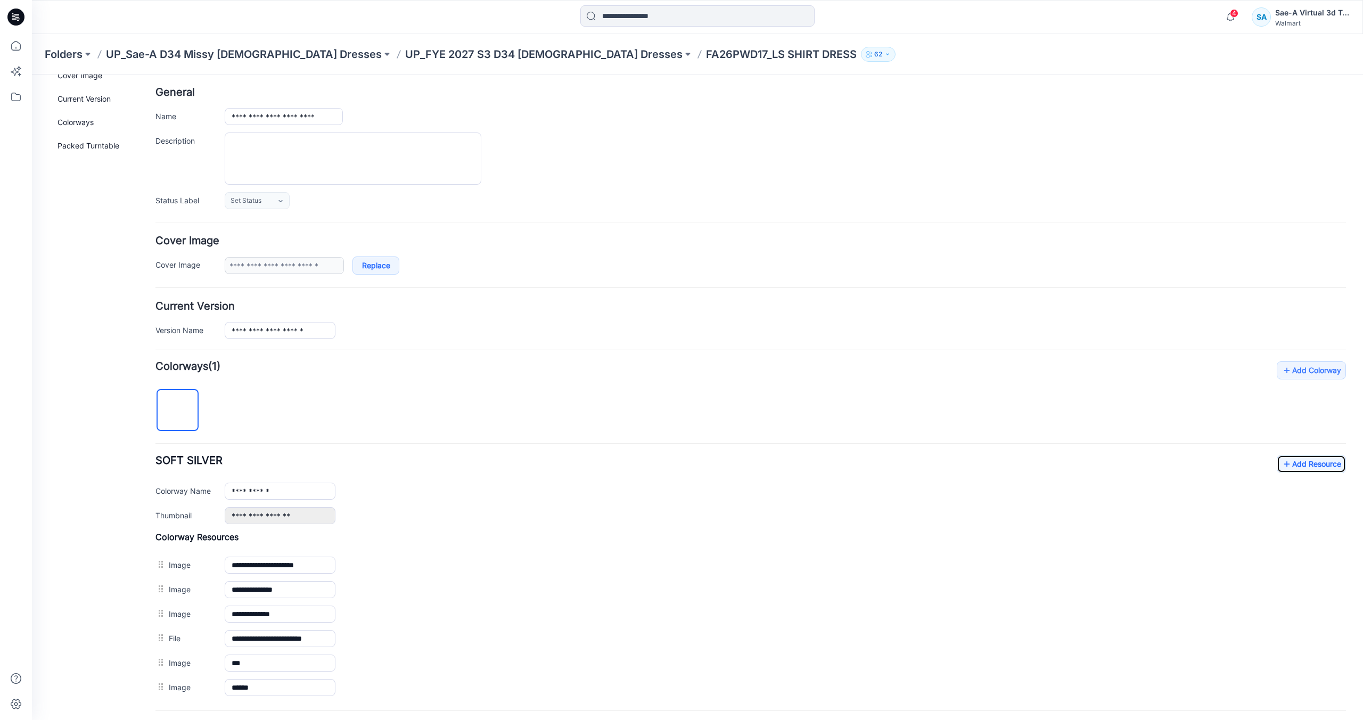
scroll to position [0, 0]
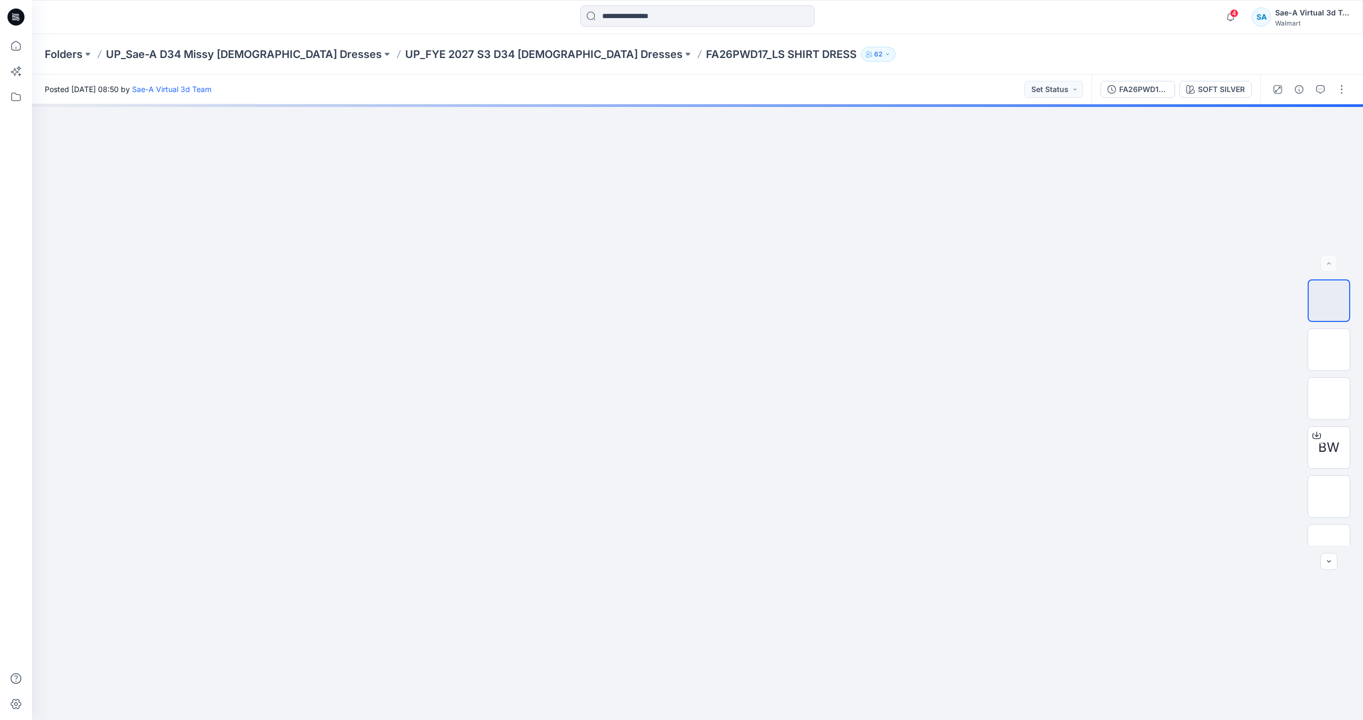
click at [12, 23] on icon at bounding box center [15, 17] width 17 height 17
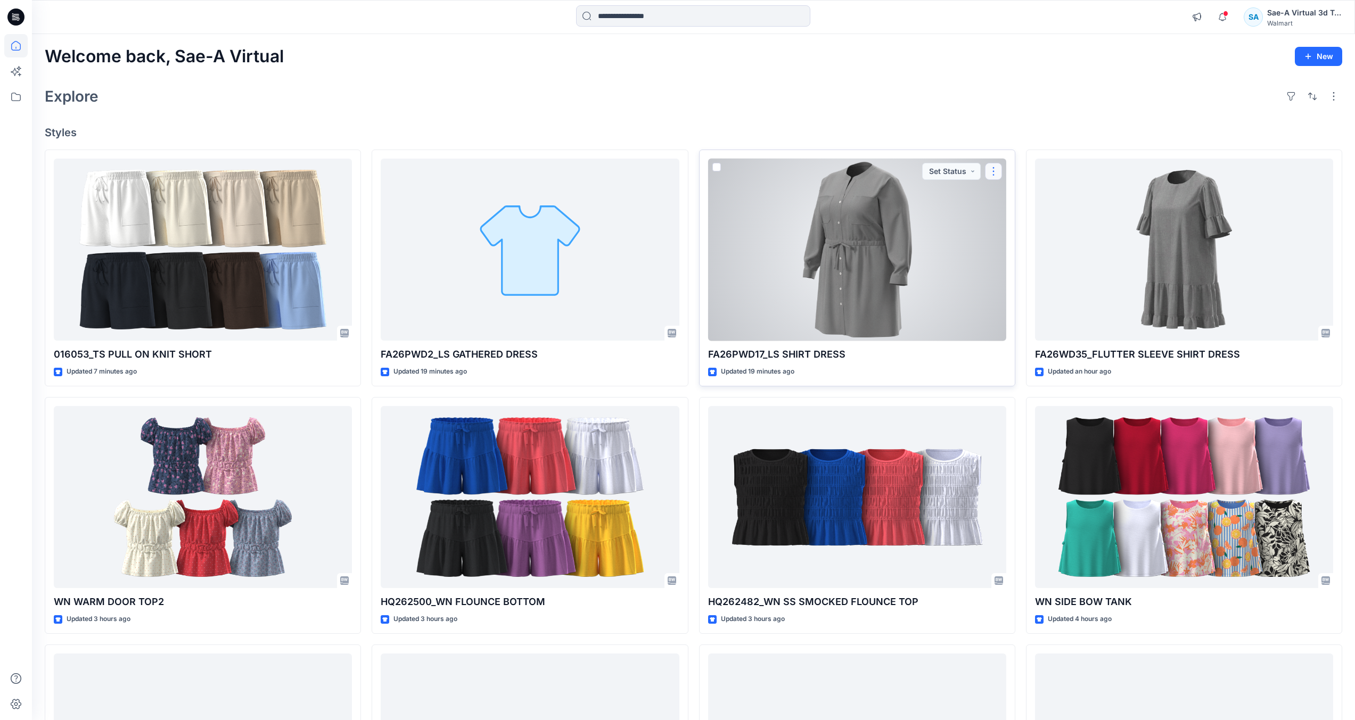
click at [992, 167] on button "button" at bounding box center [993, 171] width 17 height 17
drag, startPoint x: 1031, startPoint y: 200, endPoint x: 1038, endPoint y: 200, distance: 7.5
click at [1031, 200] on button "Edit" at bounding box center [1044, 196] width 115 height 20
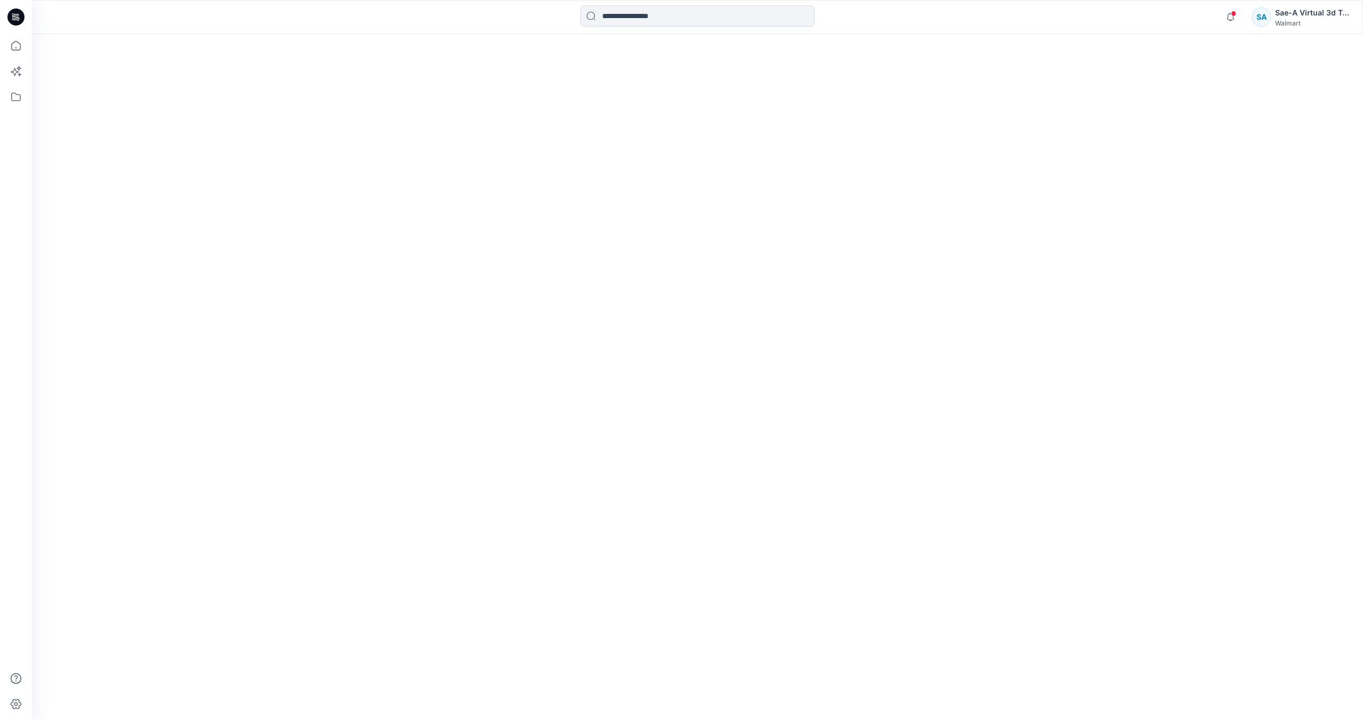
click at [1034, 199] on div at bounding box center [697, 377] width 1331 height 686
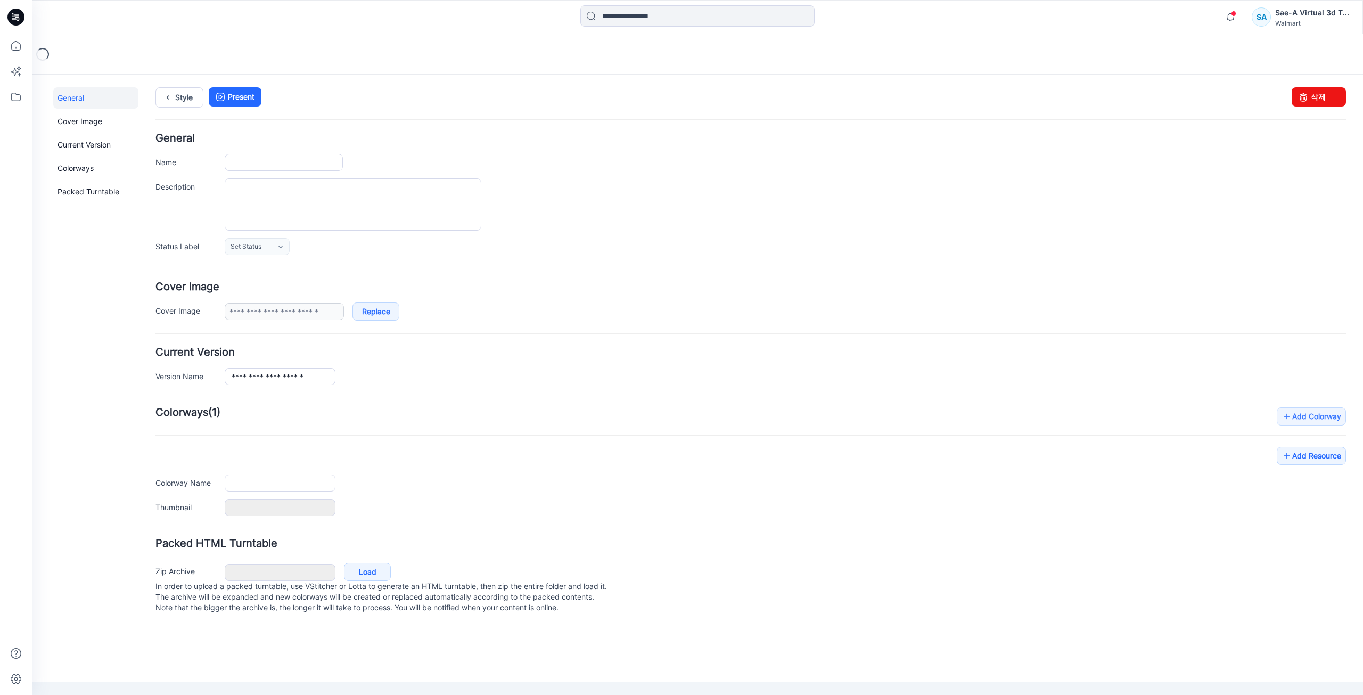
type input "**********"
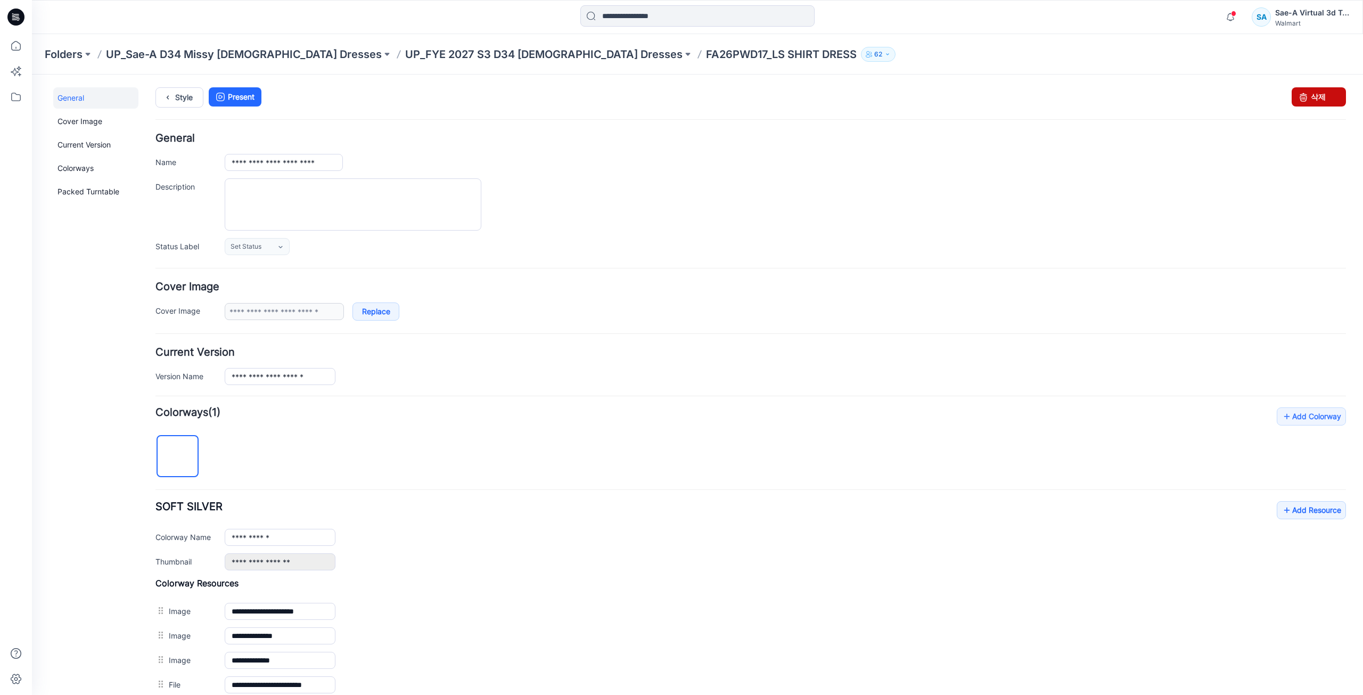
click at [1313, 95] on link "삭제" at bounding box center [1318, 96] width 54 height 19
click at [410, 53] on p "UP_FYE 2027 S3 D34 [DEMOGRAPHIC_DATA] Dresses" at bounding box center [543, 54] width 277 height 15
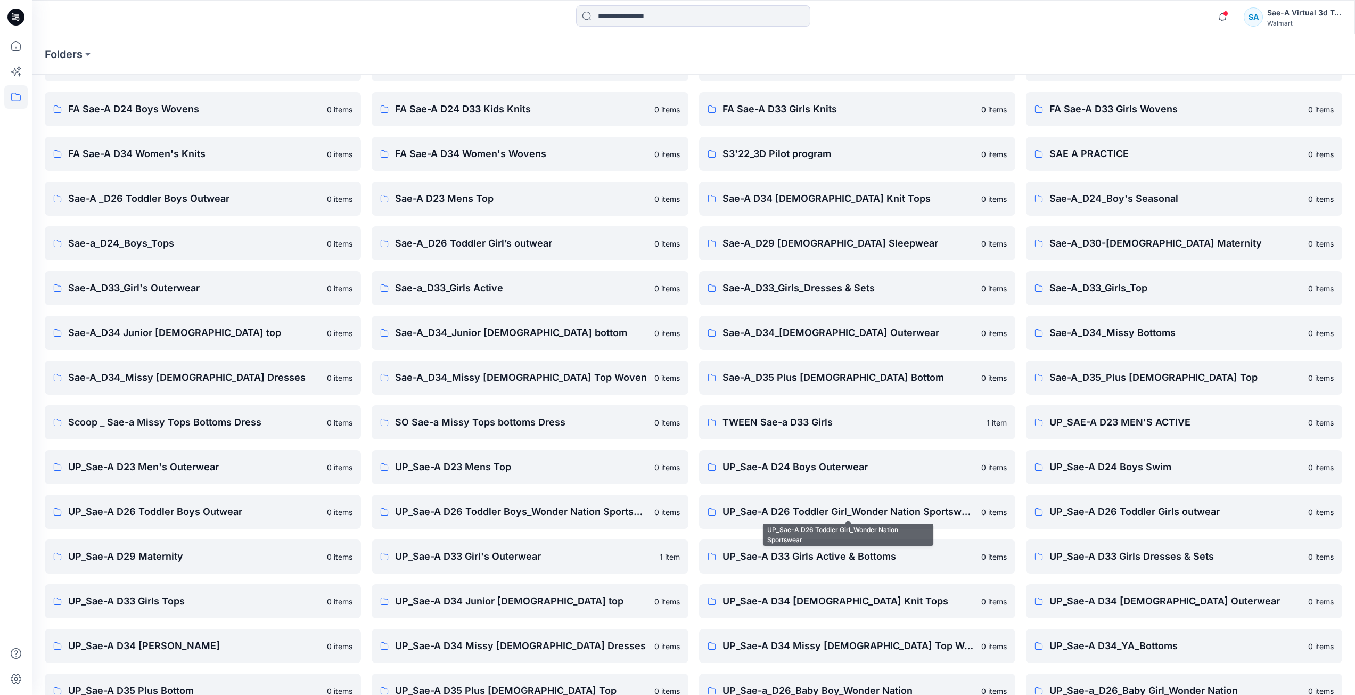
scroll to position [95, 0]
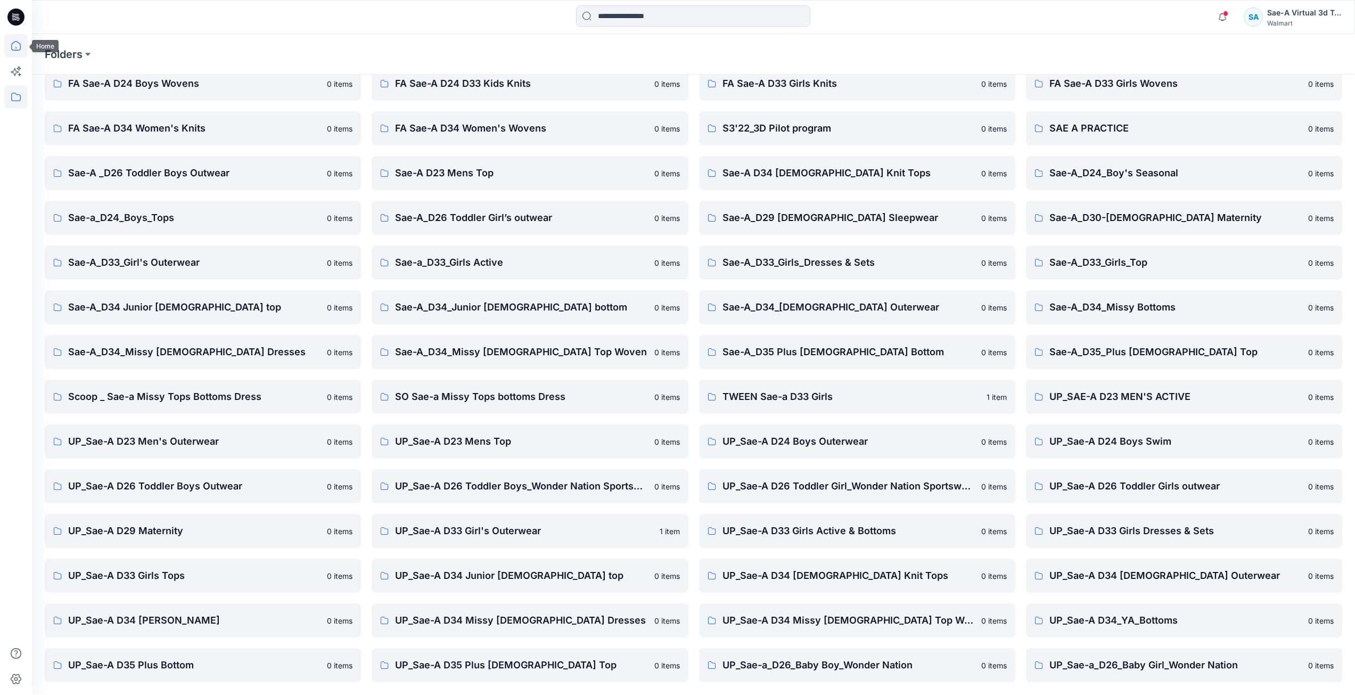
click at [16, 45] on icon at bounding box center [15, 45] width 23 height 23
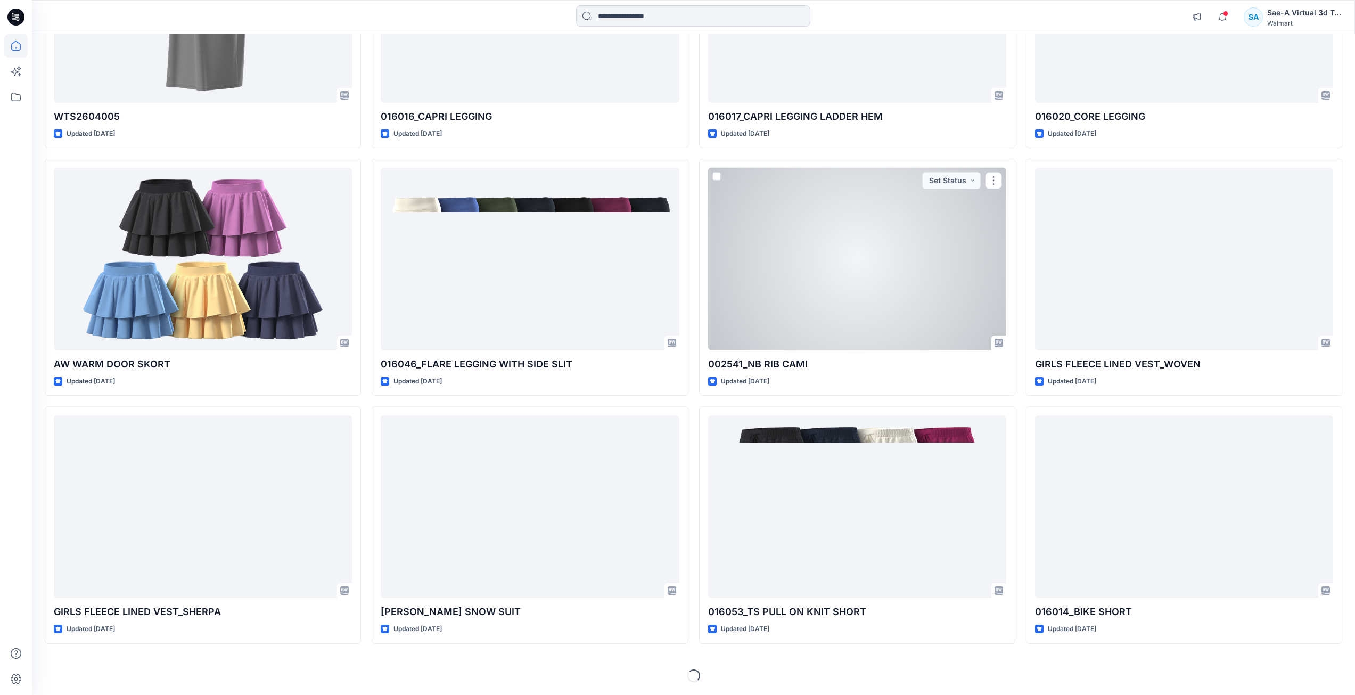
scroll to position [1351, 0]
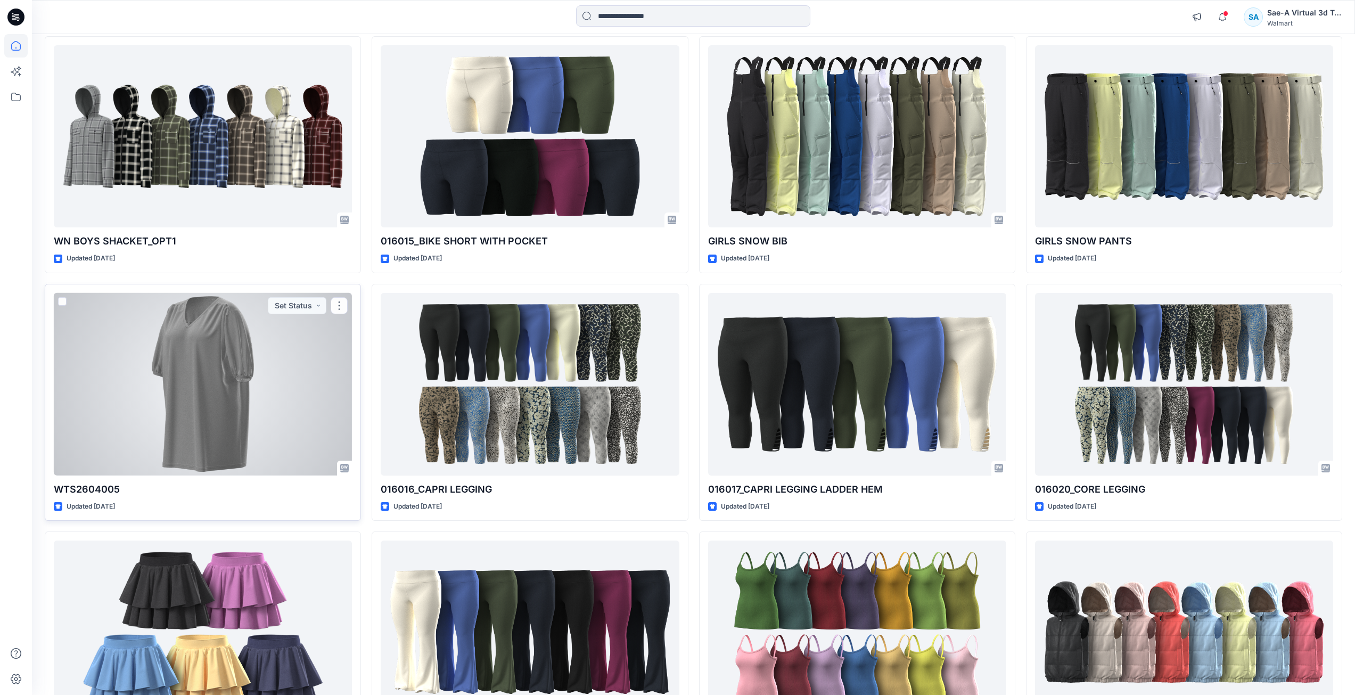
click at [232, 362] on div at bounding box center [203, 384] width 298 height 183
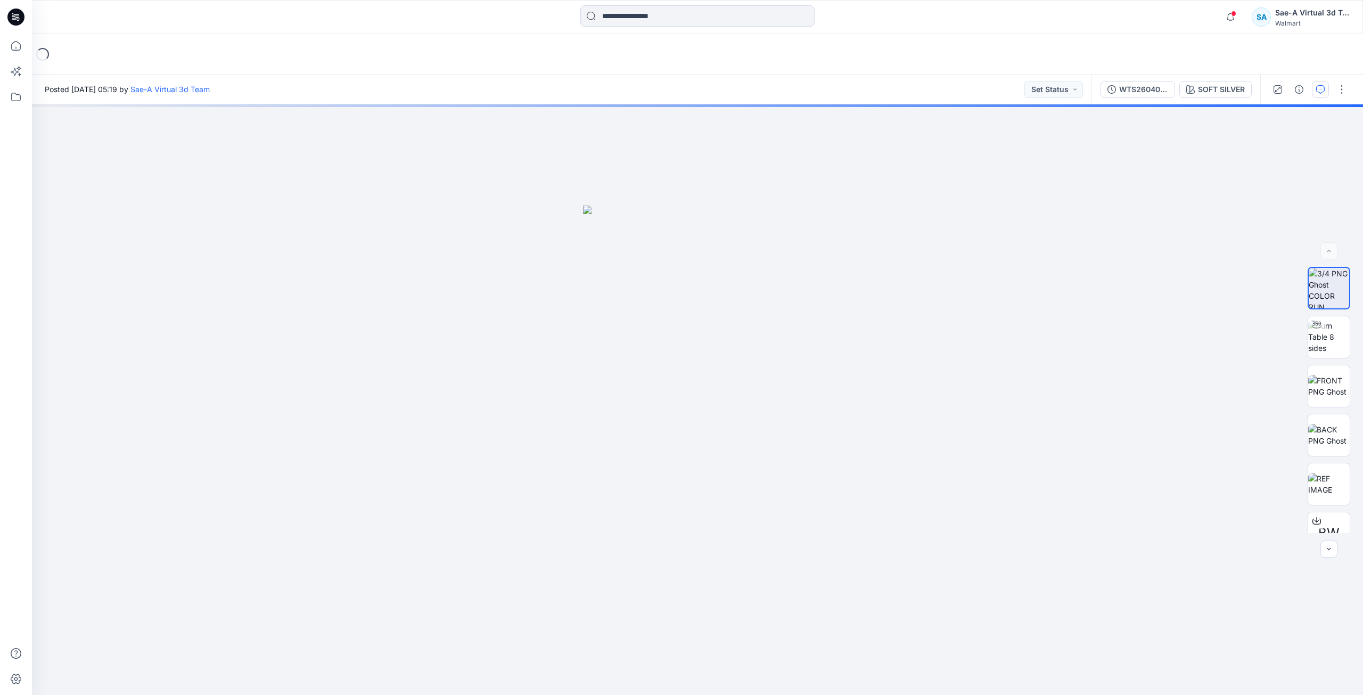
click at [1322, 92] on icon "button" at bounding box center [1320, 89] width 9 height 9
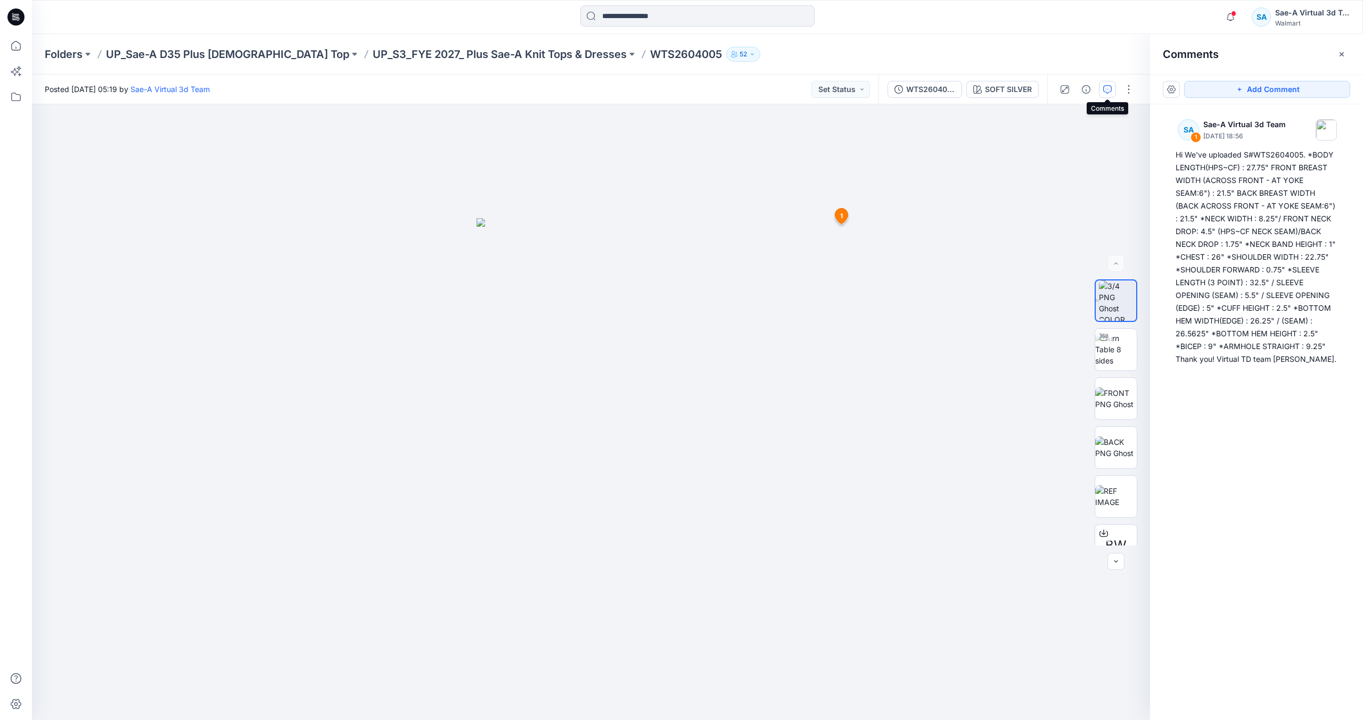
click at [19, 15] on icon at bounding box center [15, 17] width 17 height 17
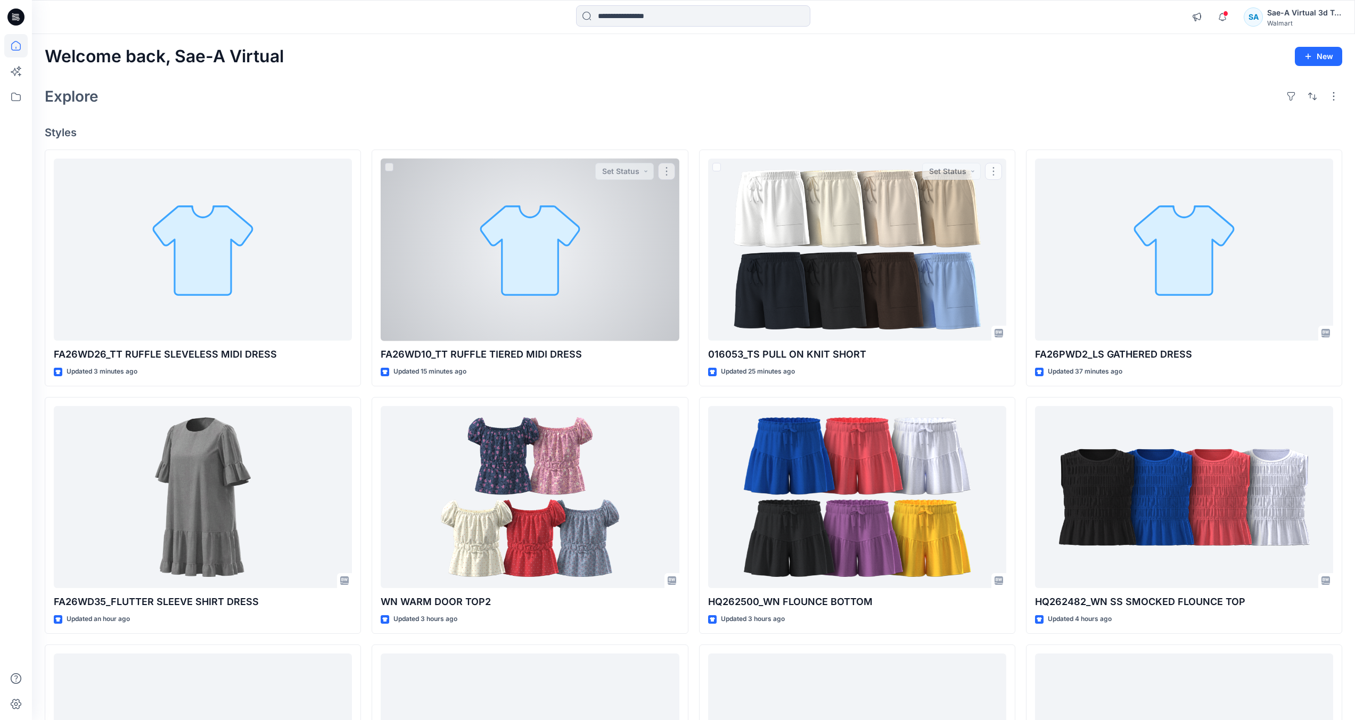
click at [594, 274] on div at bounding box center [530, 250] width 298 height 183
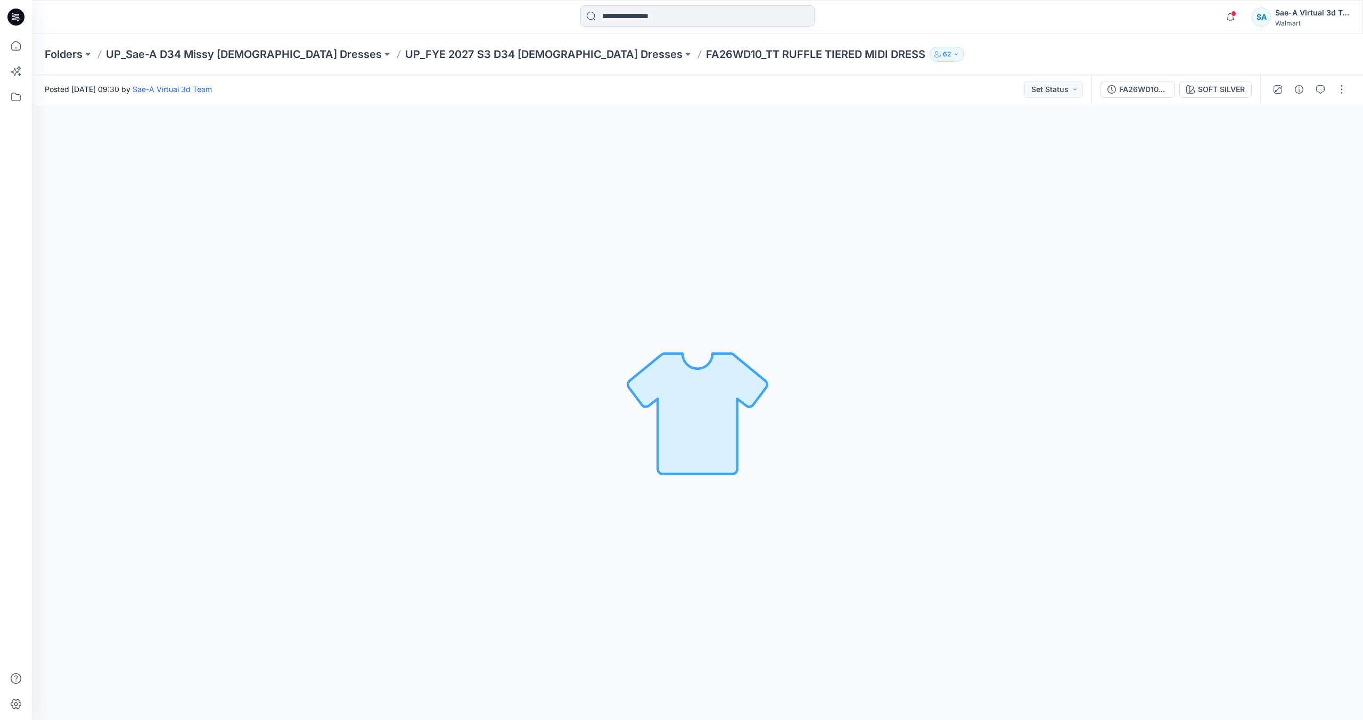
click at [156, 46] on div "Folders UP_Sae-A D34 Missy Ladies Dresses UP_FYE 2027 S3 D34 Ladies Dresses FA2…" at bounding box center [697, 54] width 1331 height 40
click at [162, 54] on p "UP_Sae-A D34 Missy [DEMOGRAPHIC_DATA] Dresses" at bounding box center [244, 54] width 276 height 15
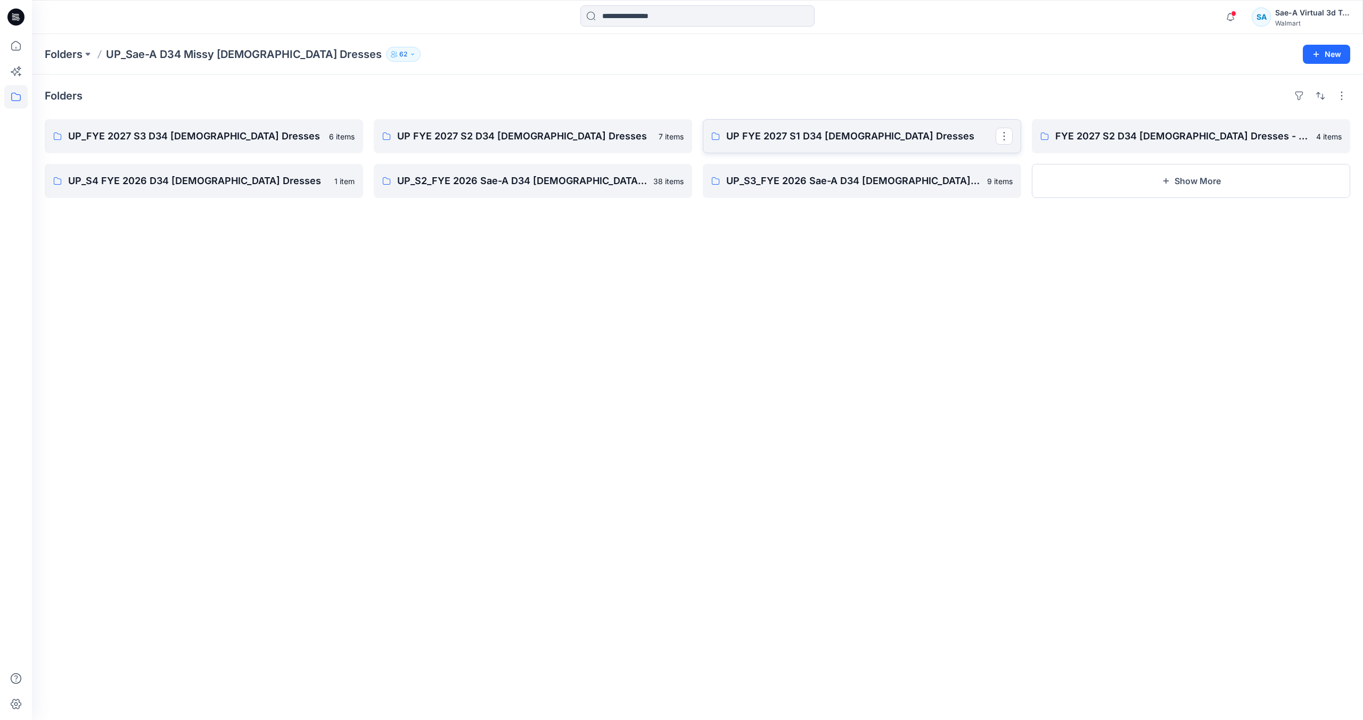
click at [837, 137] on p "UP FYE 2027 S1 D34 Ladies Dresses" at bounding box center [860, 136] width 269 height 15
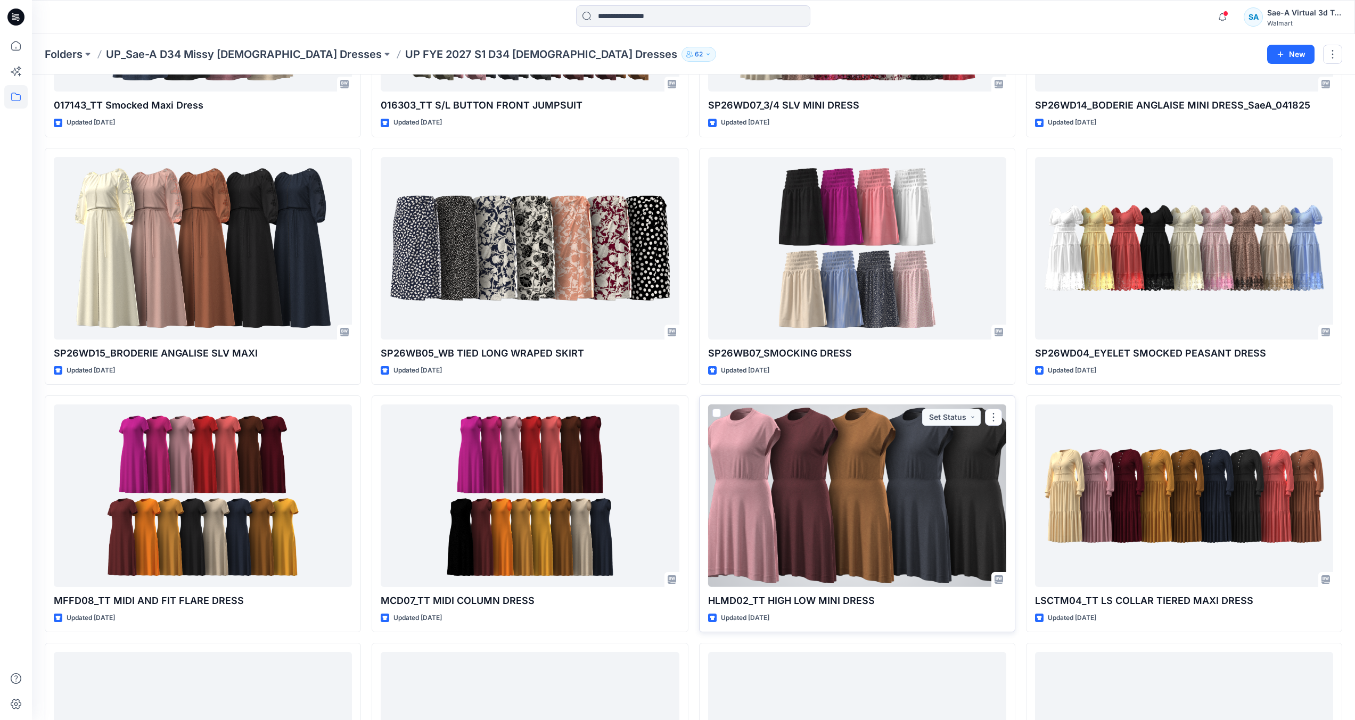
scroll to position [906, 0]
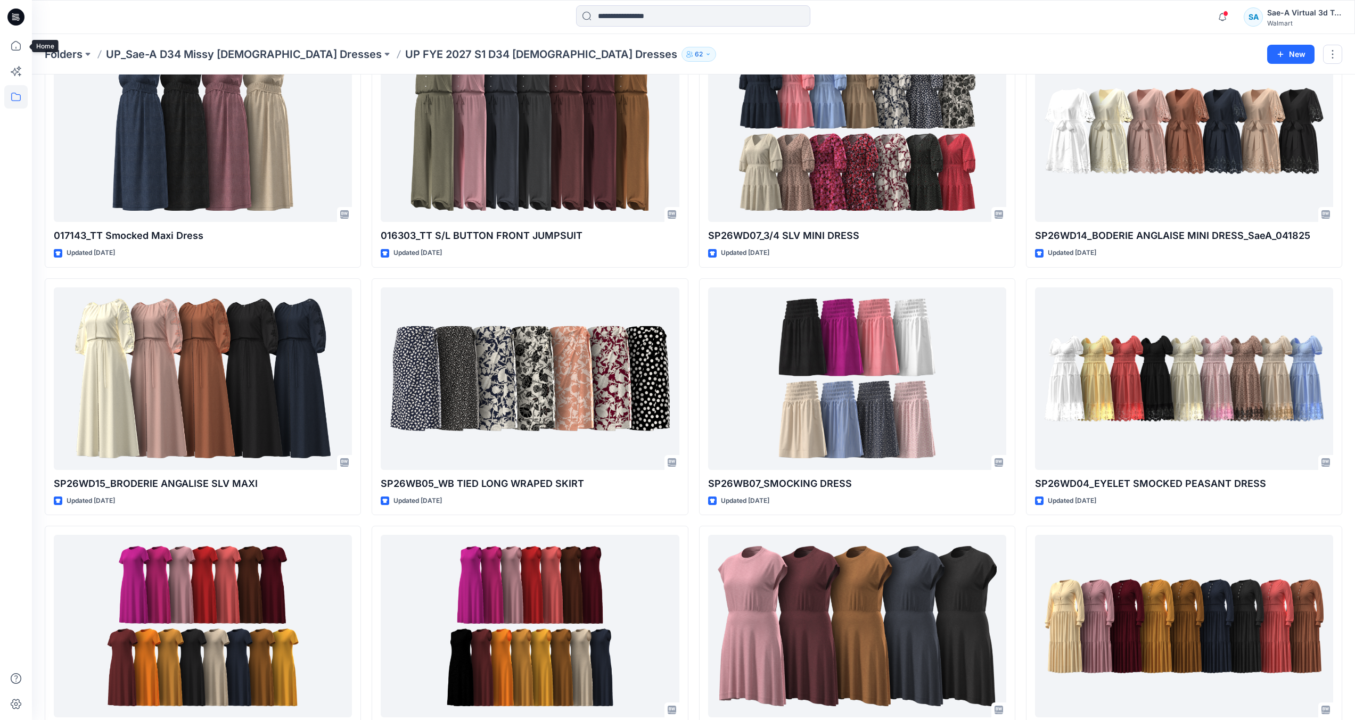
click at [18, 21] on icon at bounding box center [18, 20] width 3 height 1
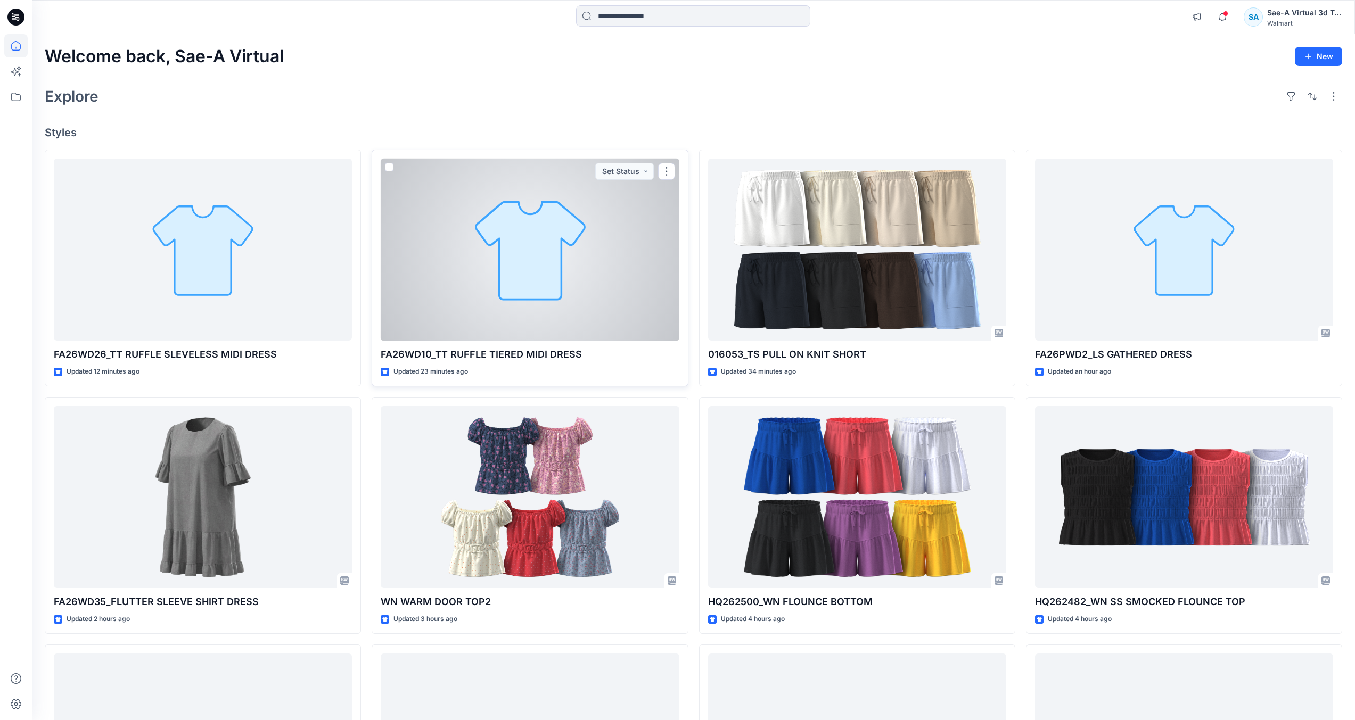
click at [542, 250] on div at bounding box center [530, 250] width 298 height 183
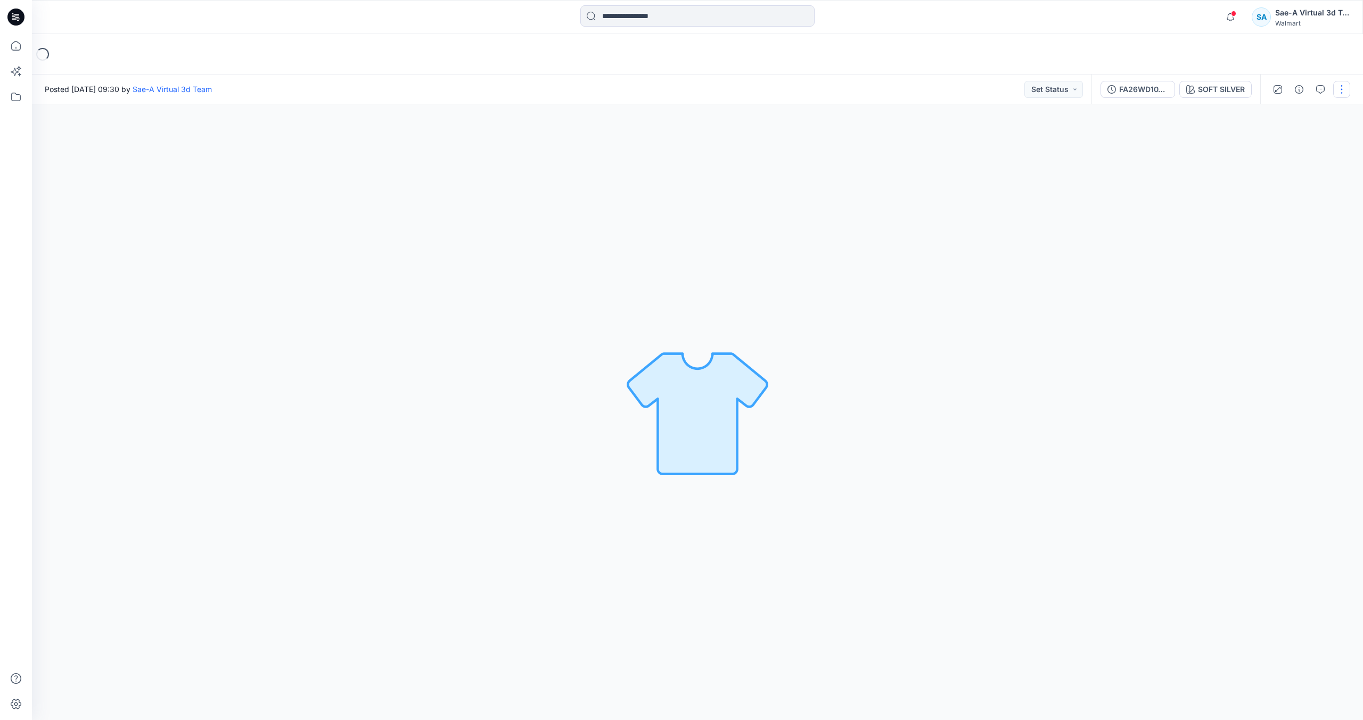
click at [1344, 91] on button "button" at bounding box center [1341, 89] width 17 height 17
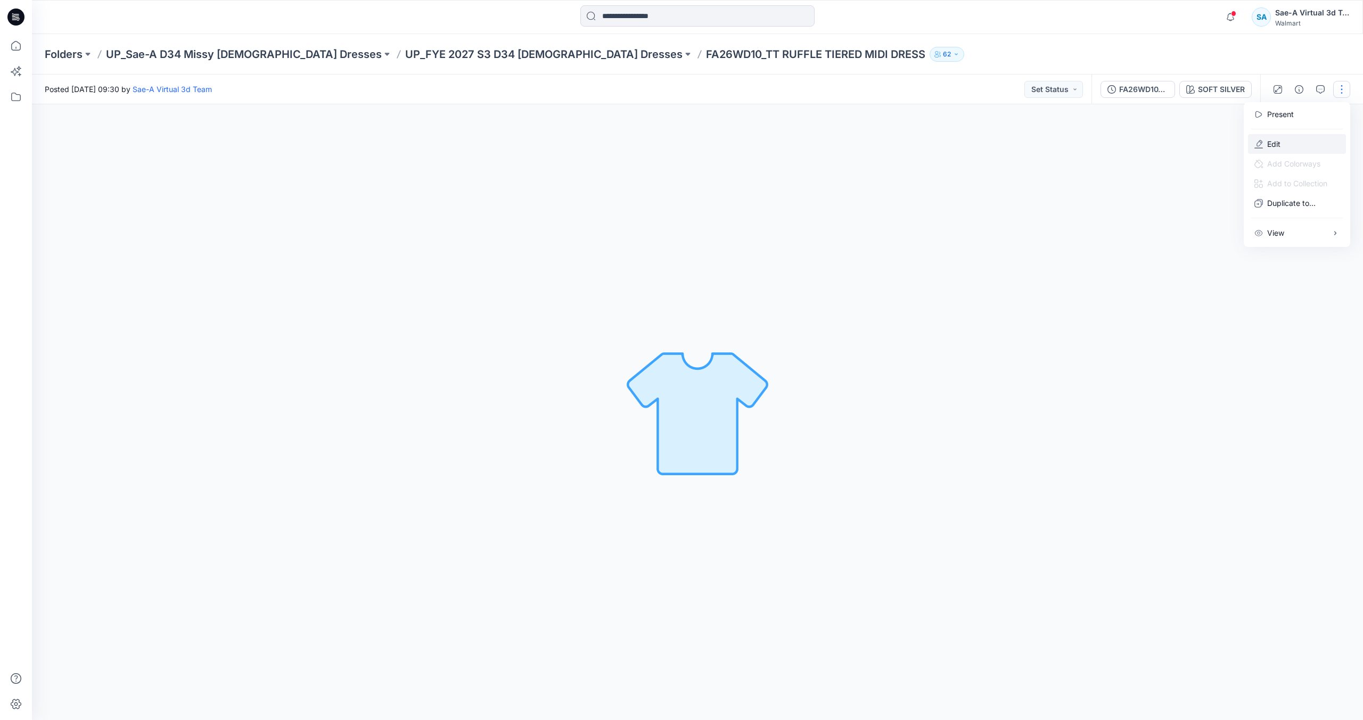
drag, startPoint x: 1270, startPoint y: 143, endPoint x: 1279, endPoint y: 143, distance: 9.6
click at [1270, 143] on p "Edit" at bounding box center [1273, 143] width 13 height 11
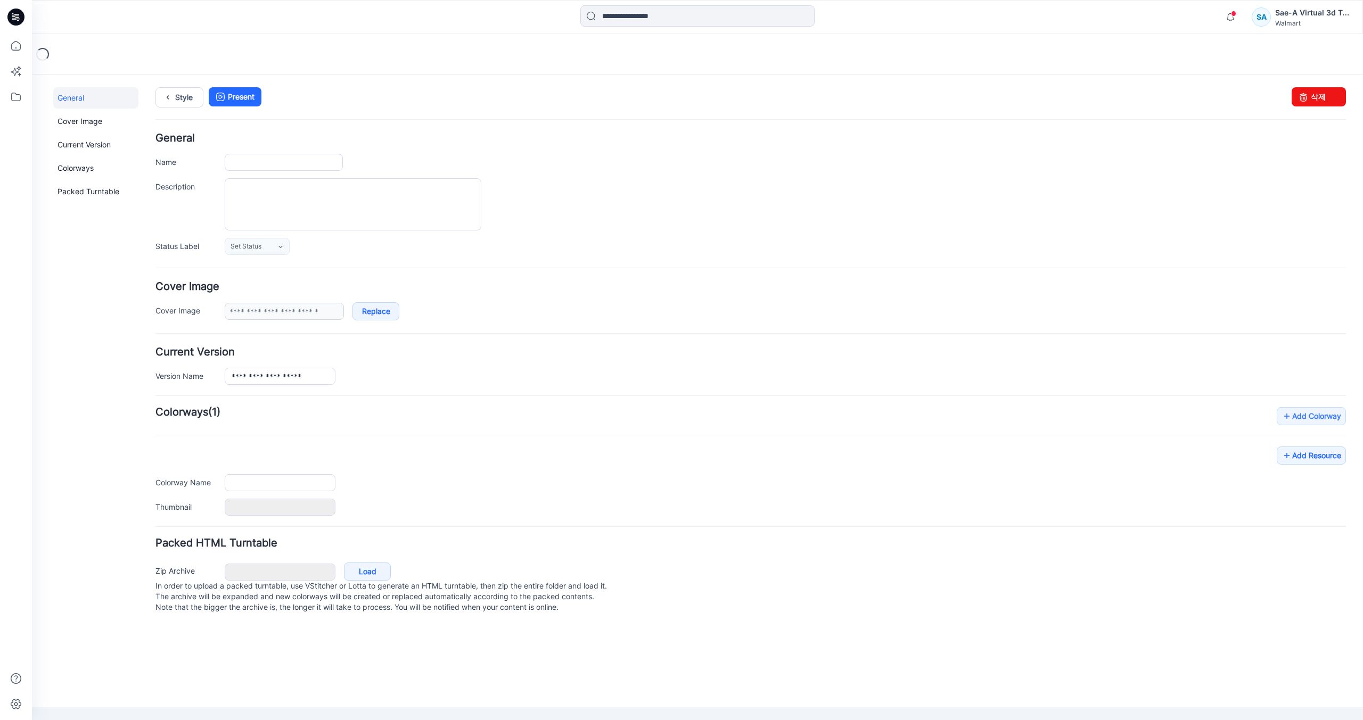
type input "**********"
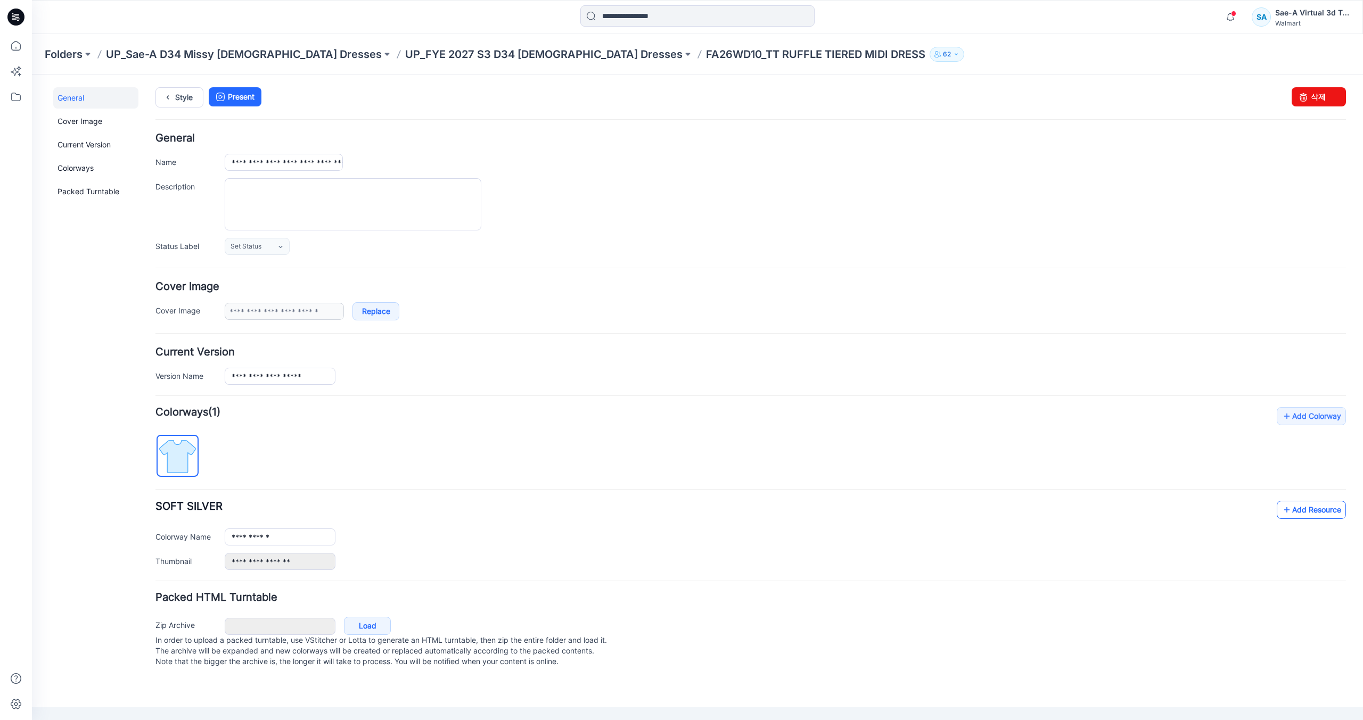
click at [1323, 515] on link "Add Resource" at bounding box center [1310, 510] width 69 height 18
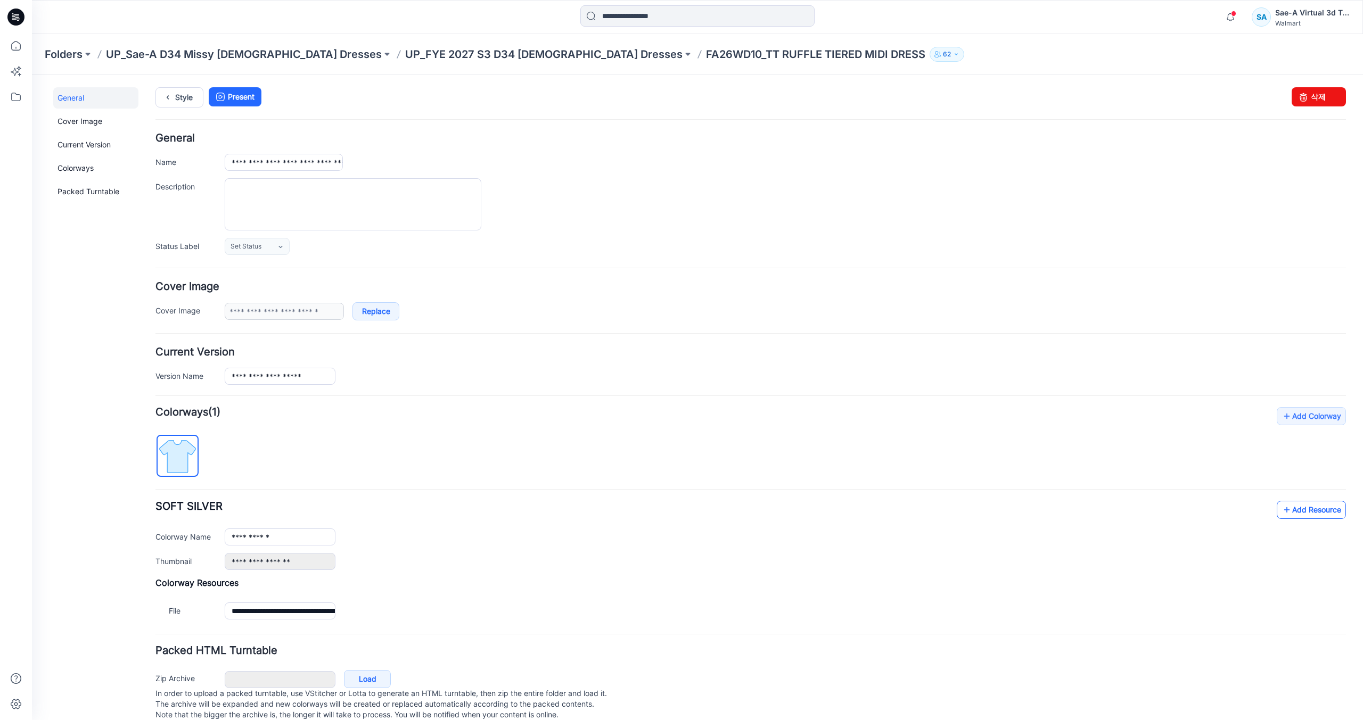
click at [1281, 509] on icon at bounding box center [1286, 509] width 11 height 17
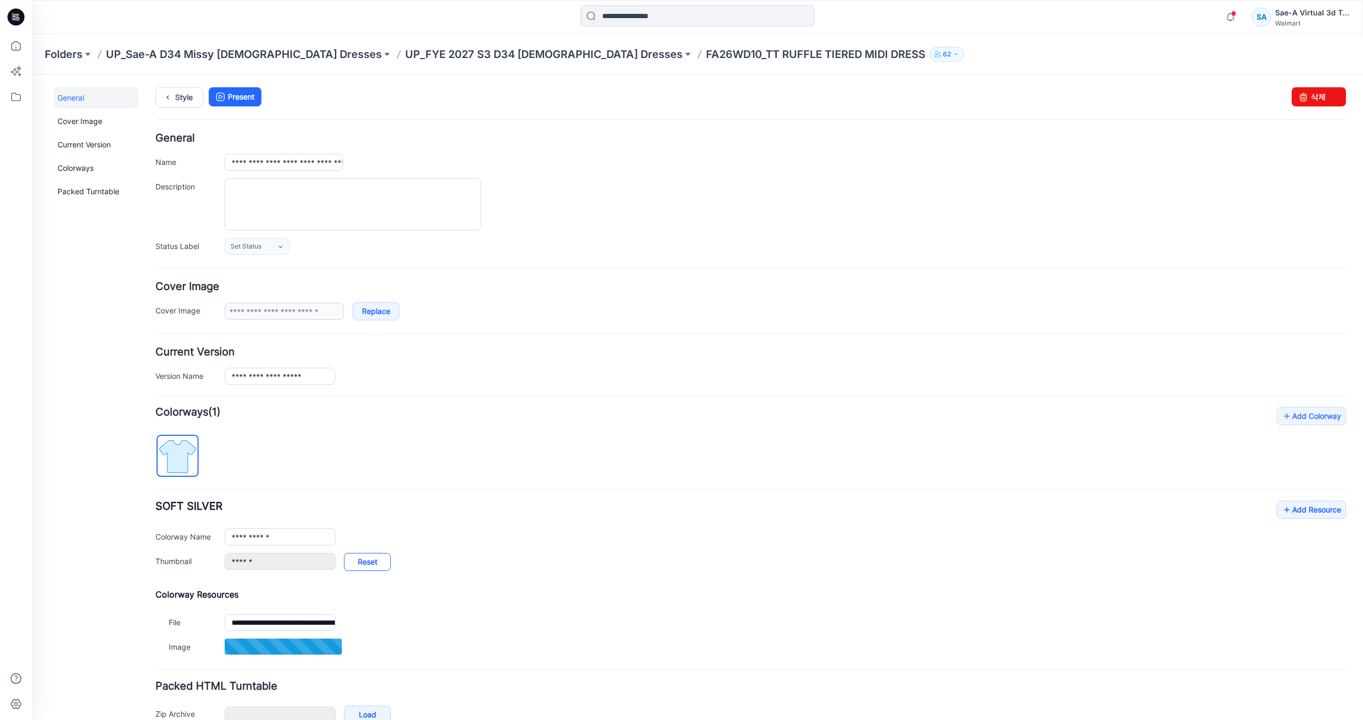
click at [382, 560] on link "Reset" at bounding box center [367, 562] width 47 height 18
type input "**********"
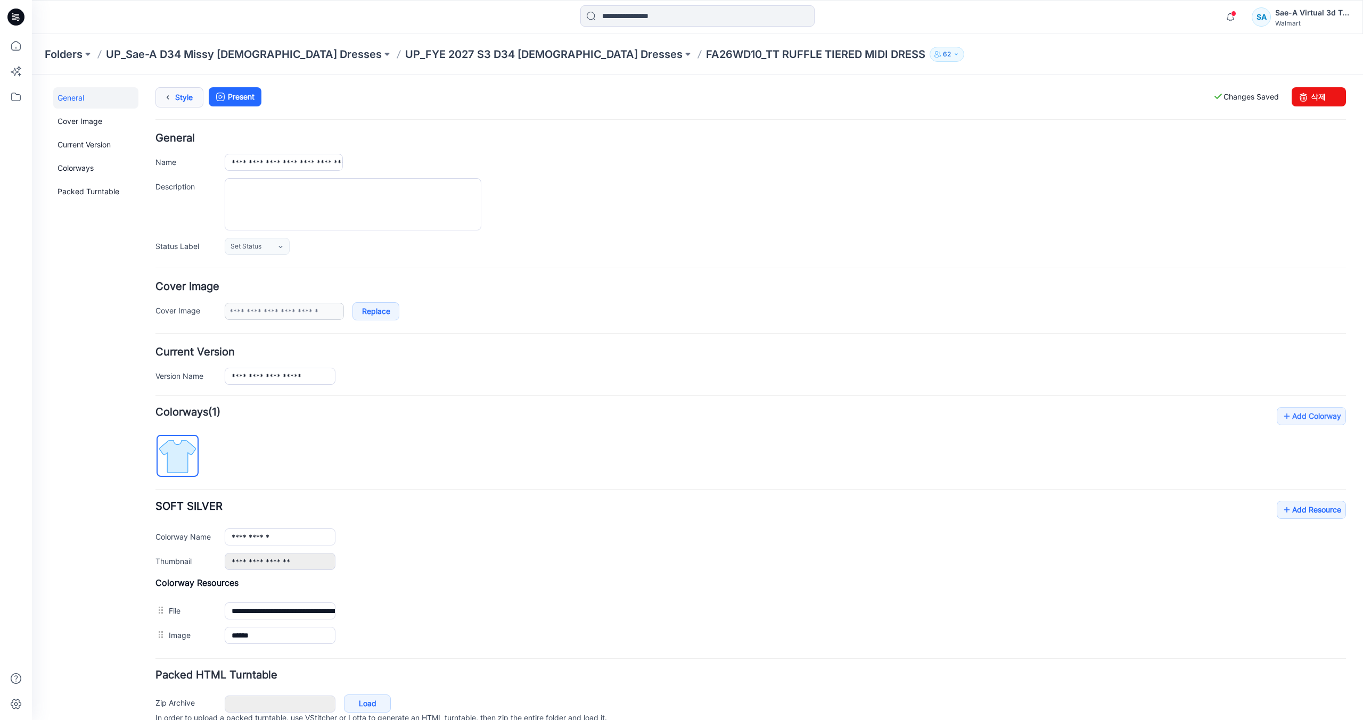
click at [184, 102] on link "Style" at bounding box center [179, 97] width 48 height 20
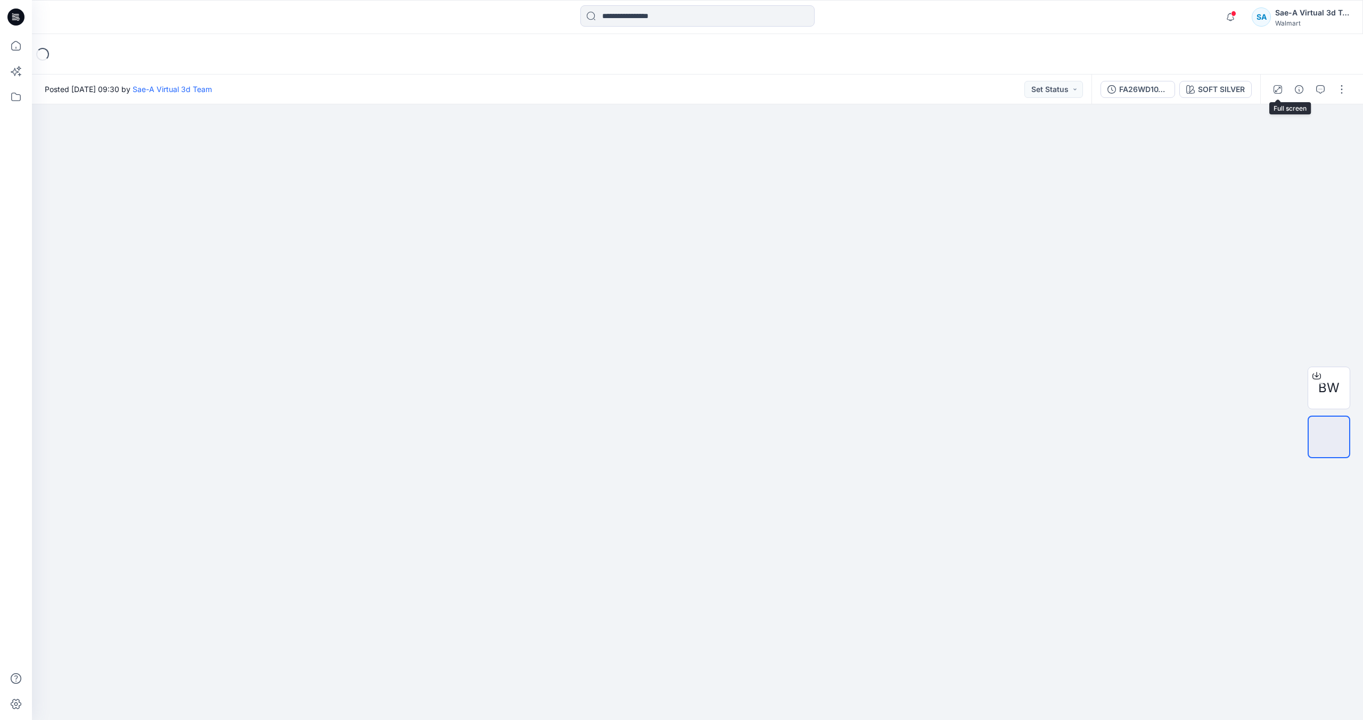
click at [1288, 92] on div at bounding box center [1309, 90] width 98 height 30
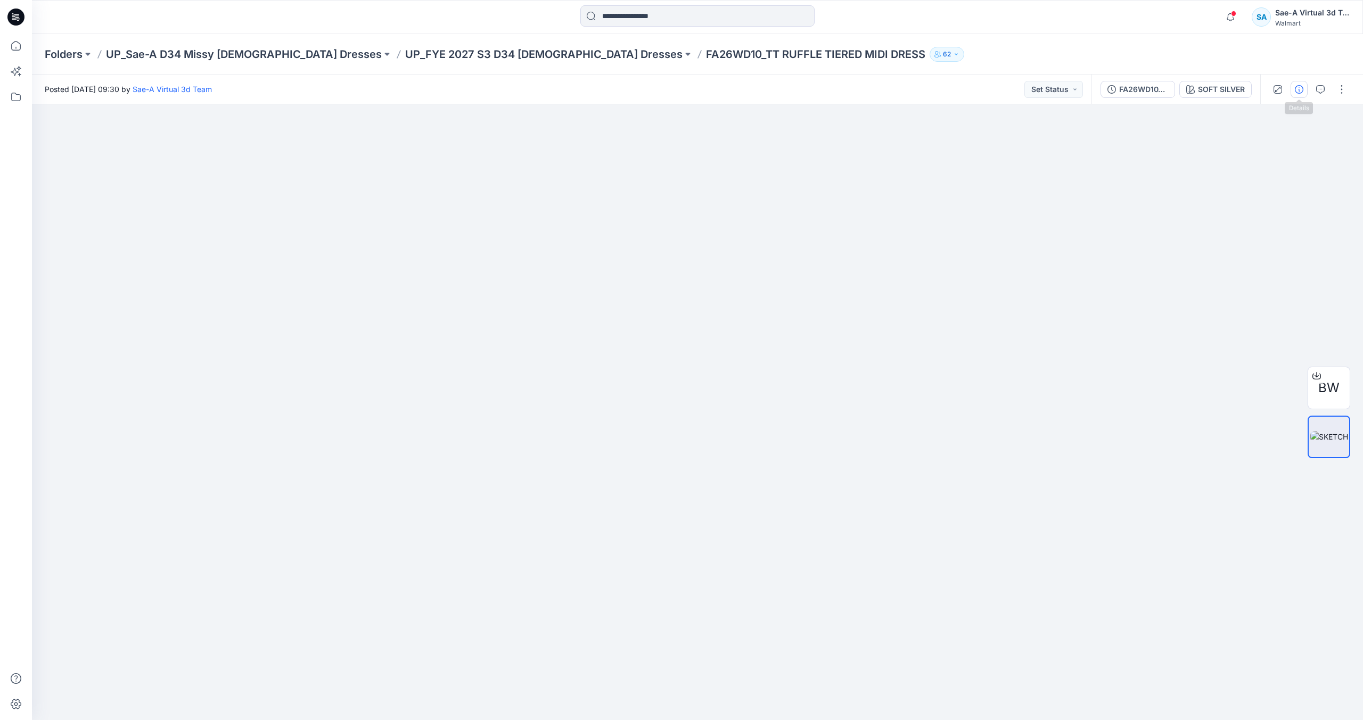
click at [1301, 94] on button "button" at bounding box center [1298, 89] width 17 height 17
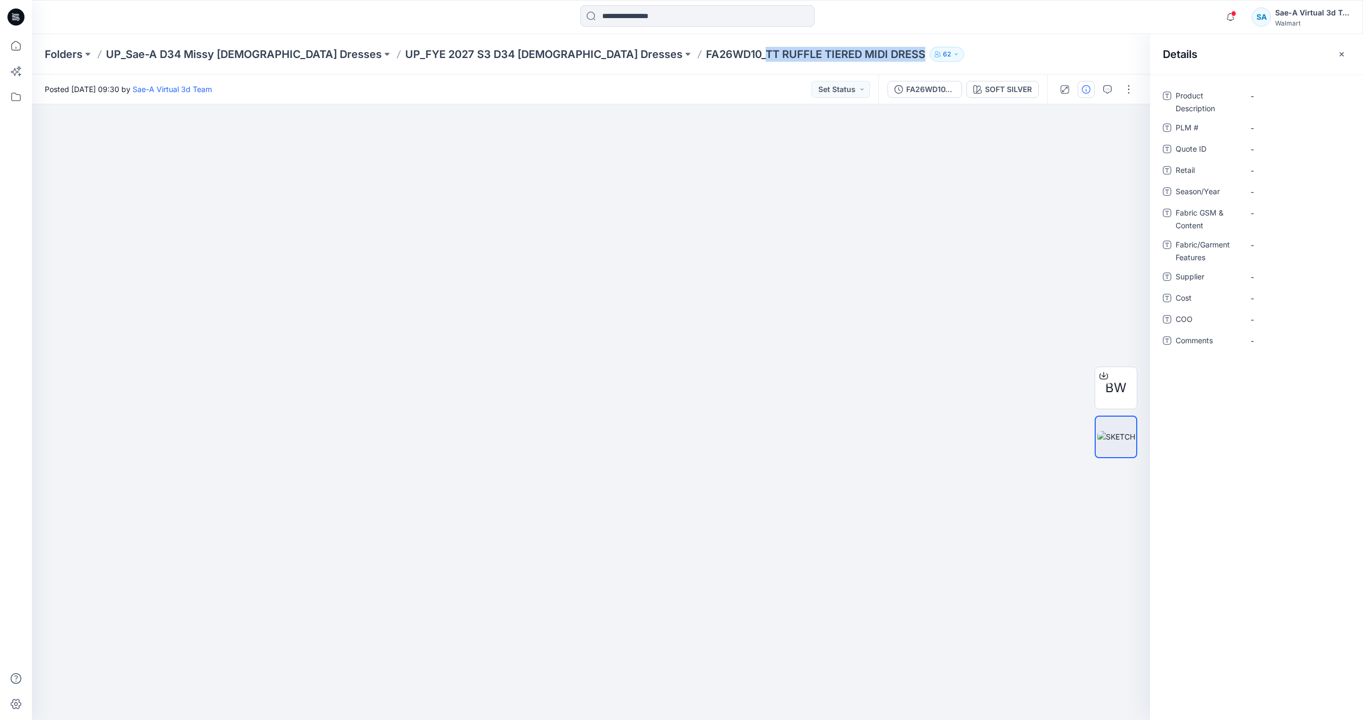
drag, startPoint x: 595, startPoint y: 53, endPoint x: 753, endPoint y: 61, distance: 157.8
click at [753, 61] on p "FA26WD10_TT RUFFLE TIERED MIDI DRESS" at bounding box center [815, 54] width 219 height 15
copy p "TT RUFFLE TIERED MIDI DRESS"
click at [1284, 95] on Description "-" at bounding box center [1296, 95] width 93 height 11
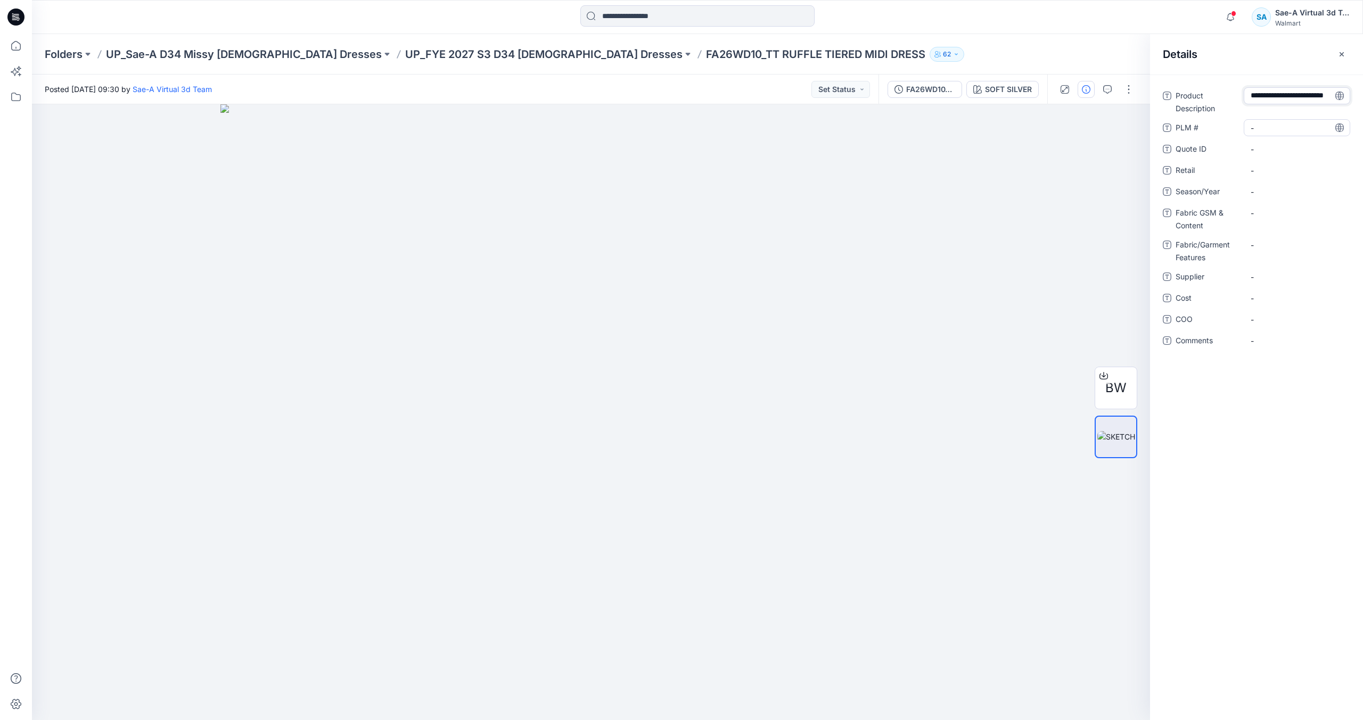
click at [1265, 129] on \ "-" at bounding box center [1296, 127] width 93 height 11
drag, startPoint x: 530, startPoint y: 53, endPoint x: 590, endPoint y: 56, distance: 59.7
click at [590, 56] on div "Folders UP_Sae-A D34 Missy [DEMOGRAPHIC_DATA] Dresses UP_FYE 2027 S3 D34 [DEMOG…" at bounding box center [656, 54] width 1222 height 15
copy p "FA26WD10"
click at [1268, 130] on \ "-" at bounding box center [1296, 127] width 93 height 11
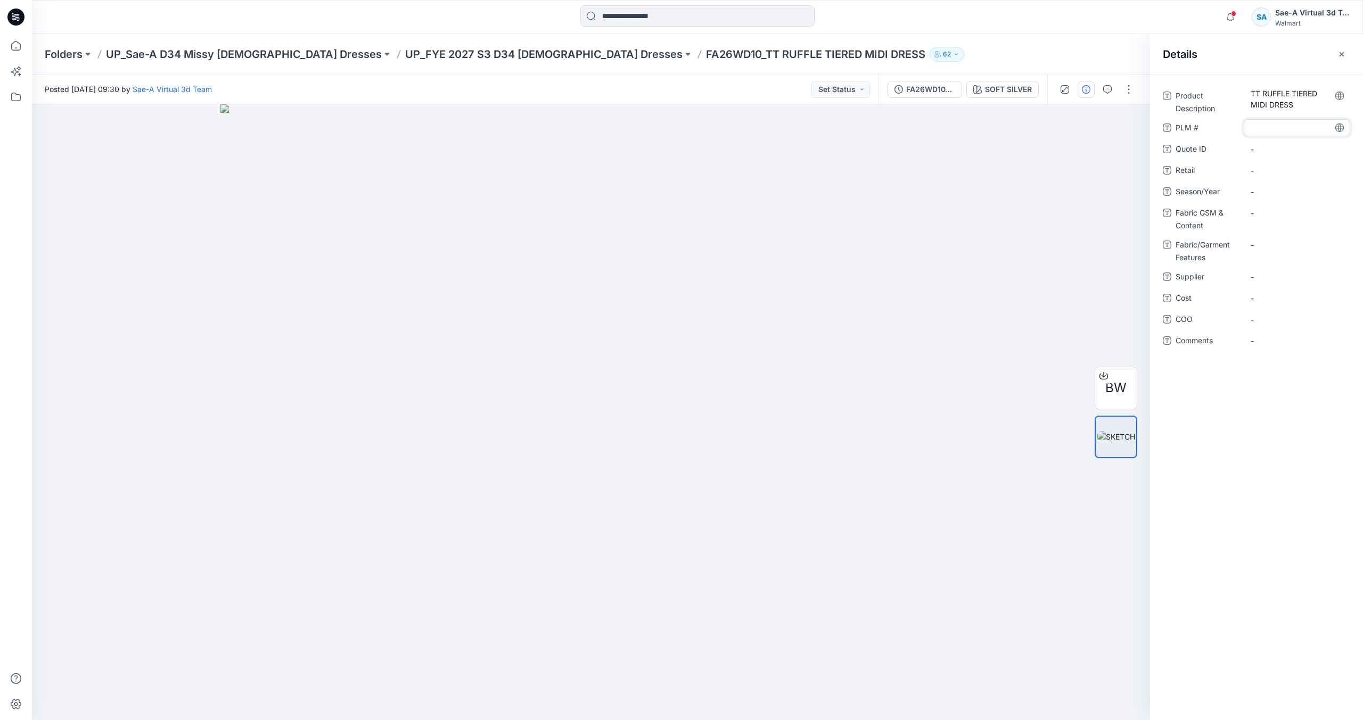
type textarea "********"
click at [1271, 188] on span "-" at bounding box center [1296, 191] width 93 height 11
type textarea "*****"
click at [1276, 276] on span "-" at bounding box center [1296, 276] width 93 height 11
type textarea "****"
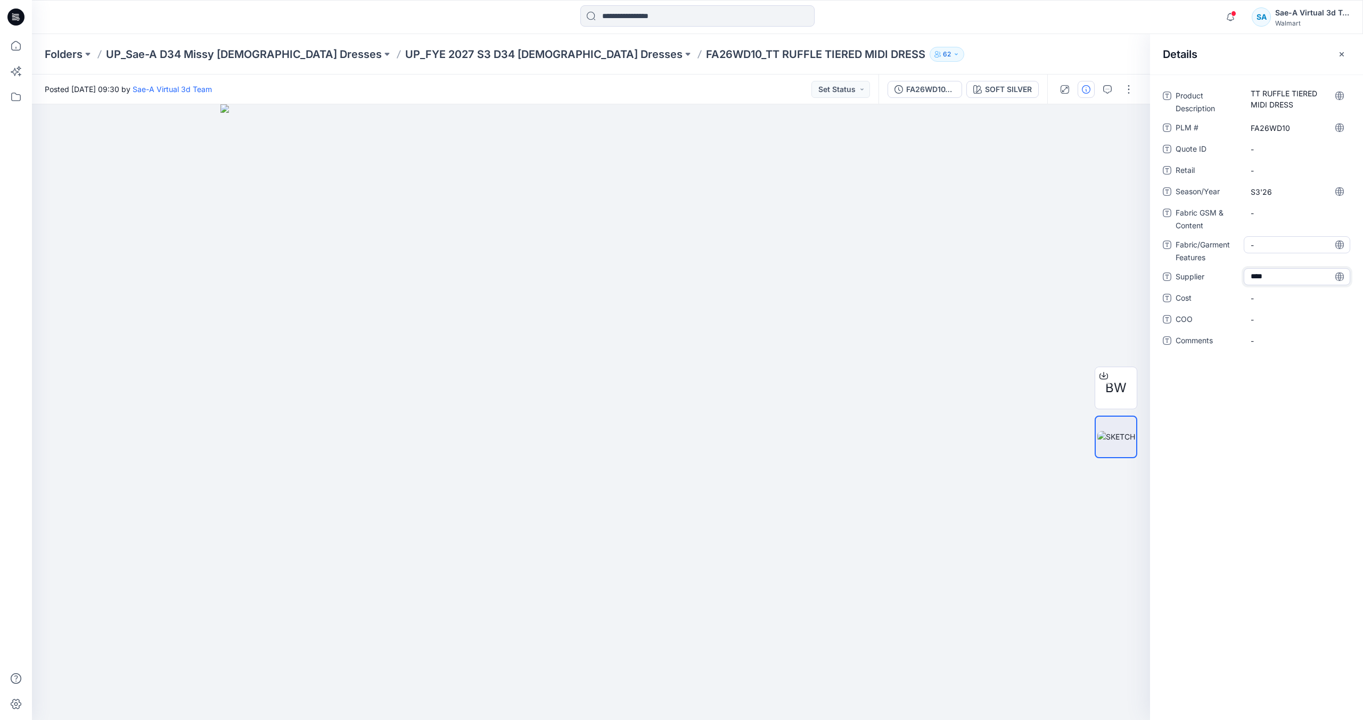
click at [1282, 251] on div "-" at bounding box center [1296, 244] width 106 height 17
type textarea "******"
click at [1276, 214] on Content "-" at bounding box center [1296, 213] width 93 height 11
type textarea "**********"
click at [1016, 45] on div "Folders UP_Sae-A D34 Missy Ladies Dresses UP_FYE 2027 S3 D34 Ladies Dresses FA2…" at bounding box center [697, 54] width 1331 height 40
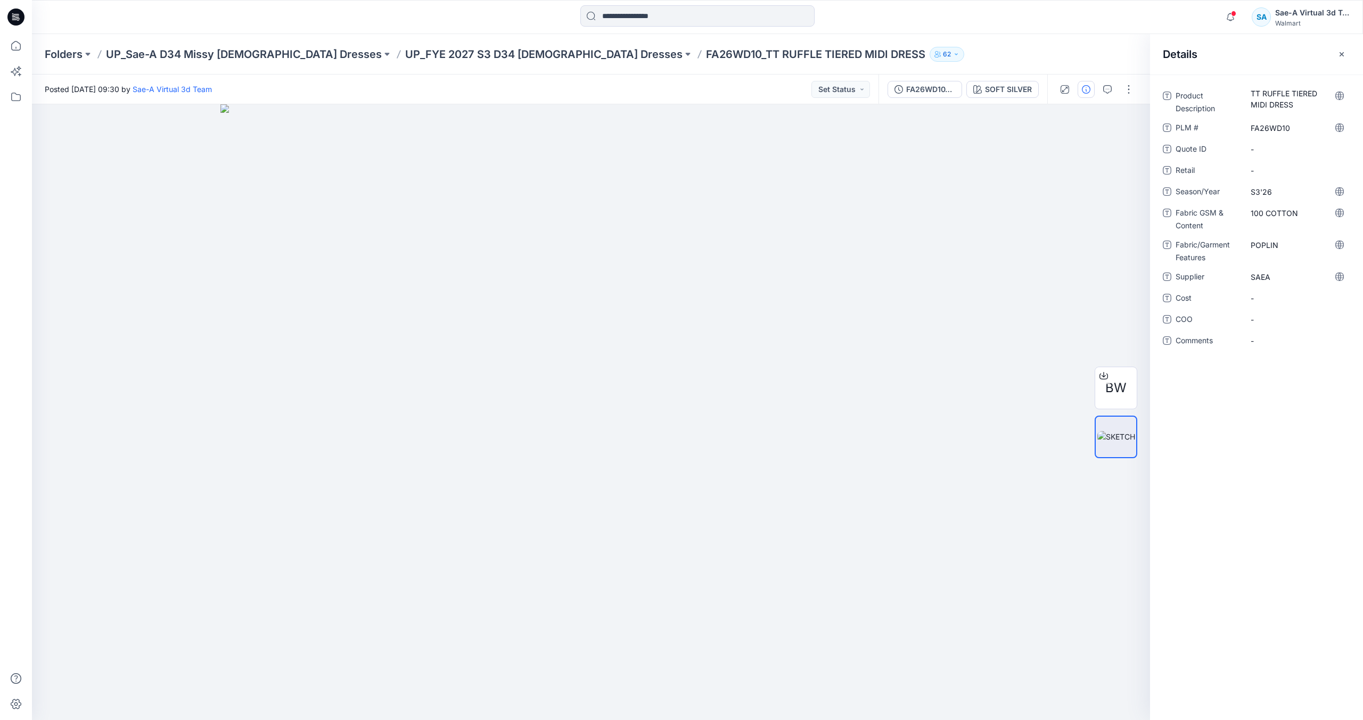
click at [22, 19] on icon at bounding box center [15, 17] width 17 height 17
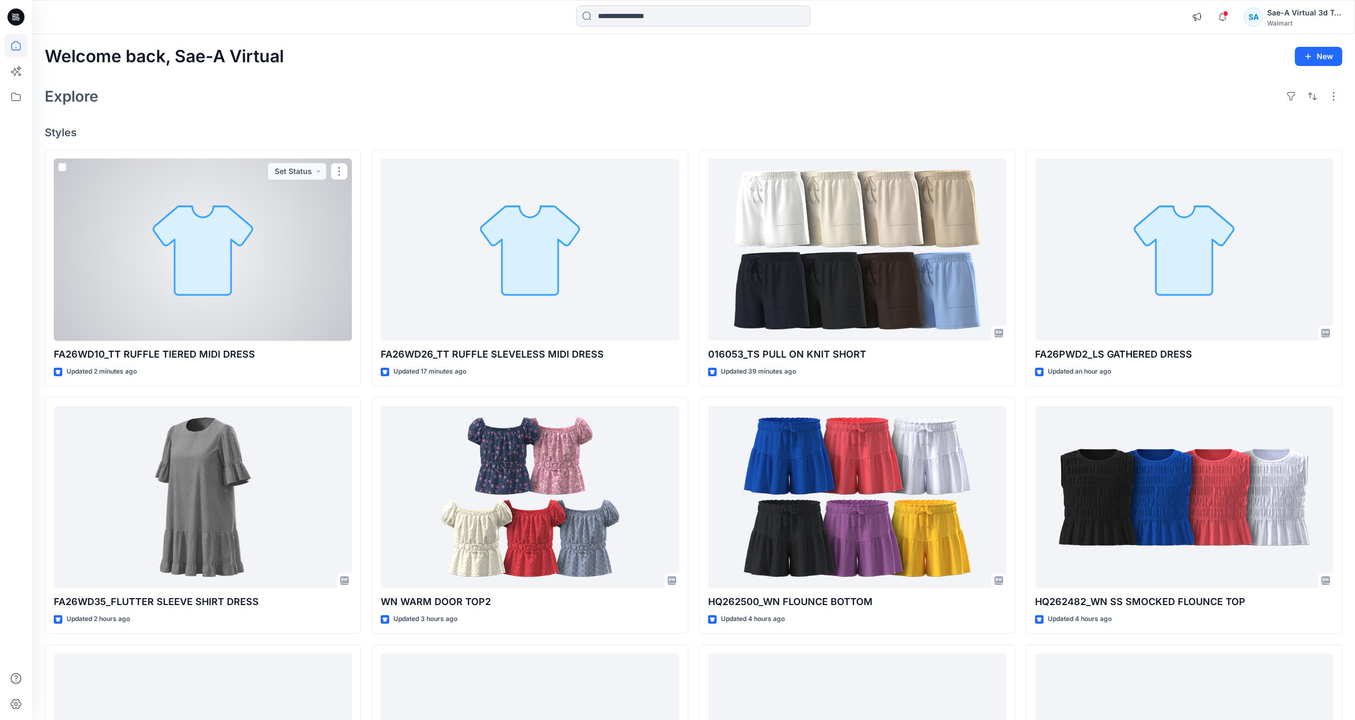
drag, startPoint x: 183, startPoint y: 304, endPoint x: 246, endPoint y: 287, distance: 64.9
click at [183, 304] on div at bounding box center [203, 250] width 298 height 183
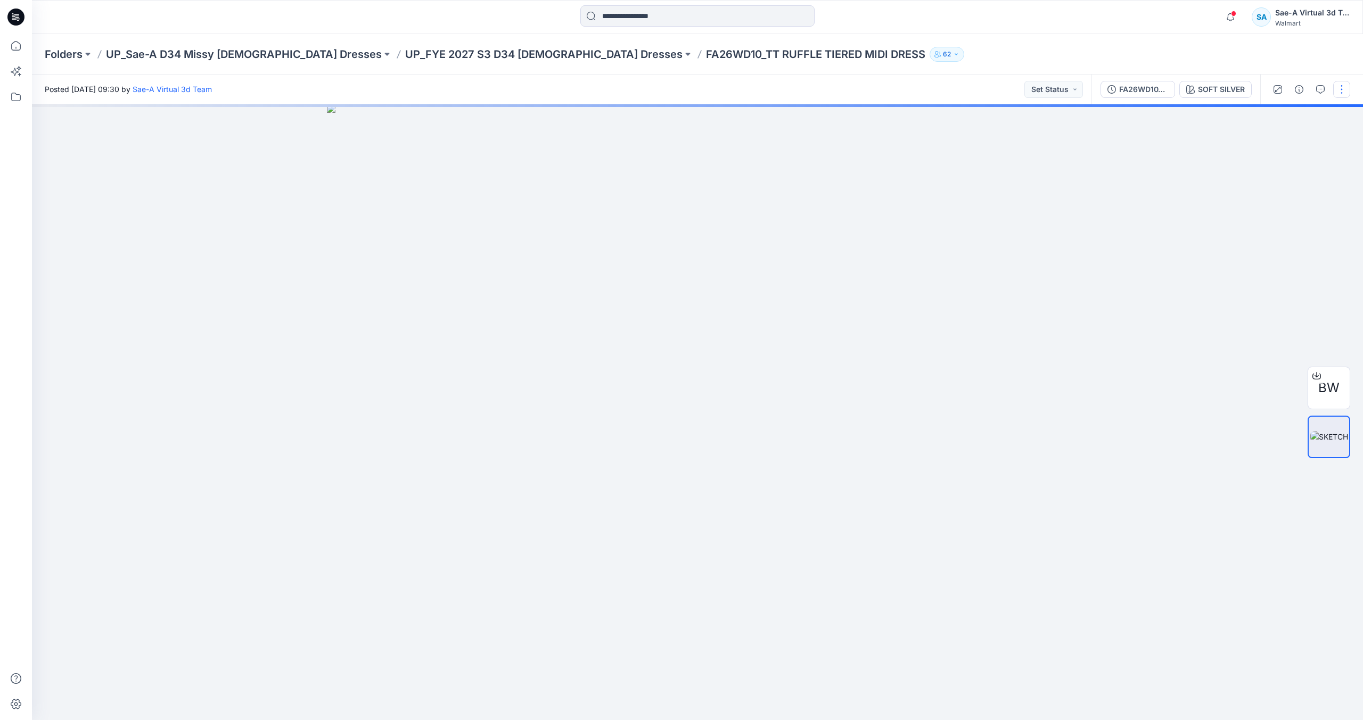
click at [1339, 88] on button "button" at bounding box center [1341, 89] width 17 height 17
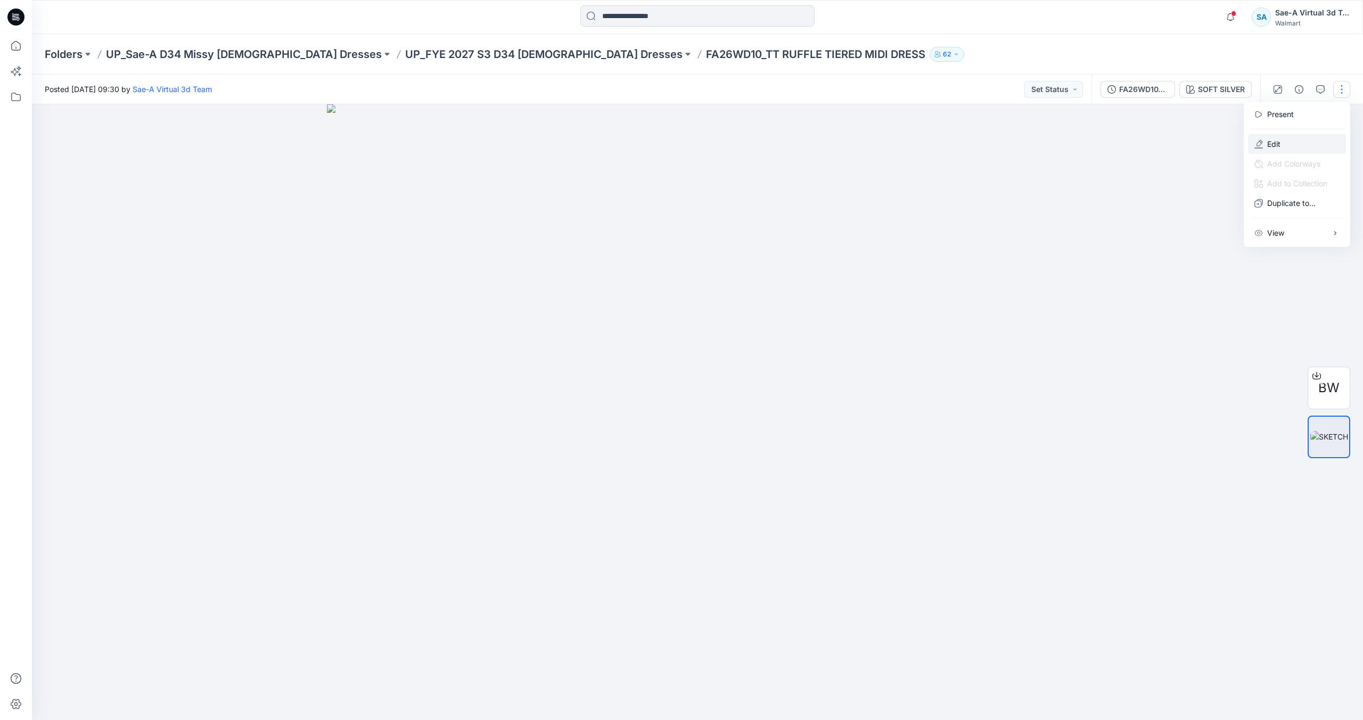
click at [1274, 143] on p "Edit" at bounding box center [1273, 143] width 13 height 11
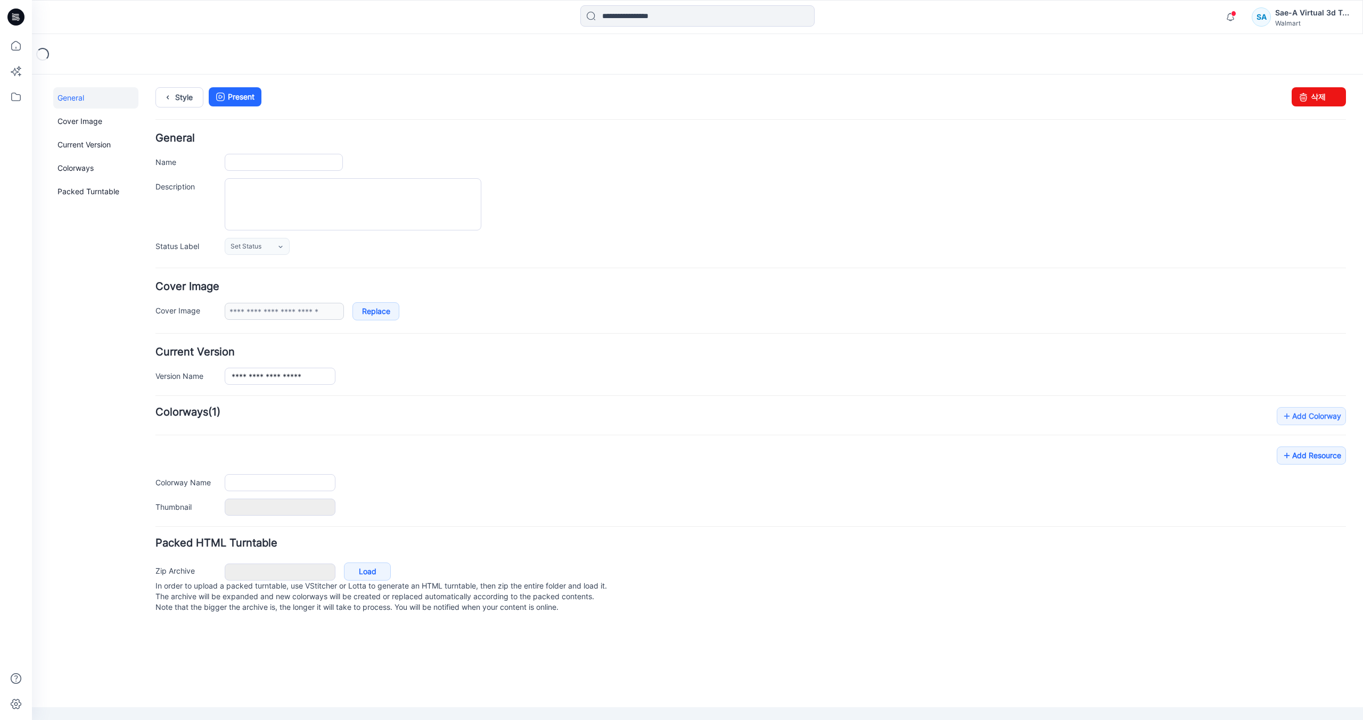
type input "**********"
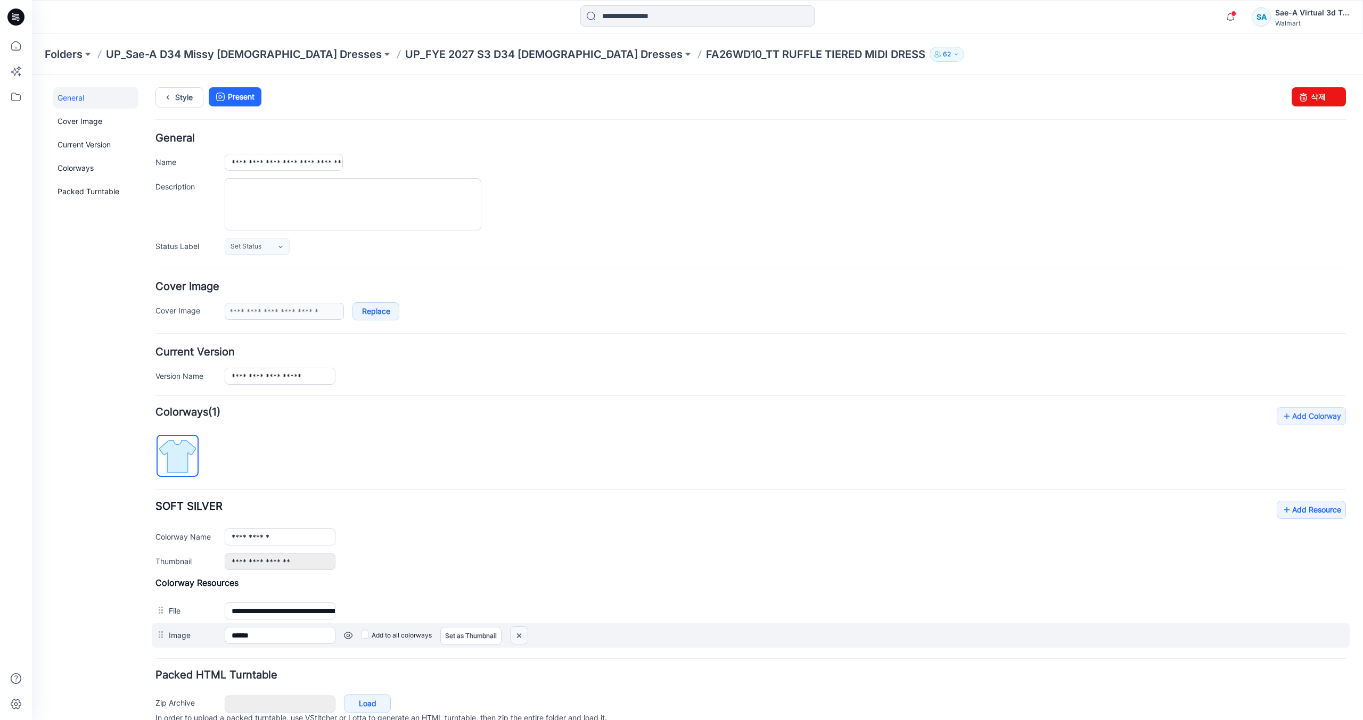
drag, startPoint x: 522, startPoint y: 639, endPoint x: 770, endPoint y: 129, distance: 567.8
click at [522, 639] on img at bounding box center [518, 636] width 17 height 18
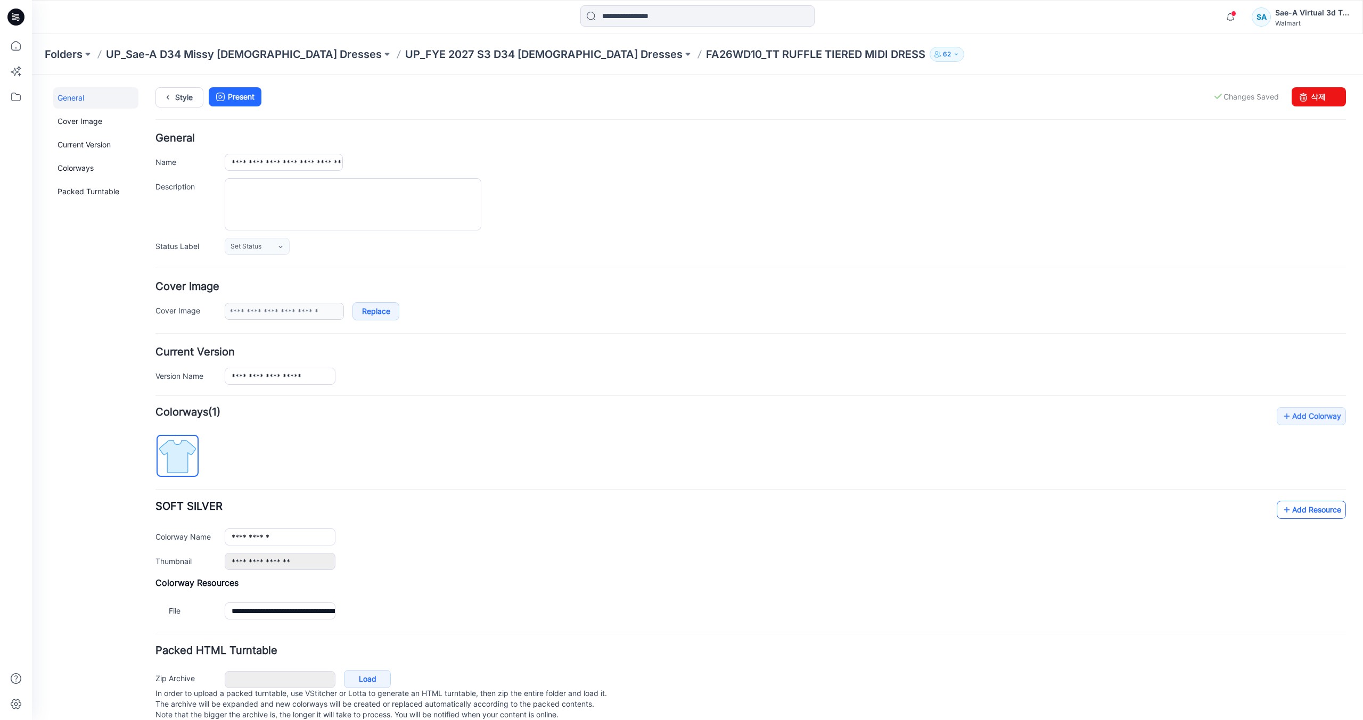
click at [1283, 507] on link "Add Resource" at bounding box center [1310, 510] width 69 height 18
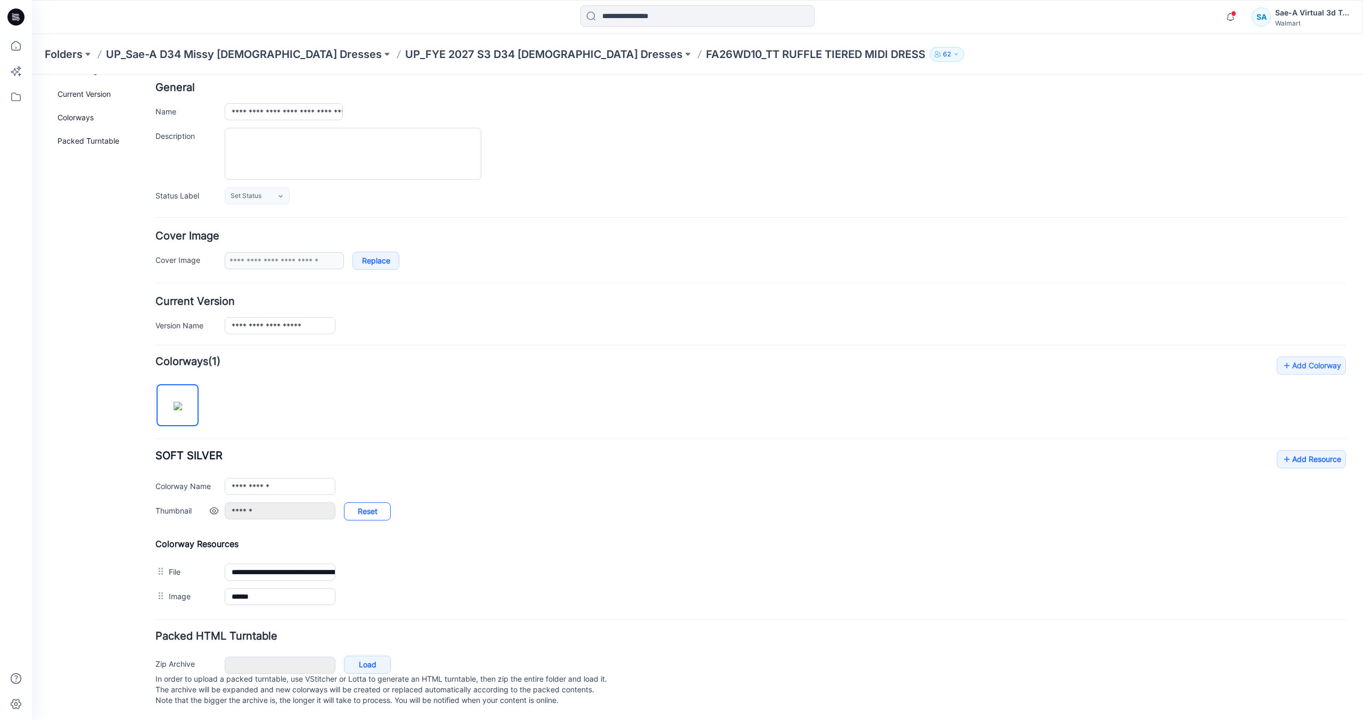
click at [357, 502] on link "Reset" at bounding box center [367, 511] width 47 height 18
type input "**********"
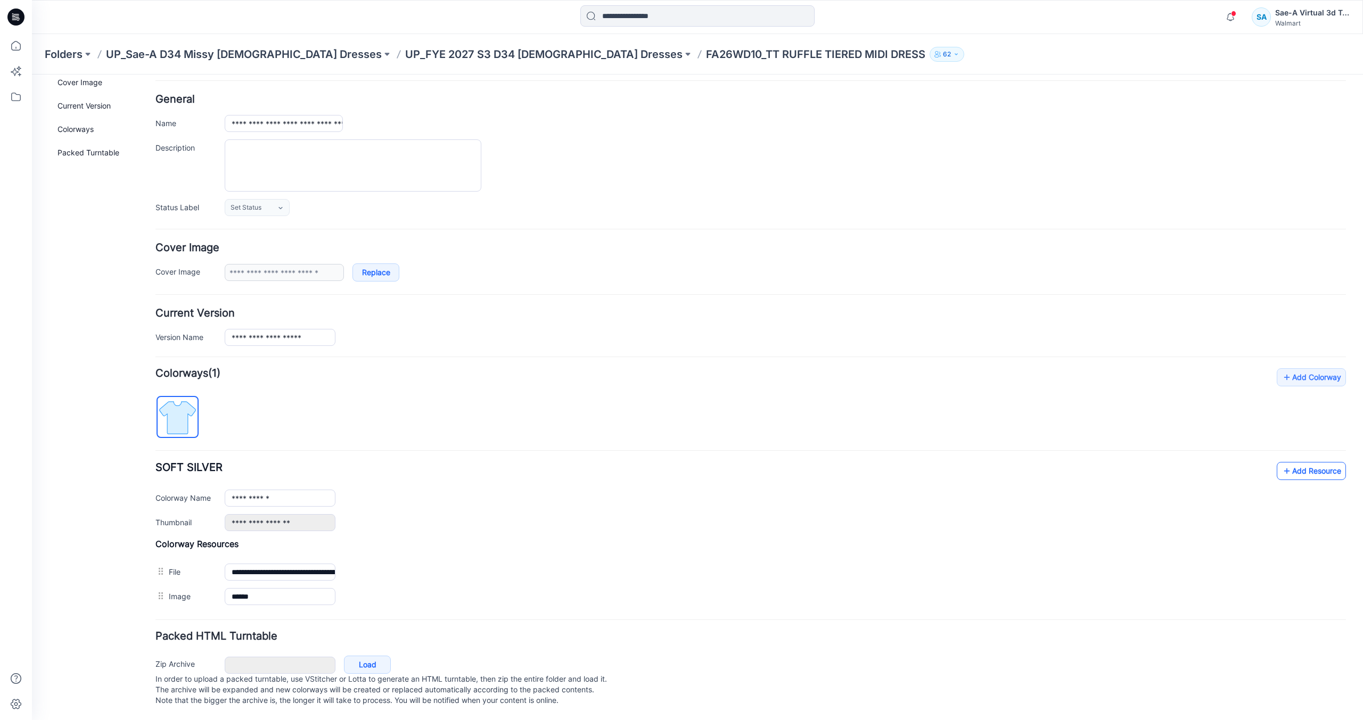
click at [1292, 462] on link "Add Resource" at bounding box center [1310, 471] width 69 height 18
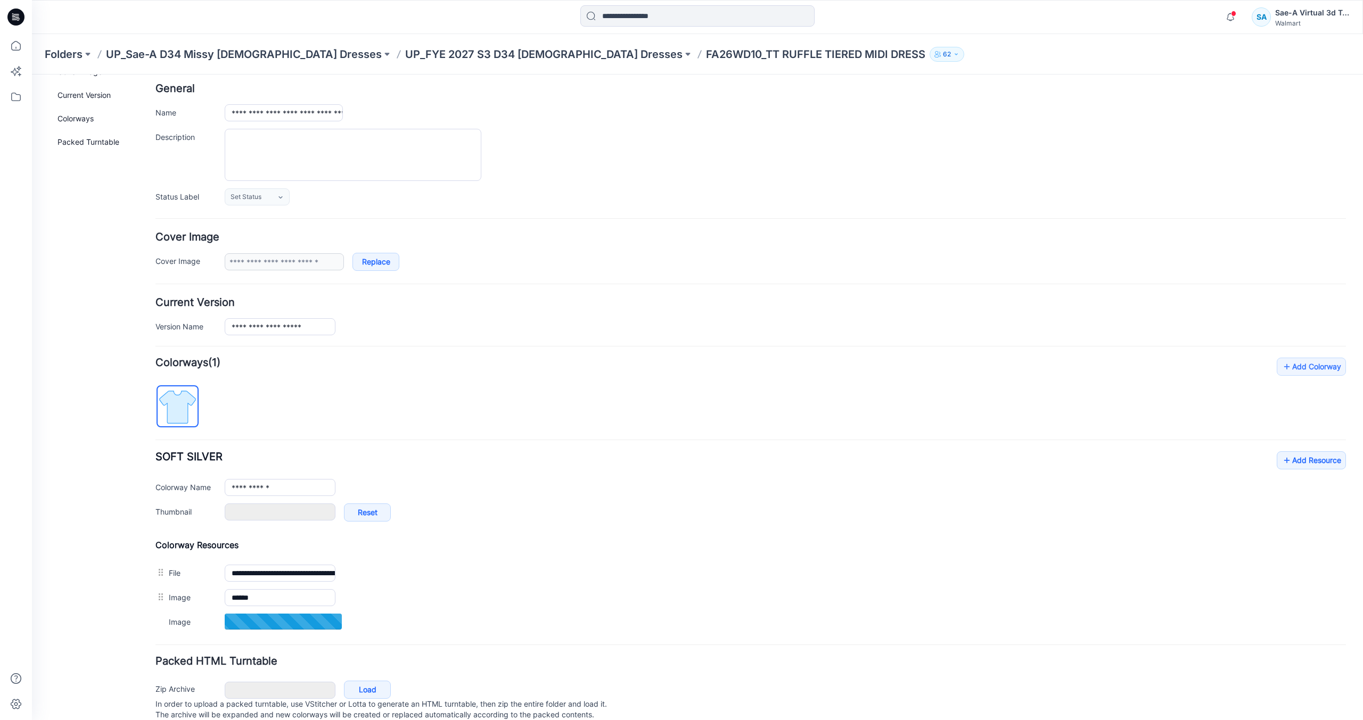
type input "***"
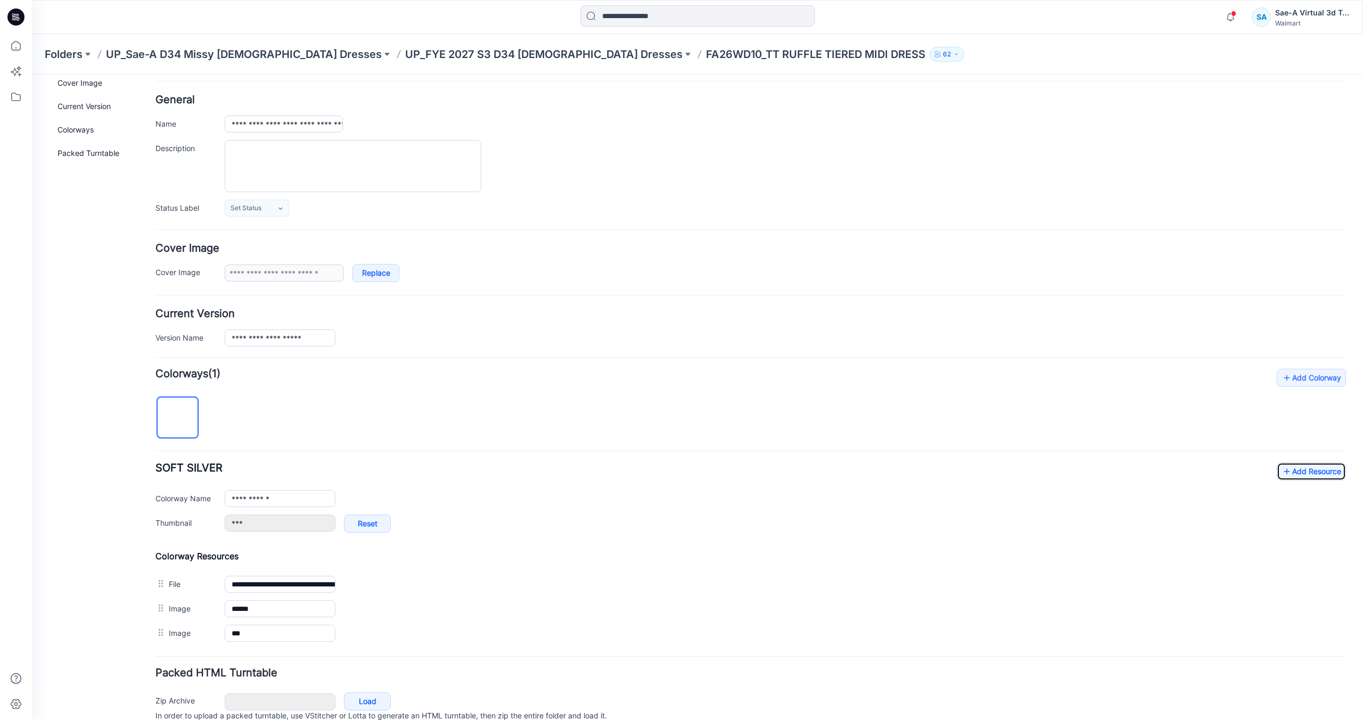
scroll to position [0, 0]
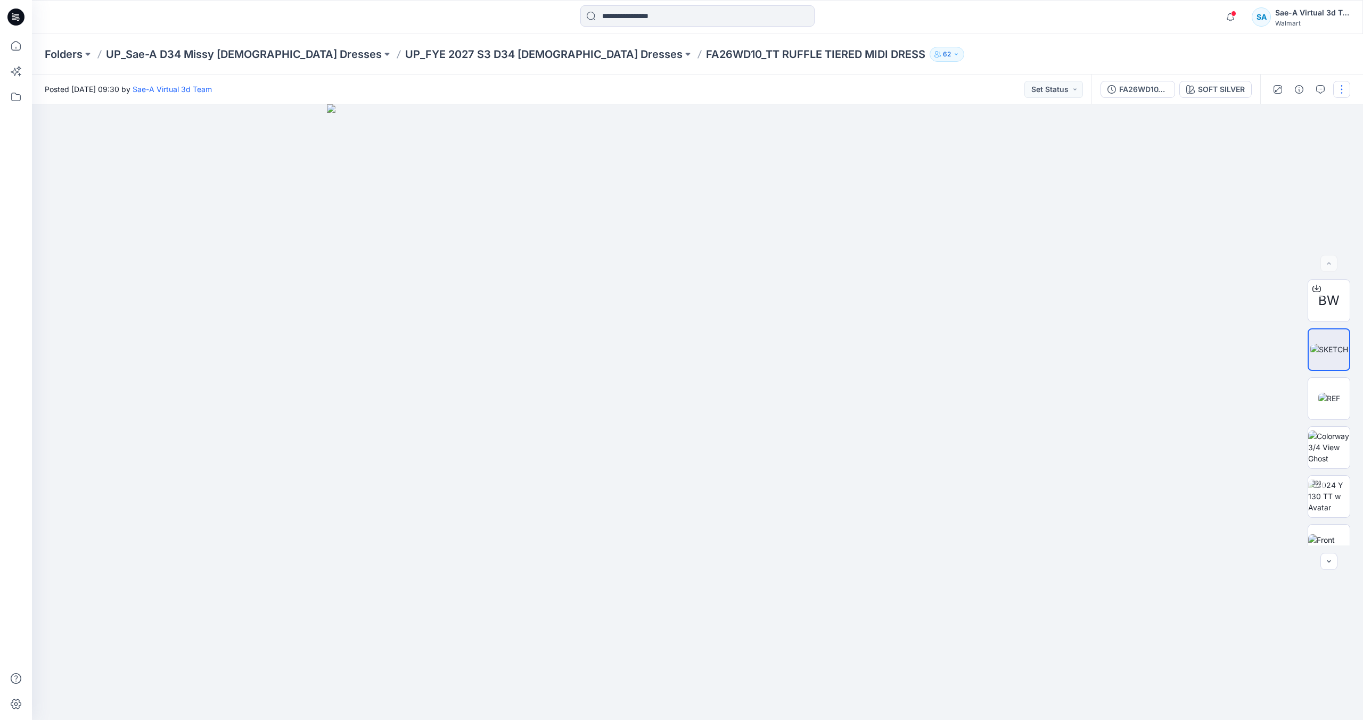
click at [1343, 94] on button "button" at bounding box center [1341, 89] width 17 height 17
click at [1291, 148] on button "Edit" at bounding box center [1297, 144] width 98 height 20
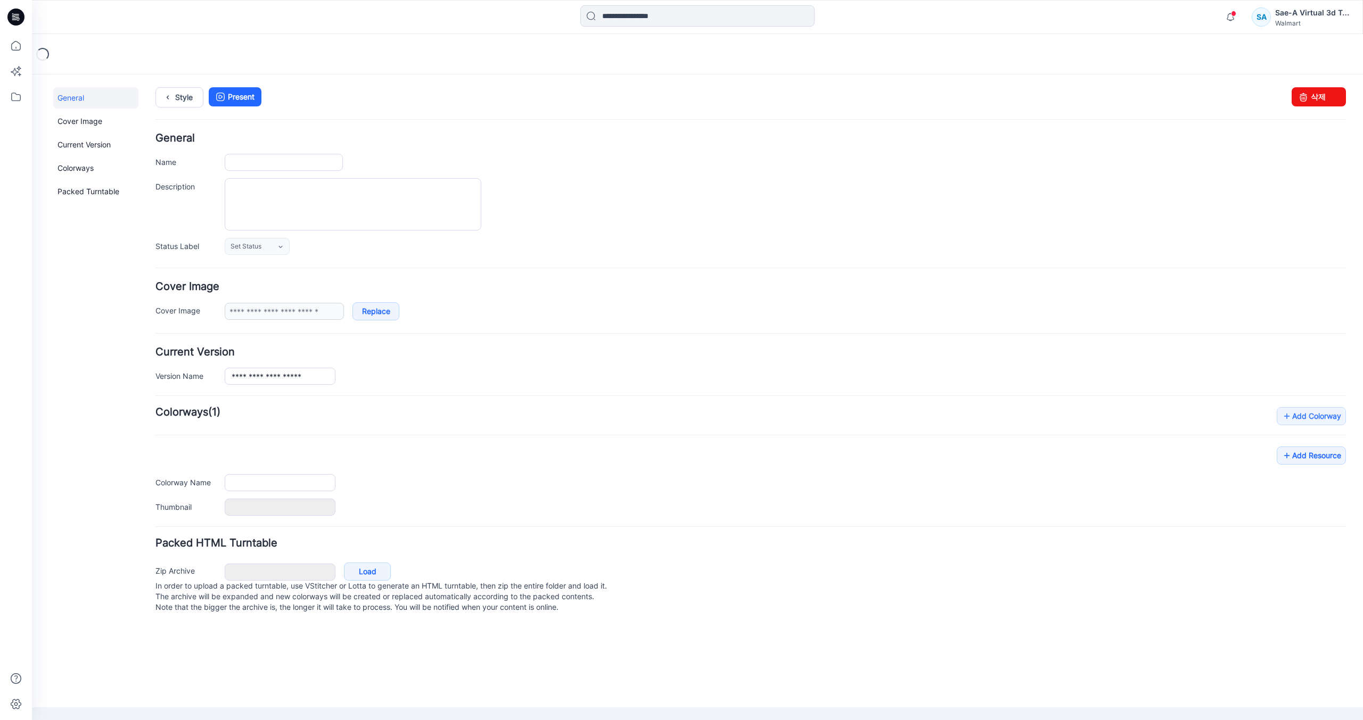
type input "**********"
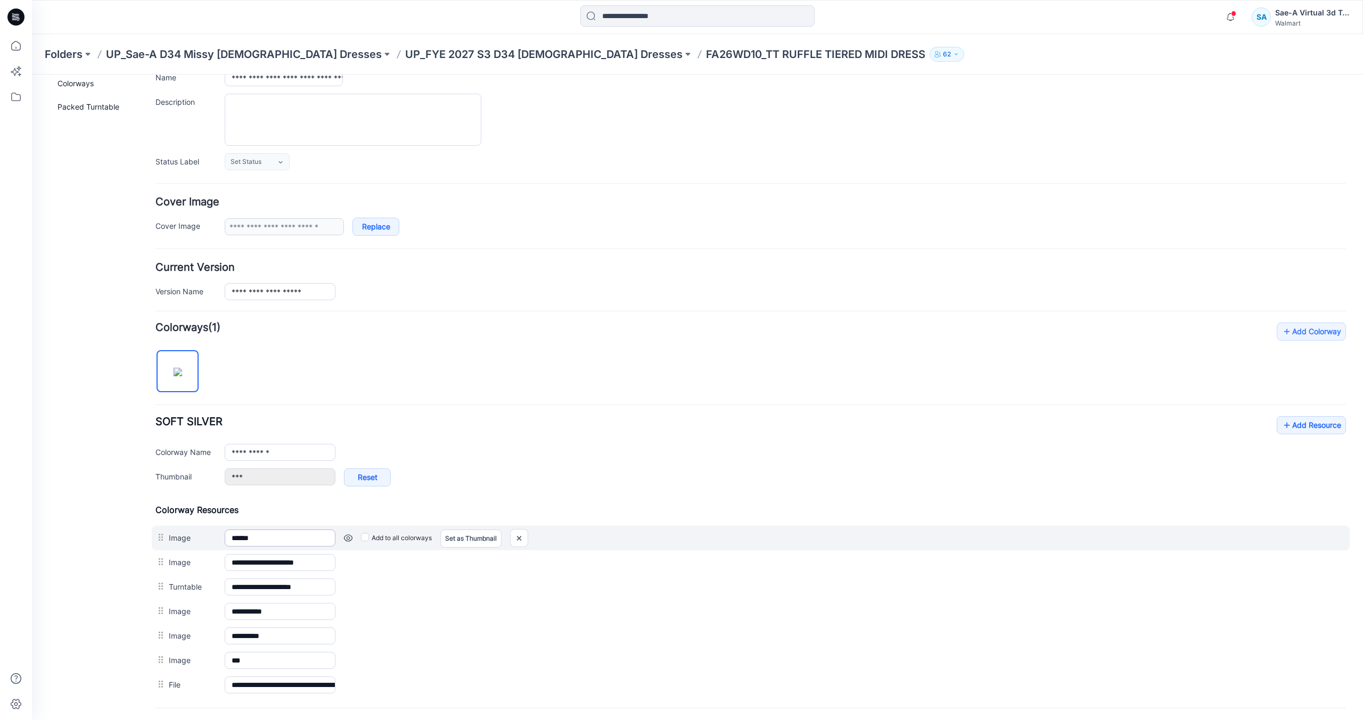
scroll to position [184, 0]
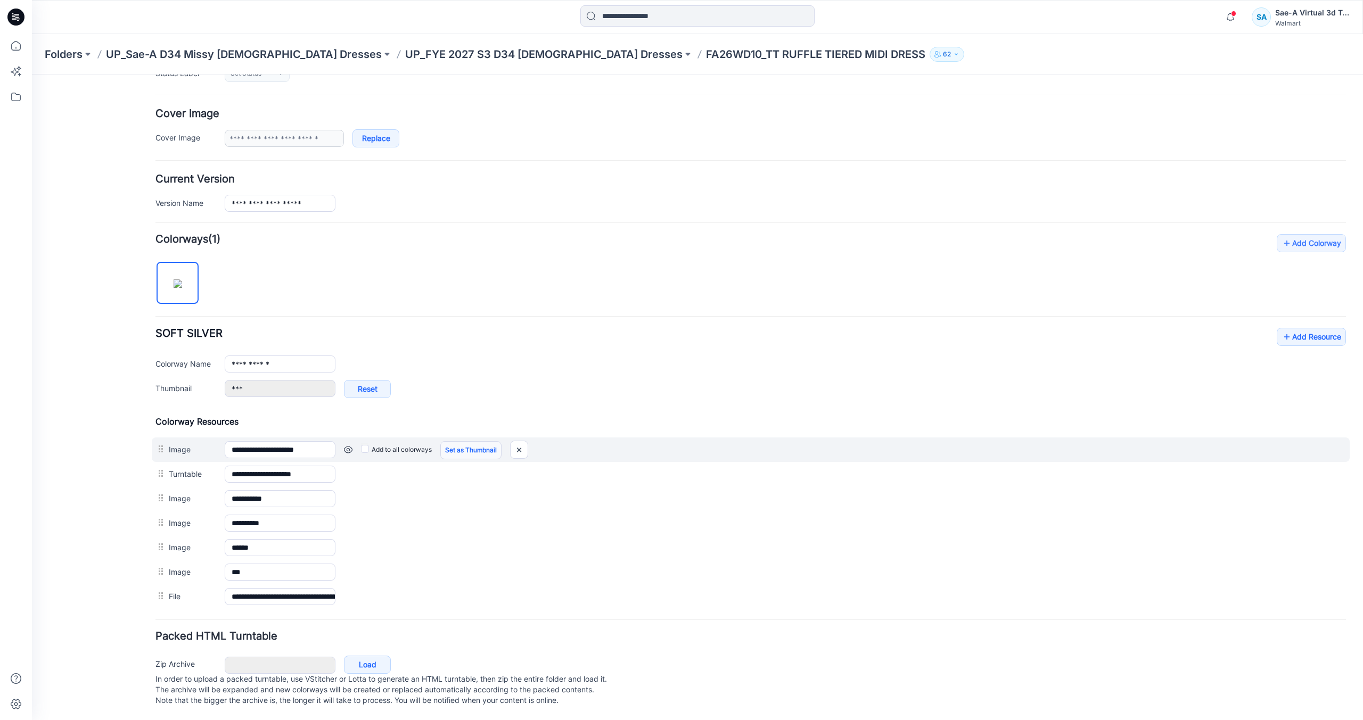
click at [459, 441] on link "Set as Thumbnail" at bounding box center [470, 450] width 61 height 18
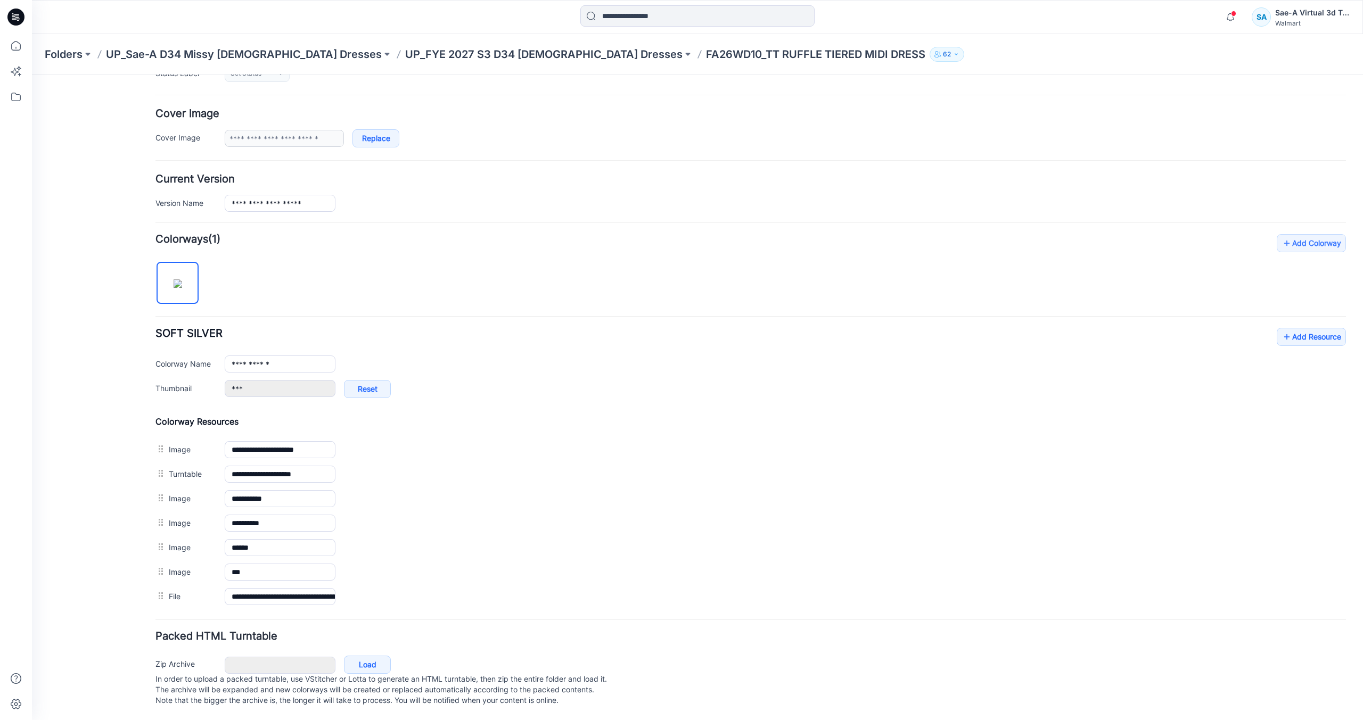
type input "**********"
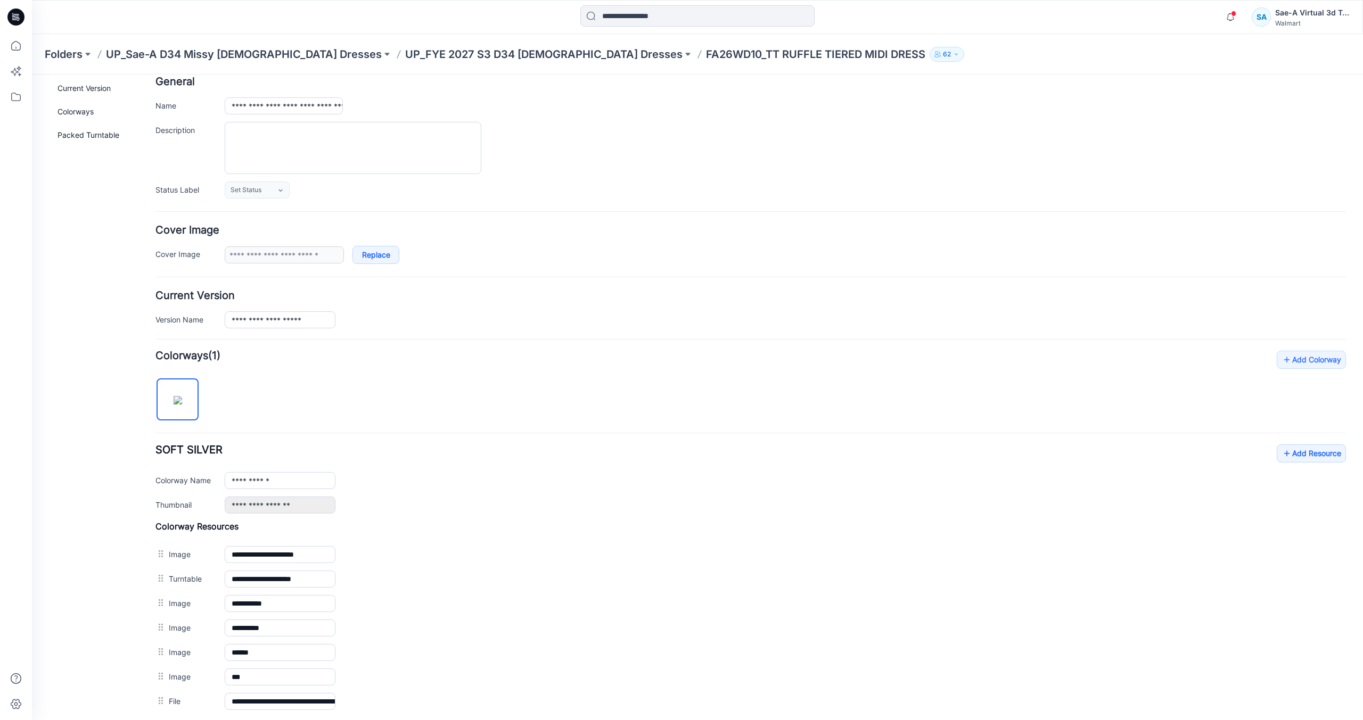
scroll to position [0, 0]
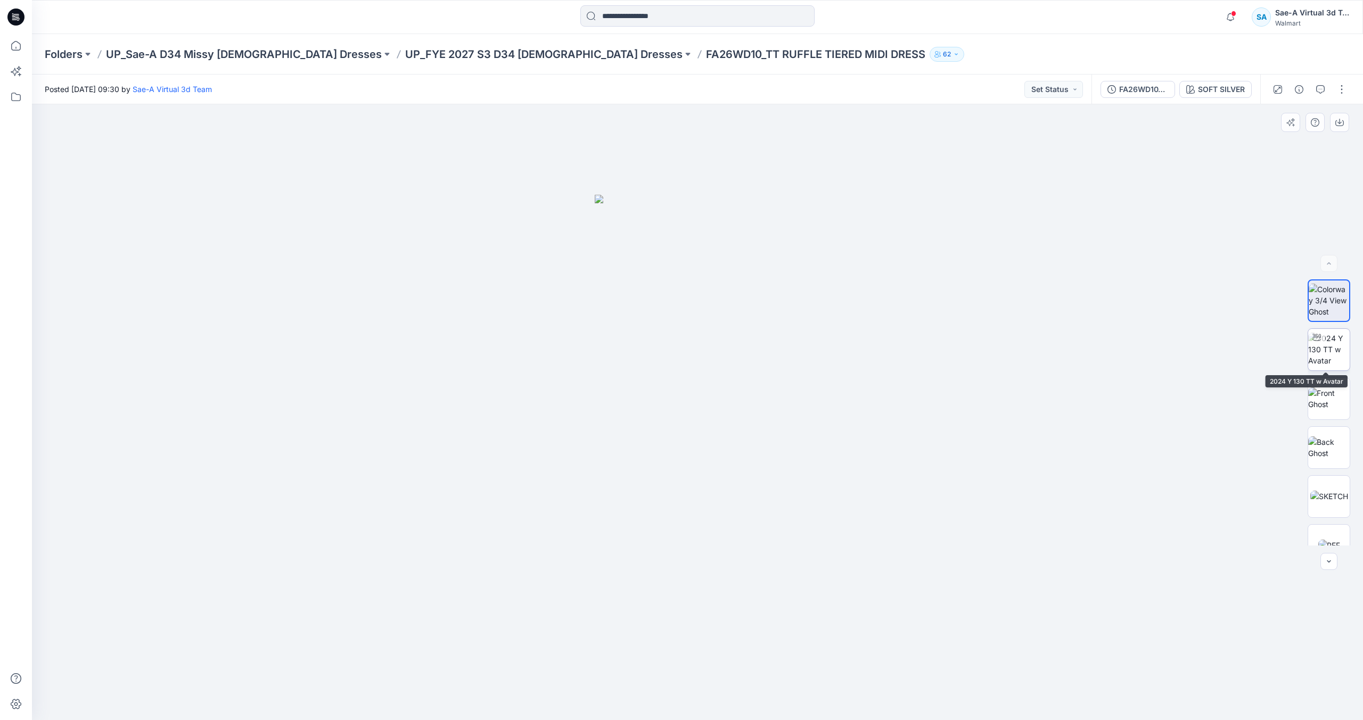
click at [1324, 359] on img at bounding box center [1329, 350] width 42 height 34
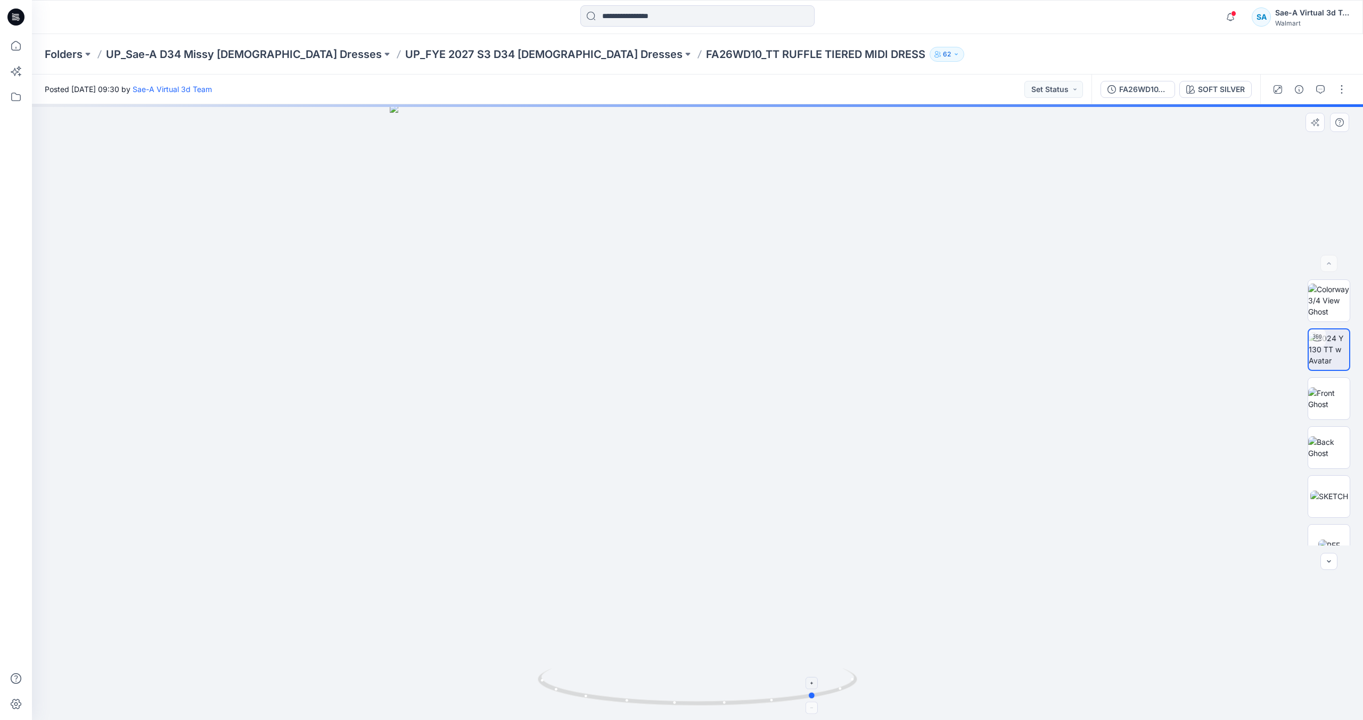
drag, startPoint x: 798, startPoint y: 686, endPoint x: 597, endPoint y: 698, distance: 201.0
click at [597, 698] on icon at bounding box center [699, 689] width 322 height 40
drag, startPoint x: 747, startPoint y: 694, endPoint x: 928, endPoint y: 677, distance: 181.8
click at [928, 677] on div at bounding box center [697, 412] width 1331 height 616
click at [1343, 93] on button "button" at bounding box center [1341, 89] width 17 height 17
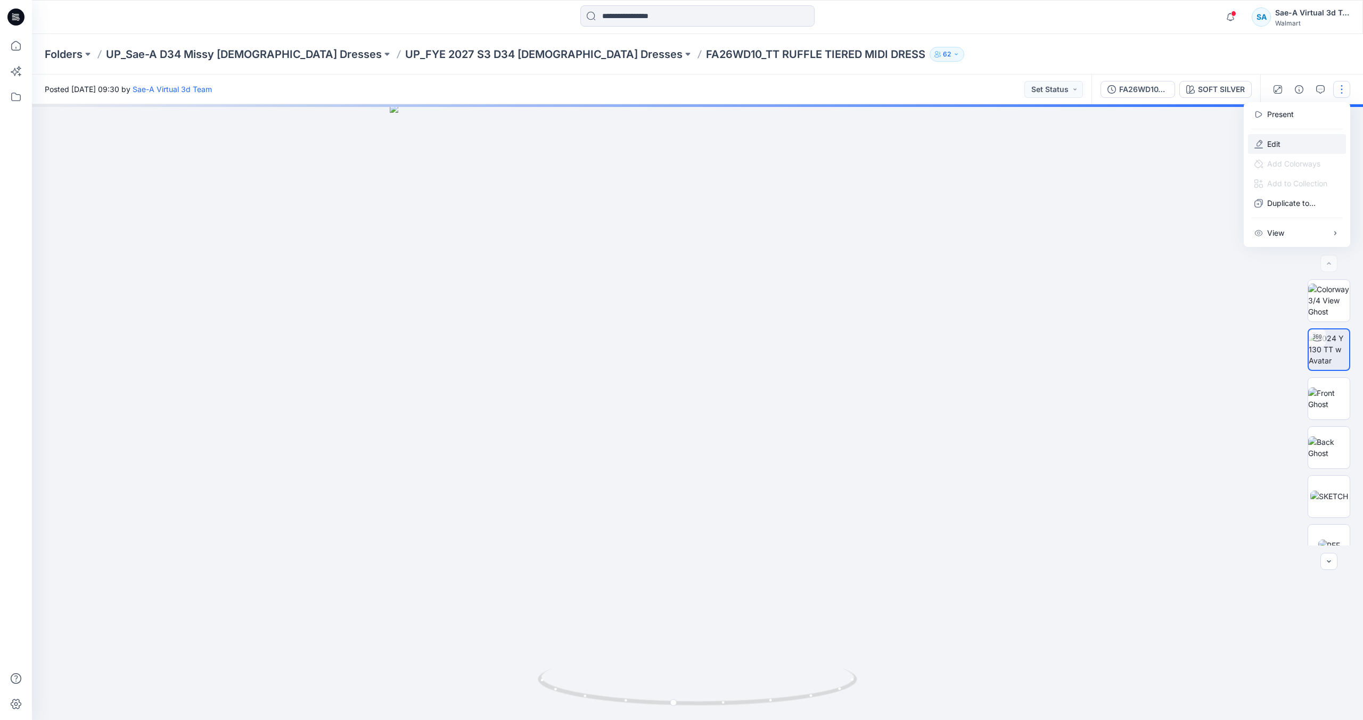
click at [1290, 149] on button "Edit" at bounding box center [1297, 144] width 98 height 20
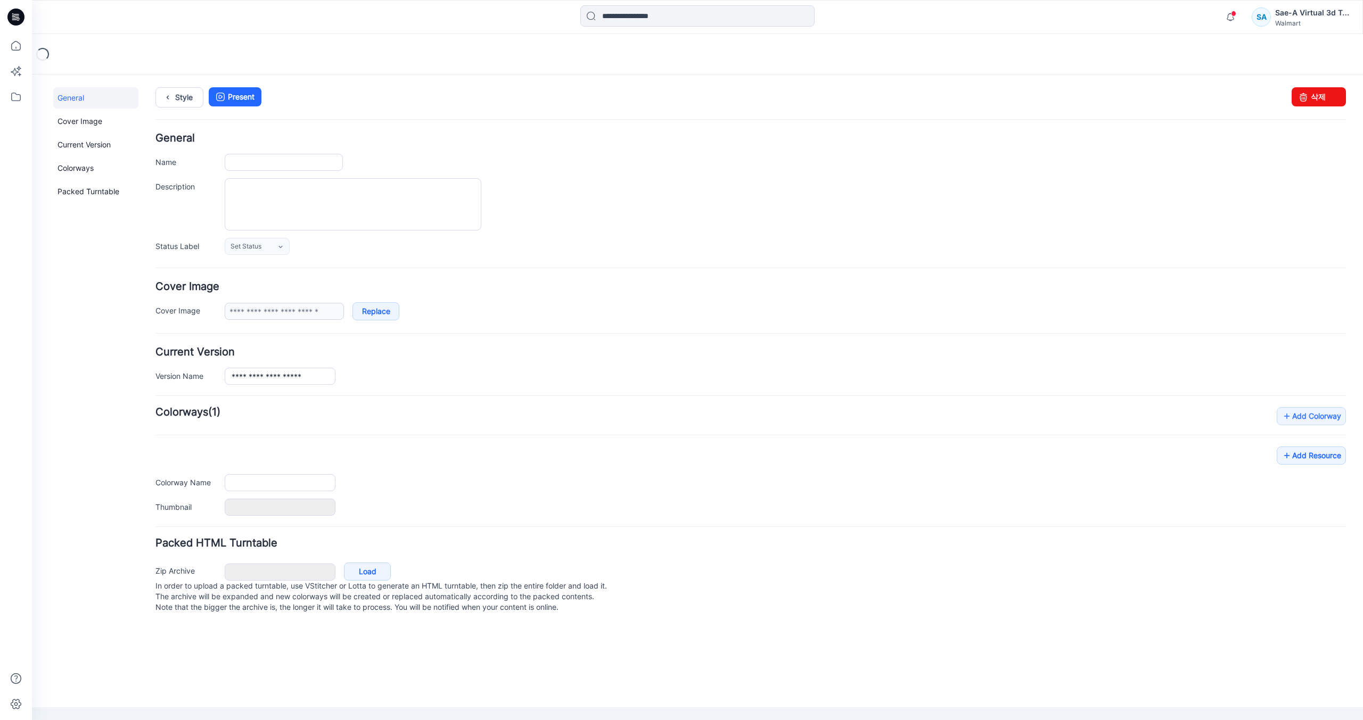
type input "**********"
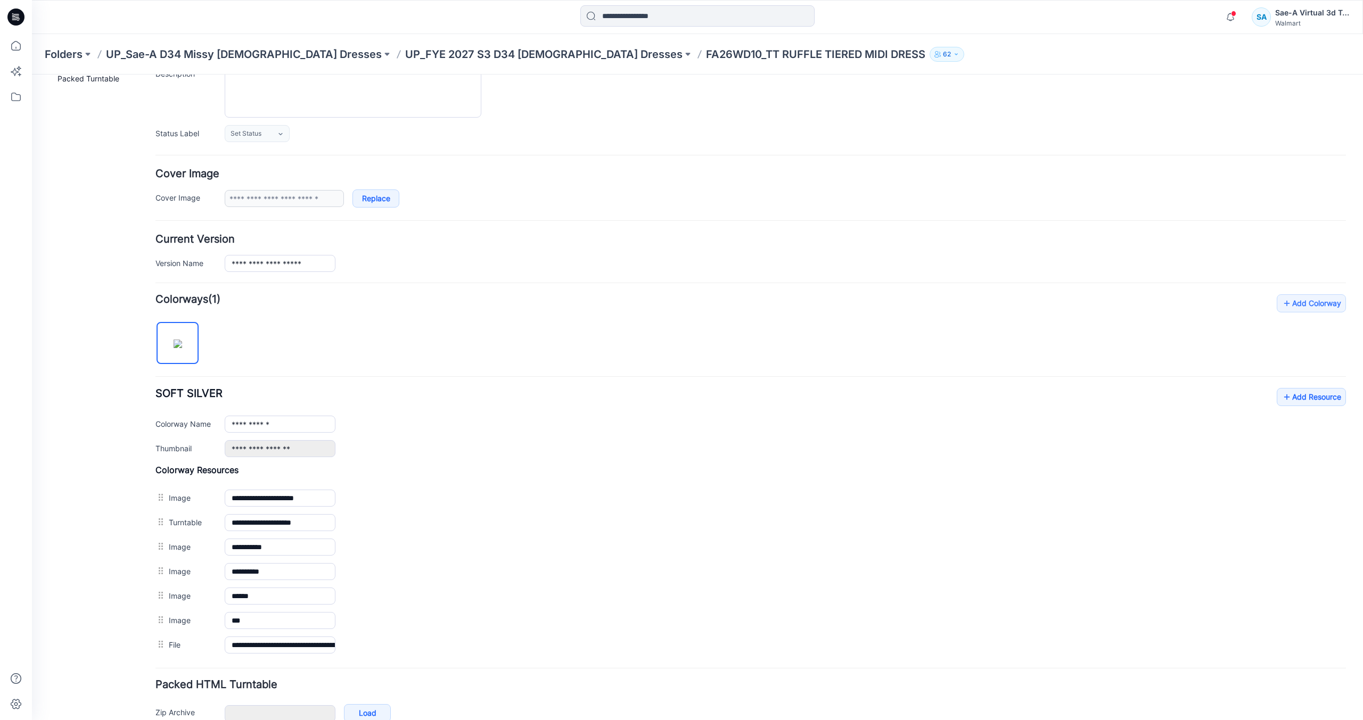
scroll to position [172, 0]
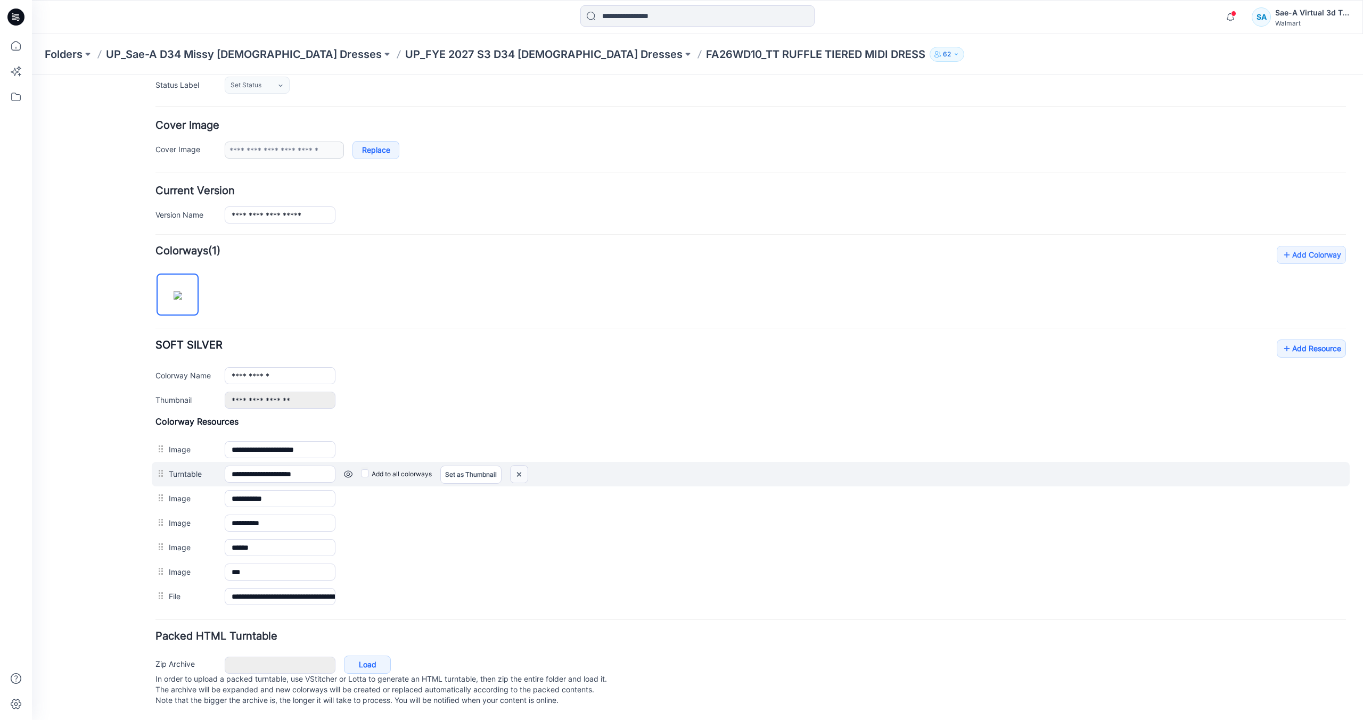
click at [521, 466] on img at bounding box center [518, 475] width 17 height 18
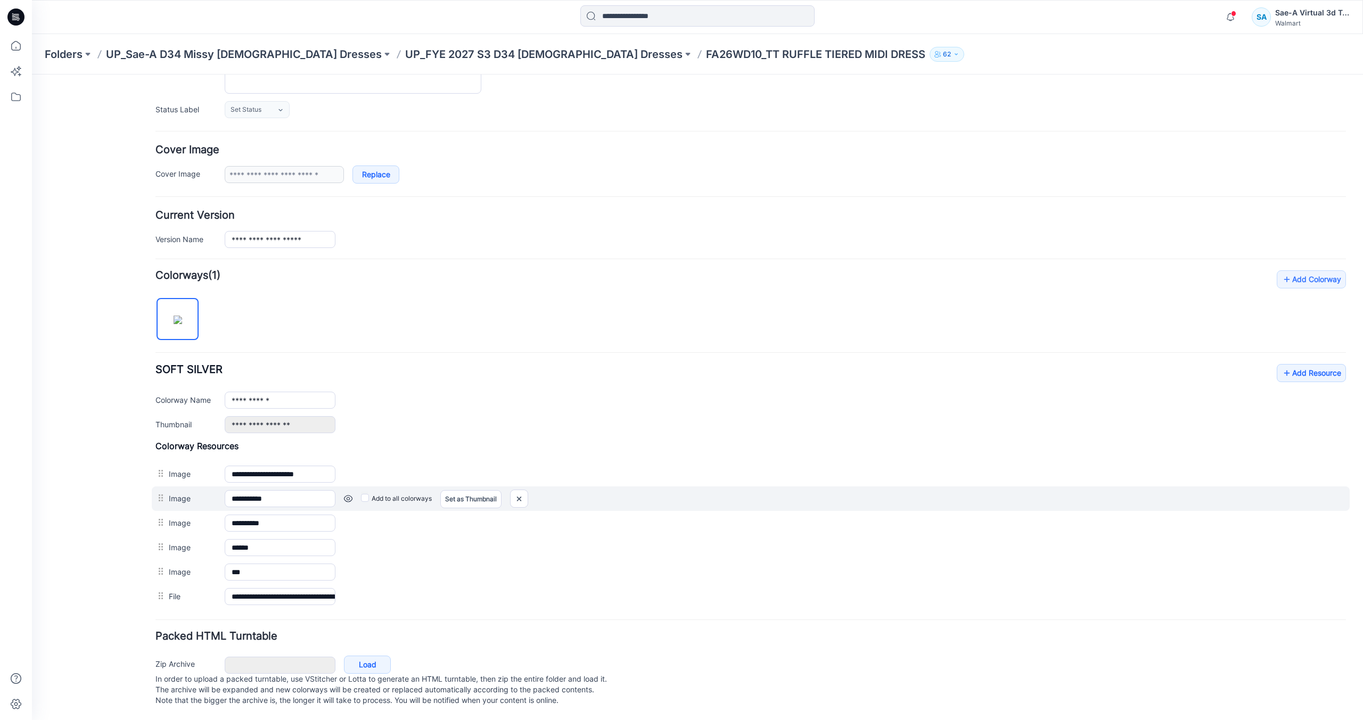
scroll to position [147, 0]
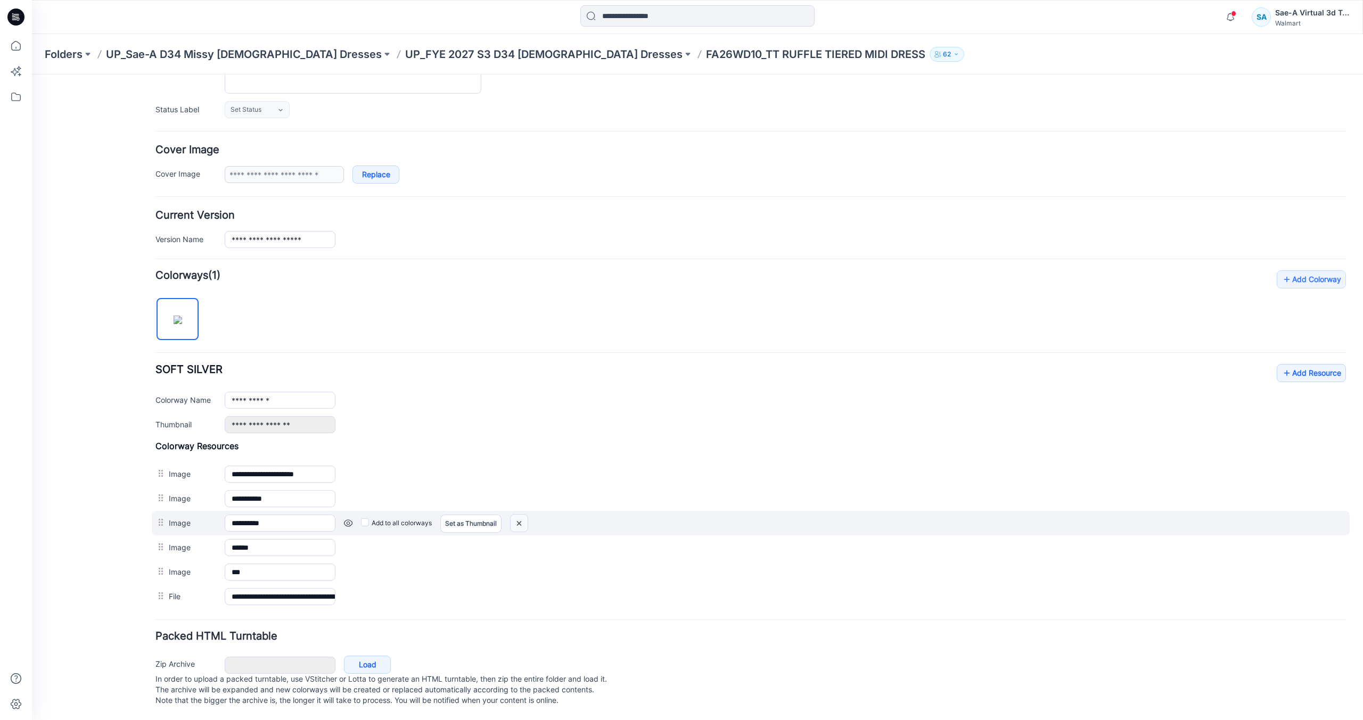
click at [518, 515] on img at bounding box center [518, 524] width 17 height 18
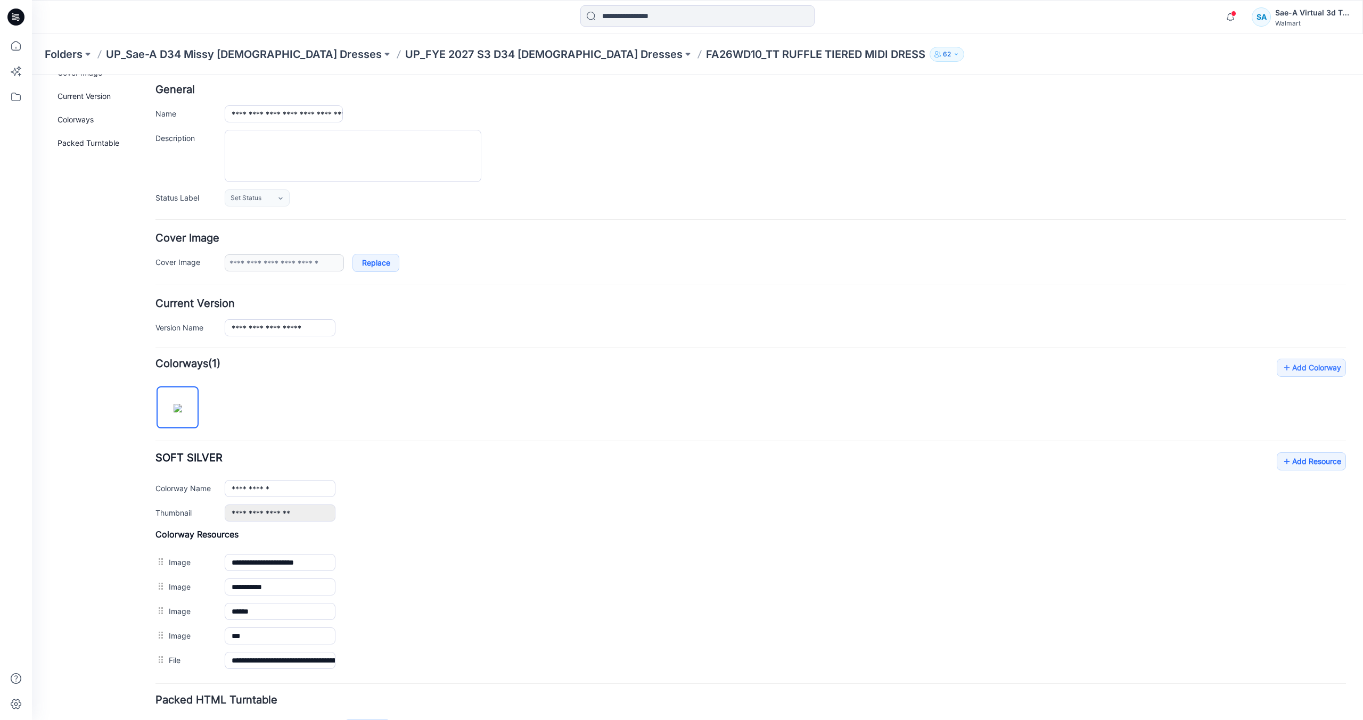
scroll to position [0, 0]
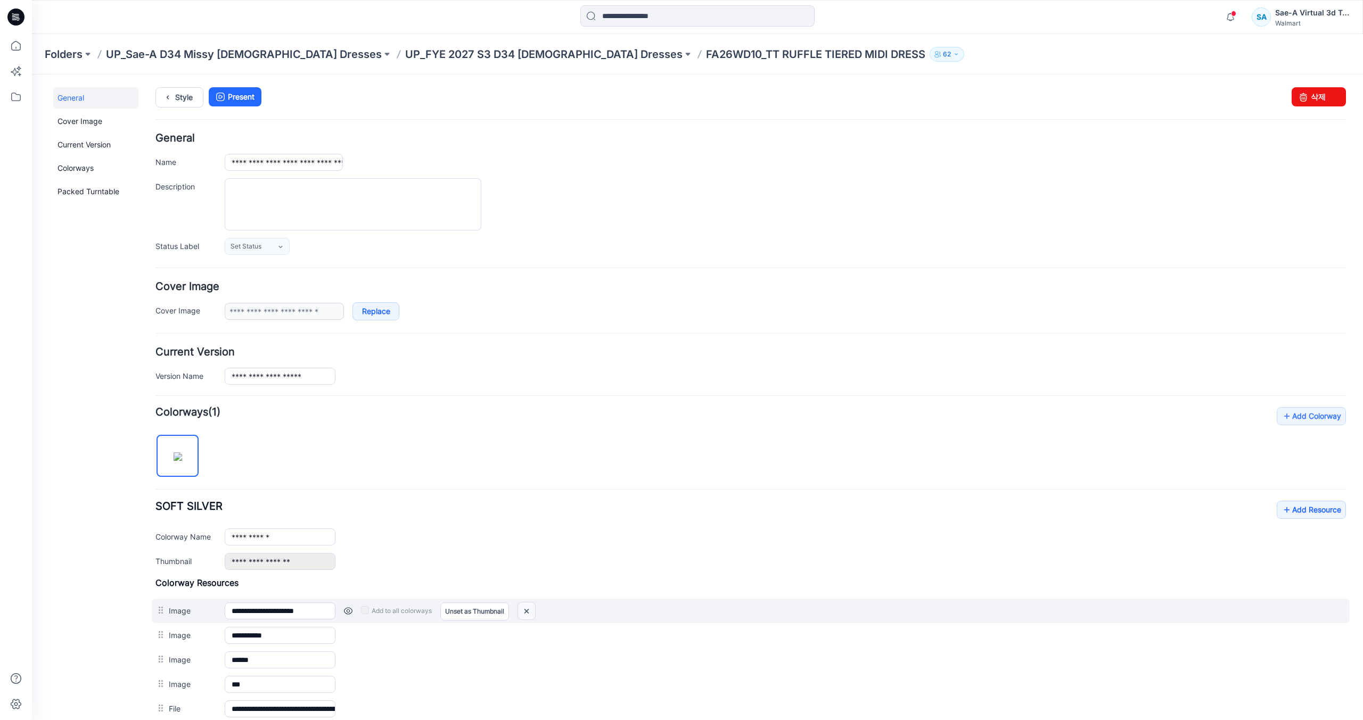
click at [529, 614] on img at bounding box center [526, 612] width 17 height 18
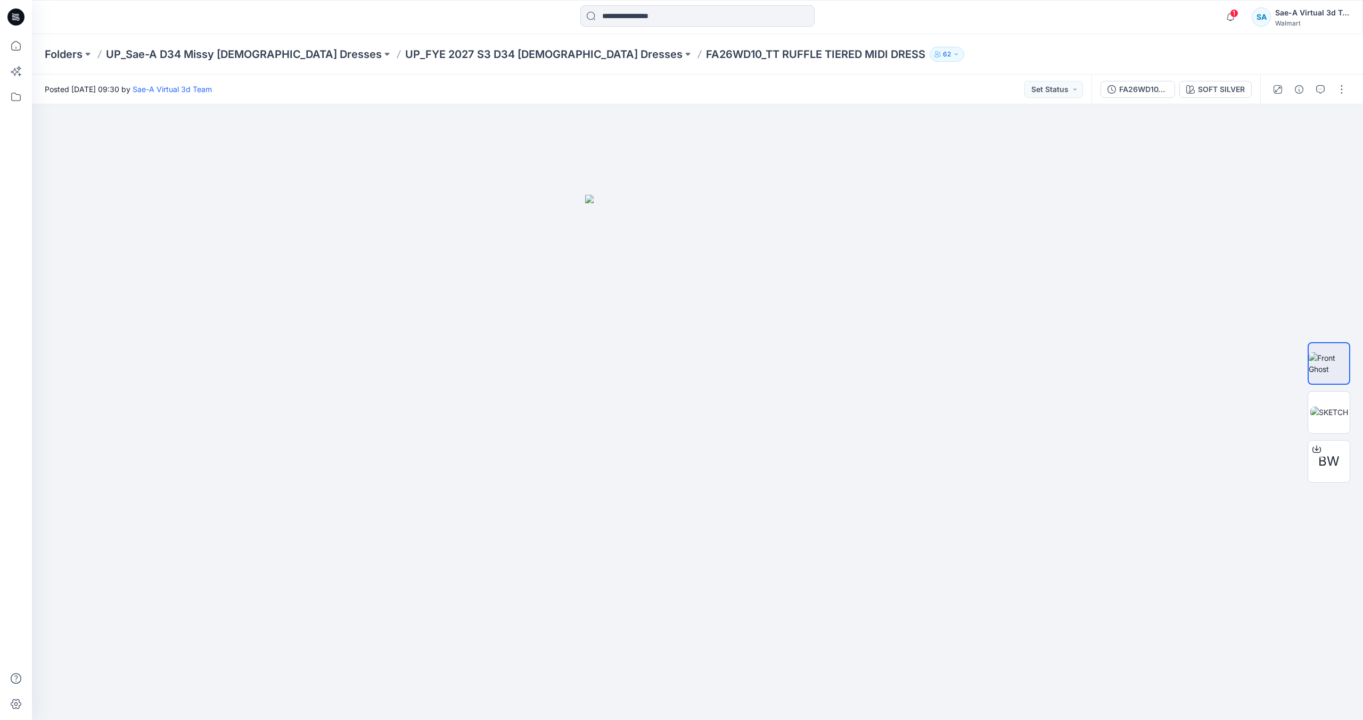
click at [22, 17] on icon at bounding box center [15, 17] width 17 height 17
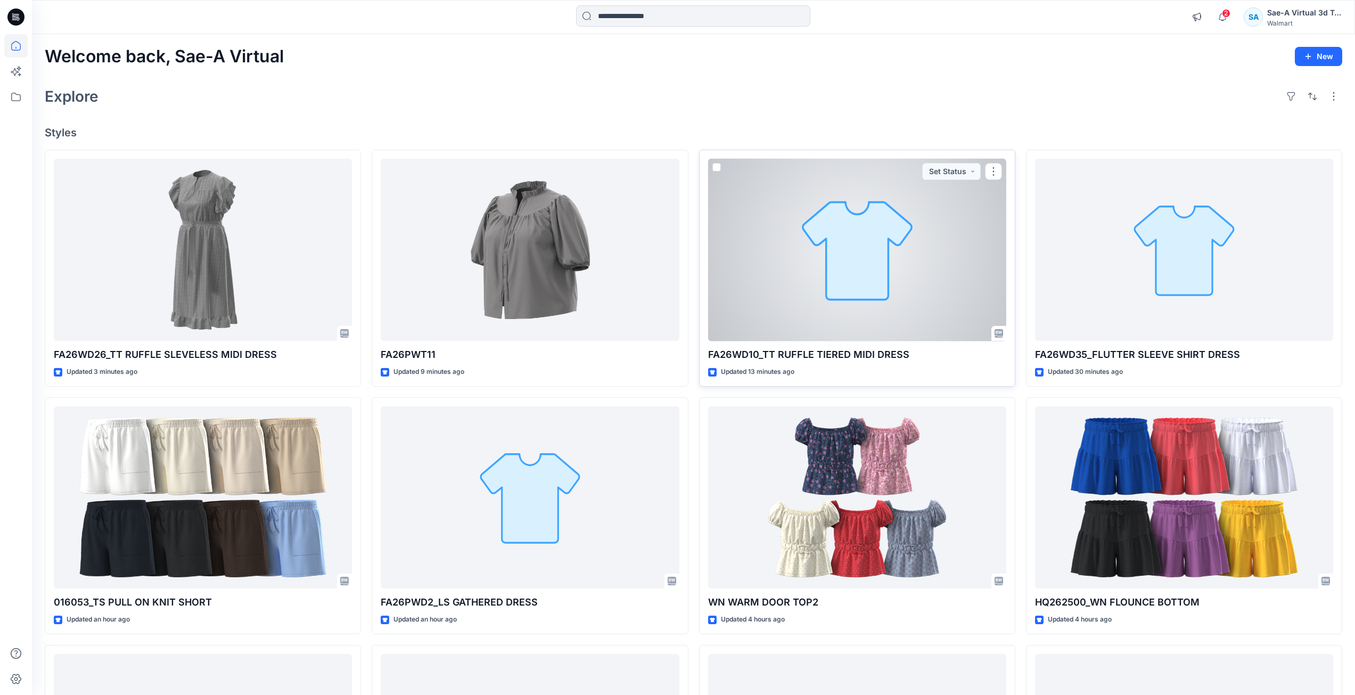
click at [789, 282] on div at bounding box center [857, 250] width 298 height 183
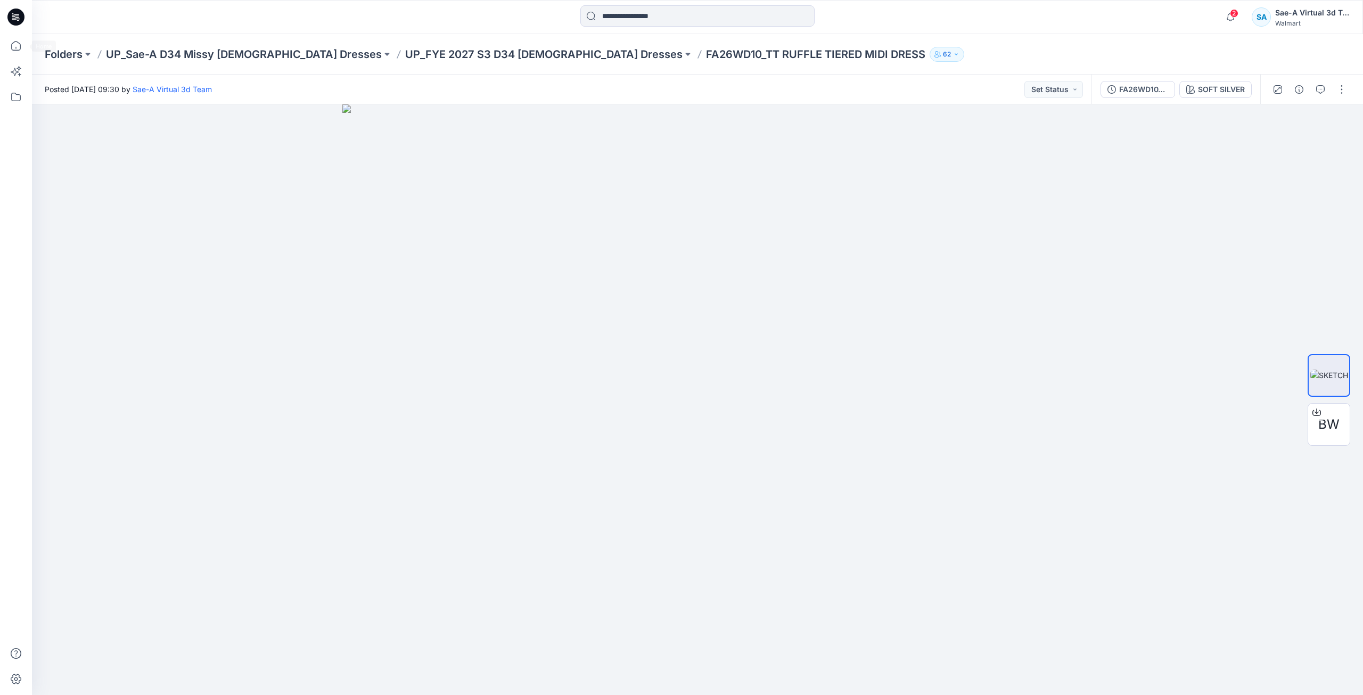
click at [5, 18] on div at bounding box center [16, 17] width 34 height 34
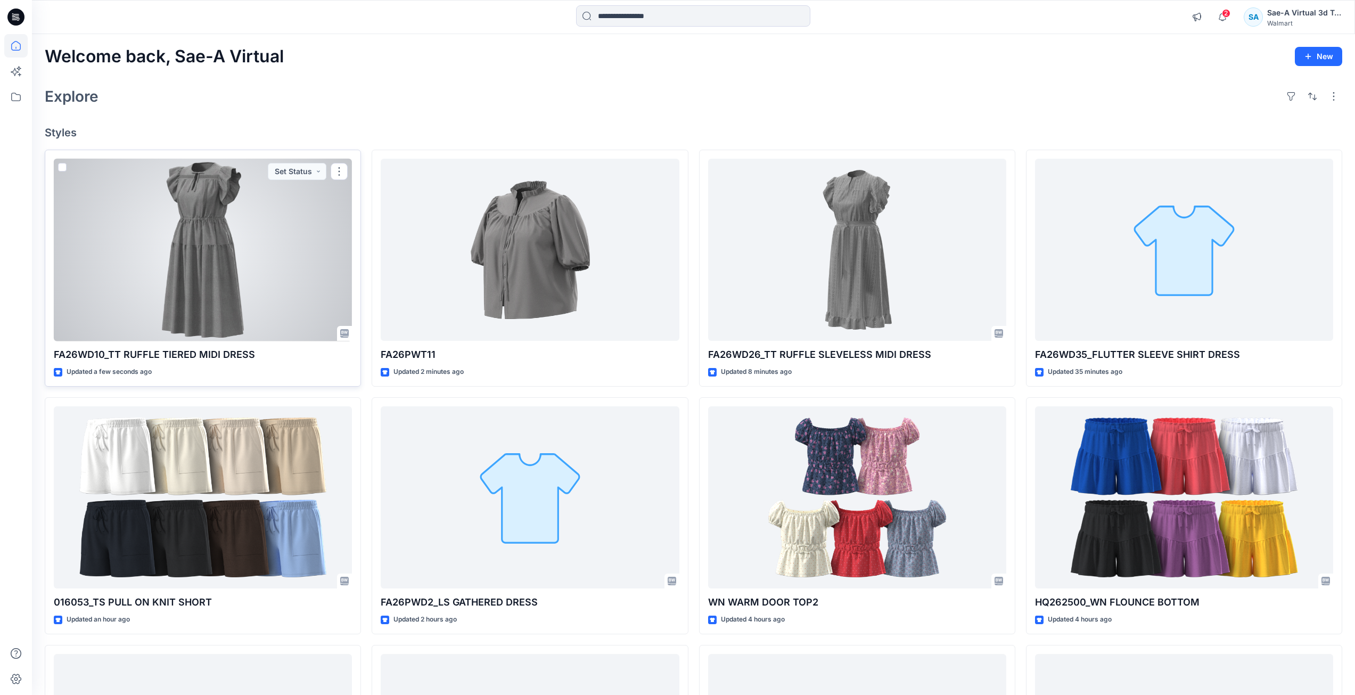
click at [209, 250] on div at bounding box center [203, 250] width 298 height 183
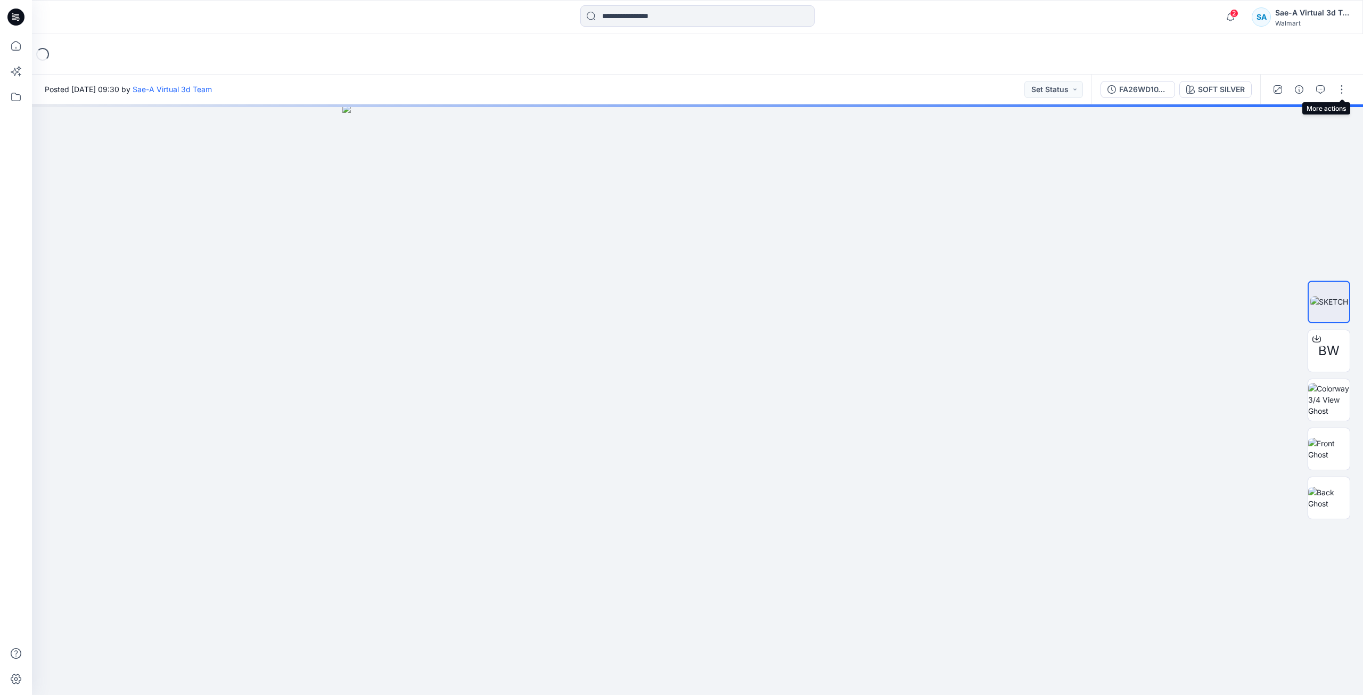
click at [1345, 84] on button "button" at bounding box center [1341, 89] width 17 height 17
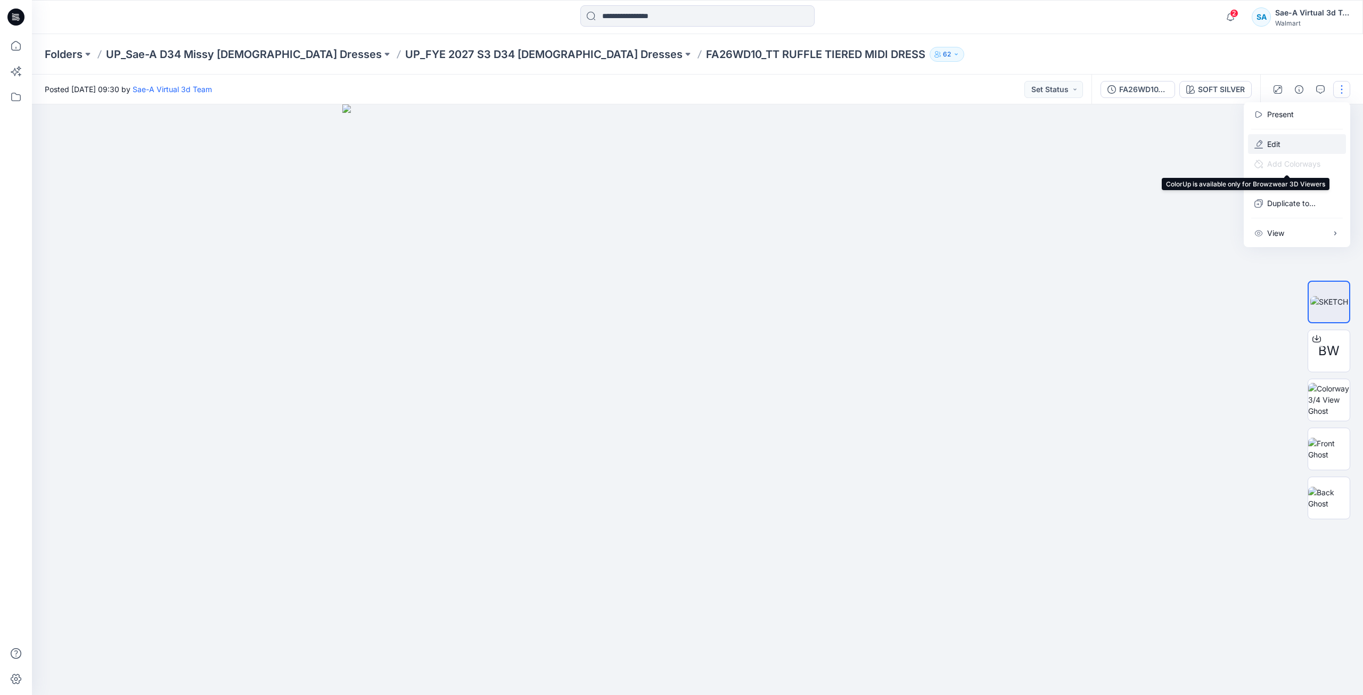
click at [1295, 153] on button "Edit" at bounding box center [1297, 144] width 98 height 20
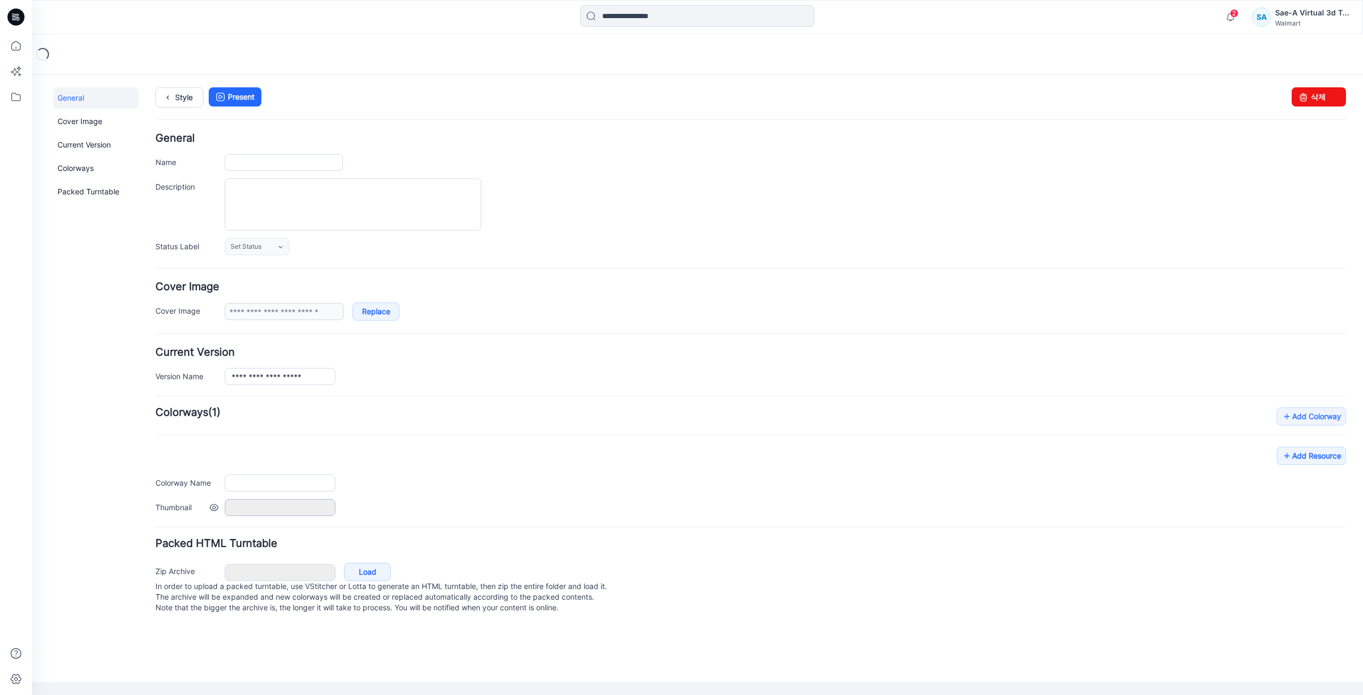
type input "**********"
